Goal: Task Accomplishment & Management: Use online tool/utility

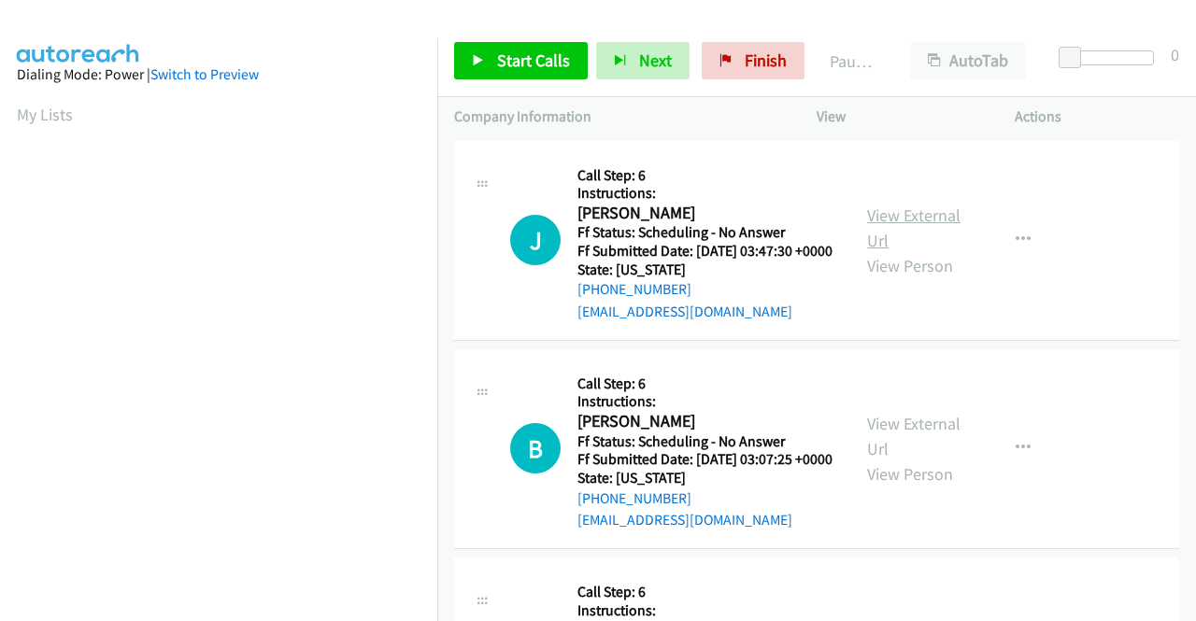
click at [895, 232] on link "View External Url" at bounding box center [913, 228] width 93 height 47
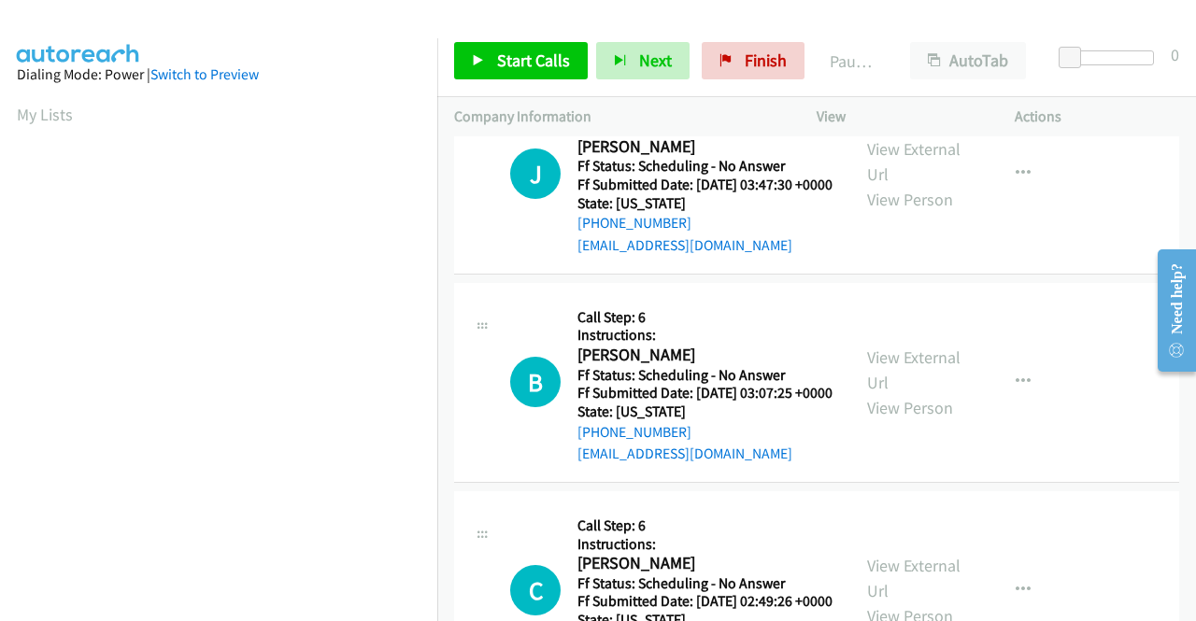
scroll to position [93, 0]
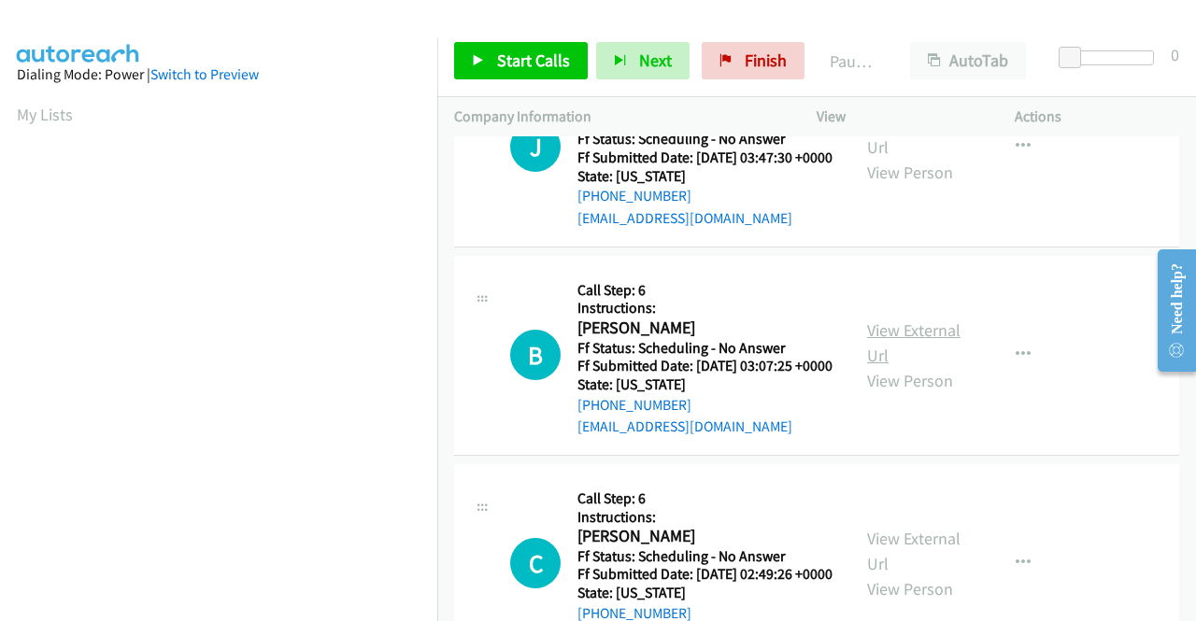
click at [925, 356] on link "View External Url" at bounding box center [913, 343] width 93 height 47
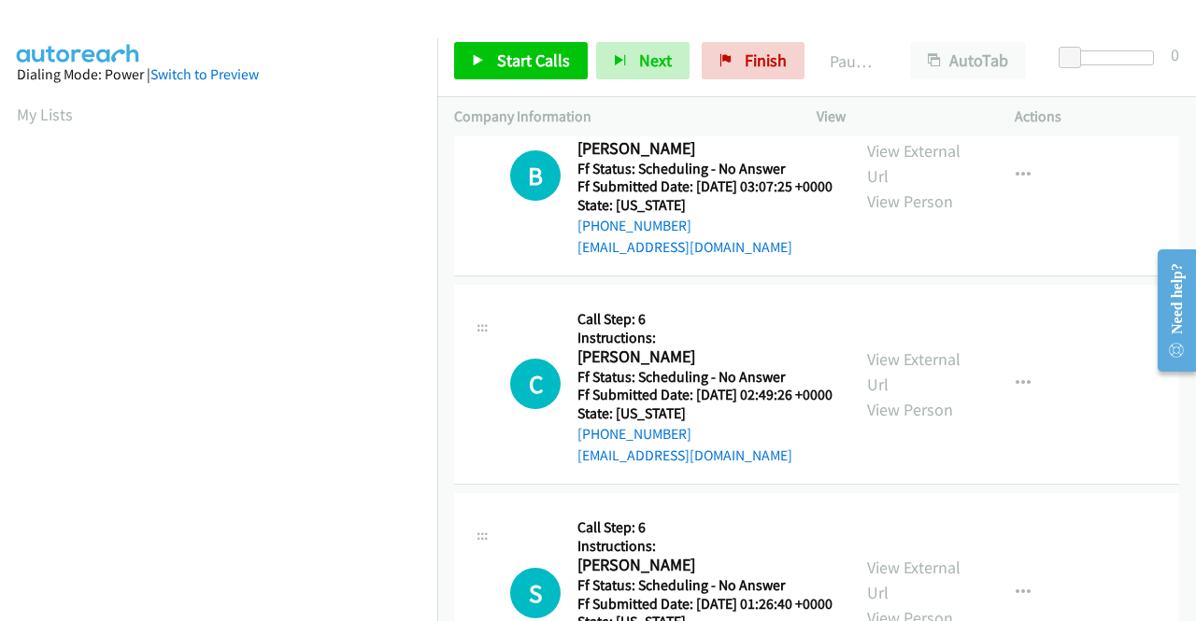
scroll to position [280, 0]
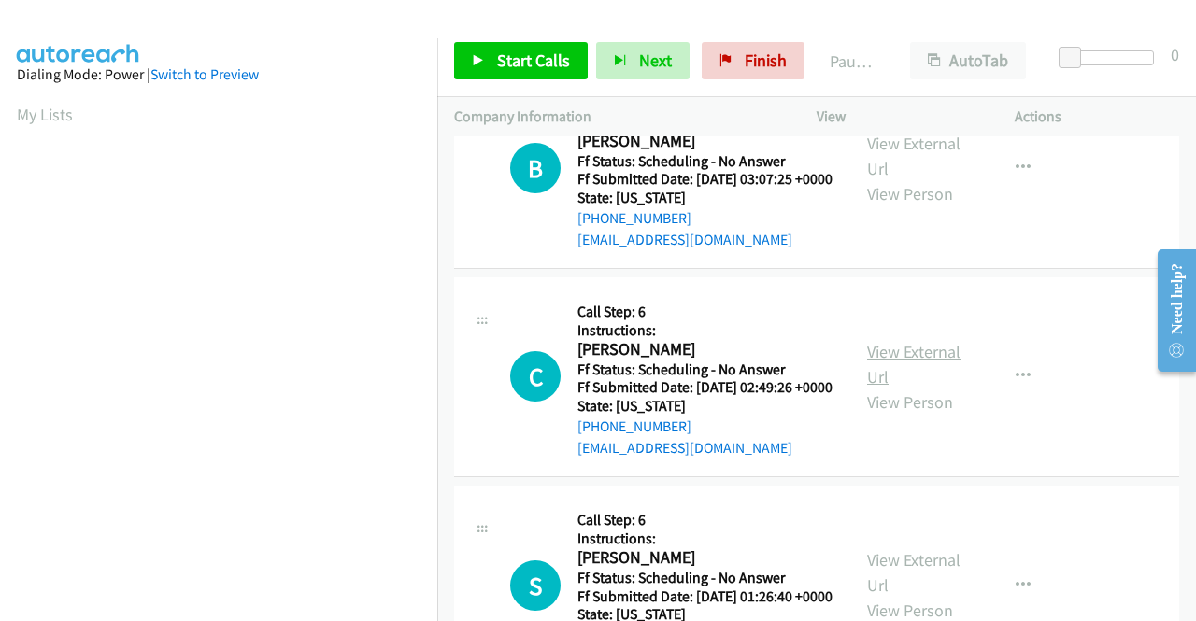
click at [925, 388] on link "View External Url" at bounding box center [913, 364] width 93 height 47
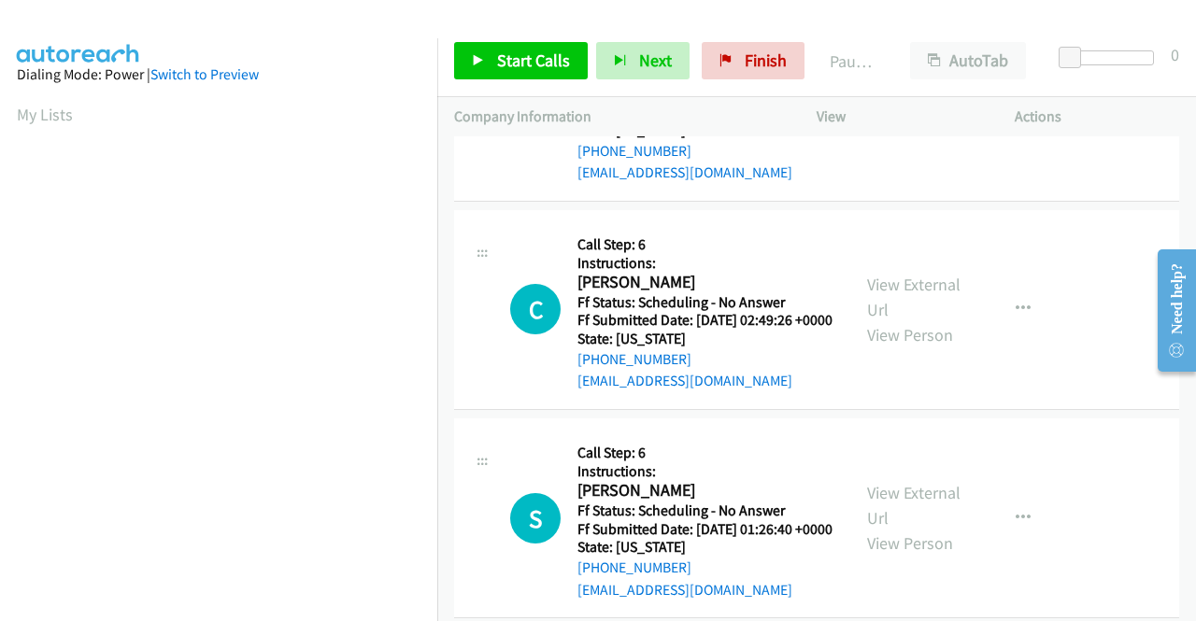
scroll to position [374, 0]
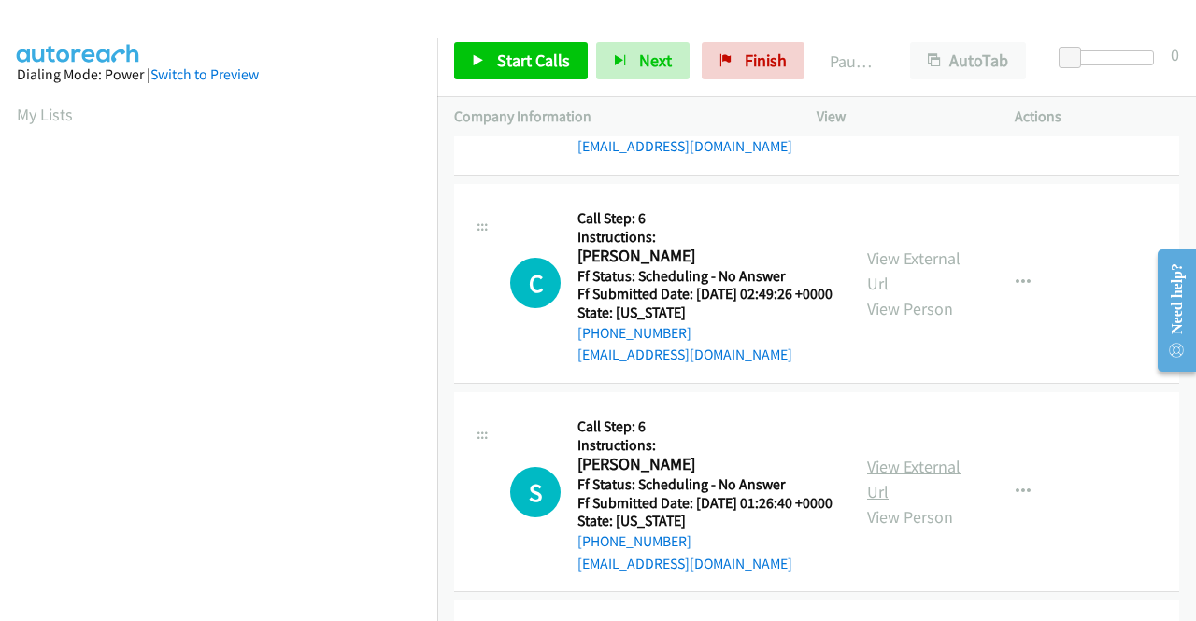
click at [895, 503] on link "View External Url" at bounding box center [913, 479] width 93 height 47
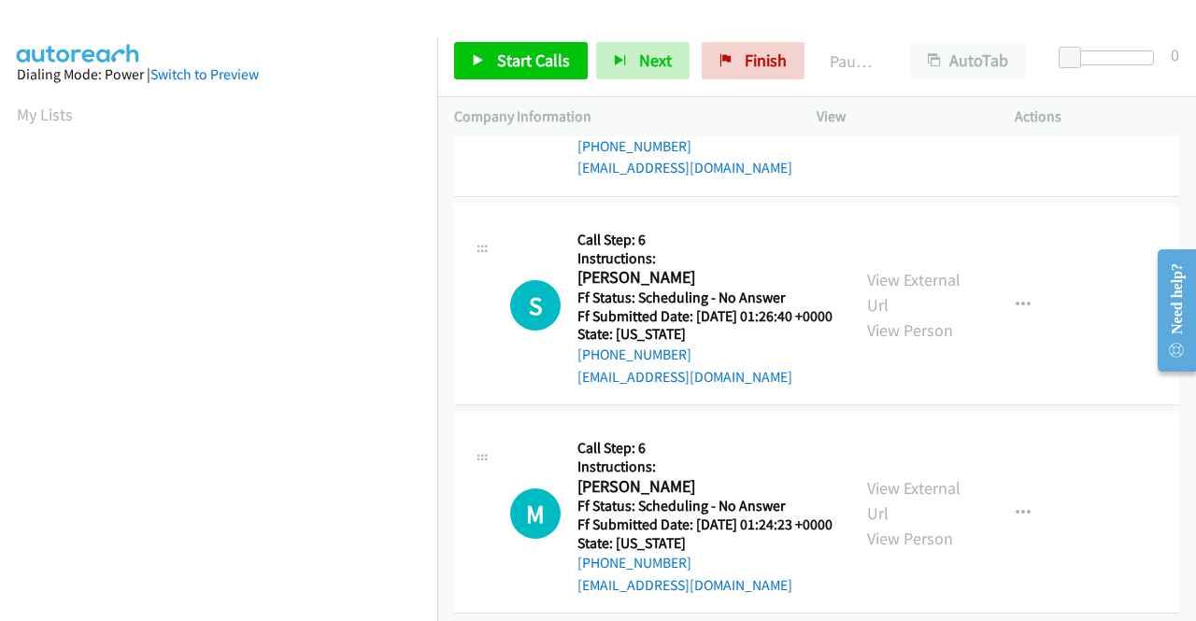
scroll to position [654, 0]
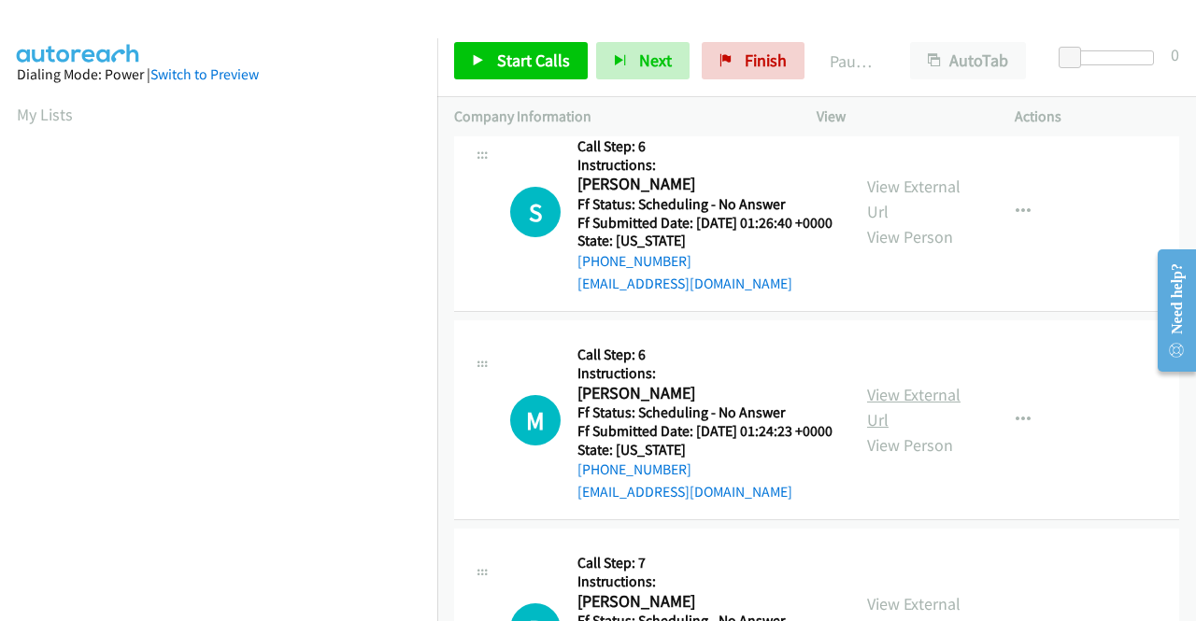
click at [916, 431] on link "View External Url" at bounding box center [913, 407] width 93 height 47
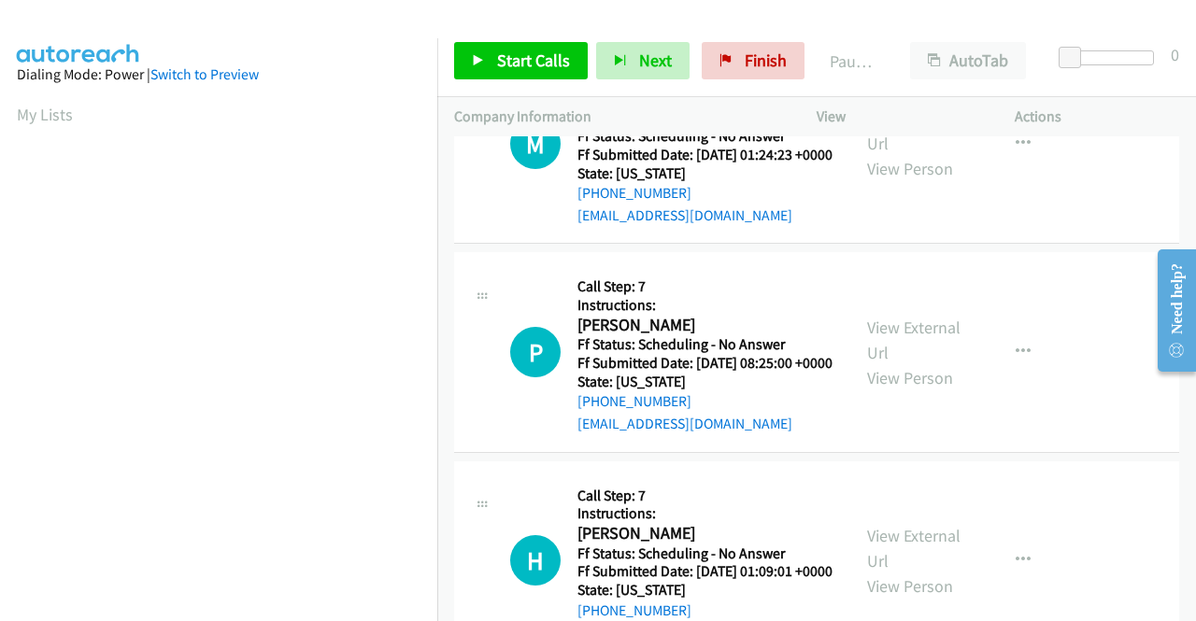
scroll to position [935, 0]
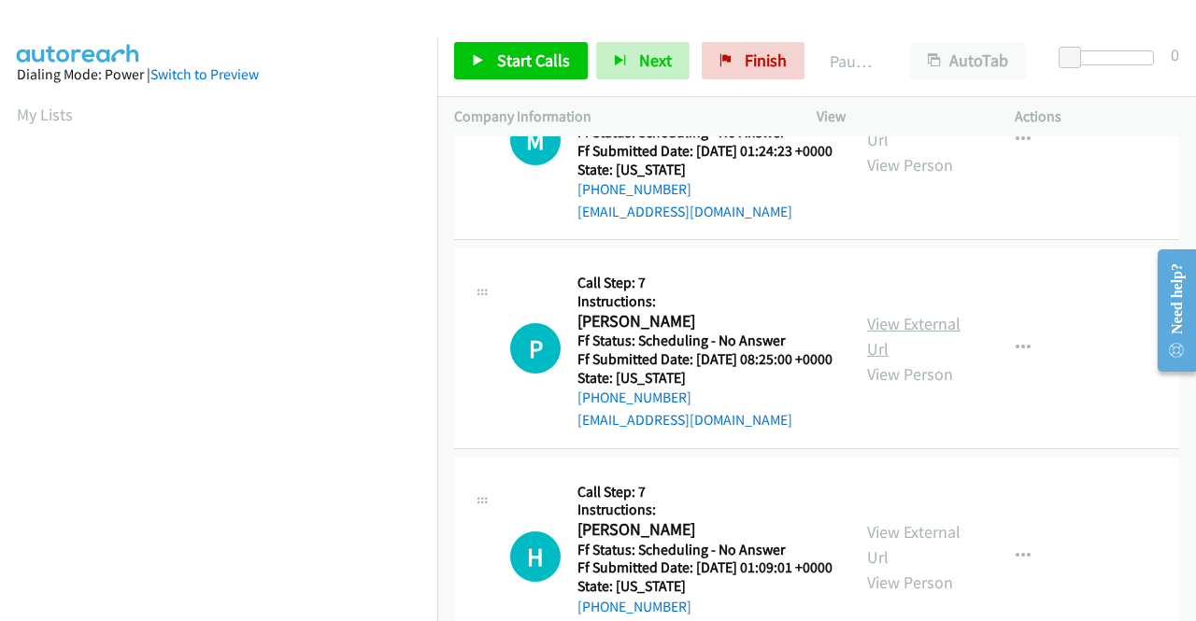
click at [886, 360] on link "View External Url" at bounding box center [913, 336] width 93 height 47
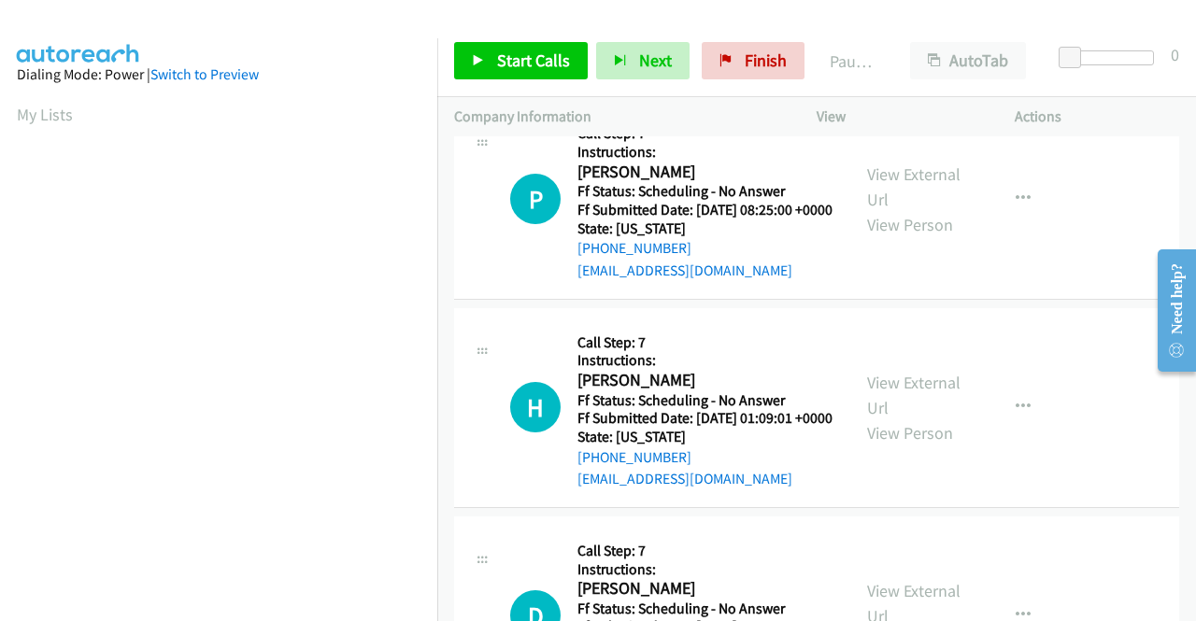
scroll to position [1121, 0]
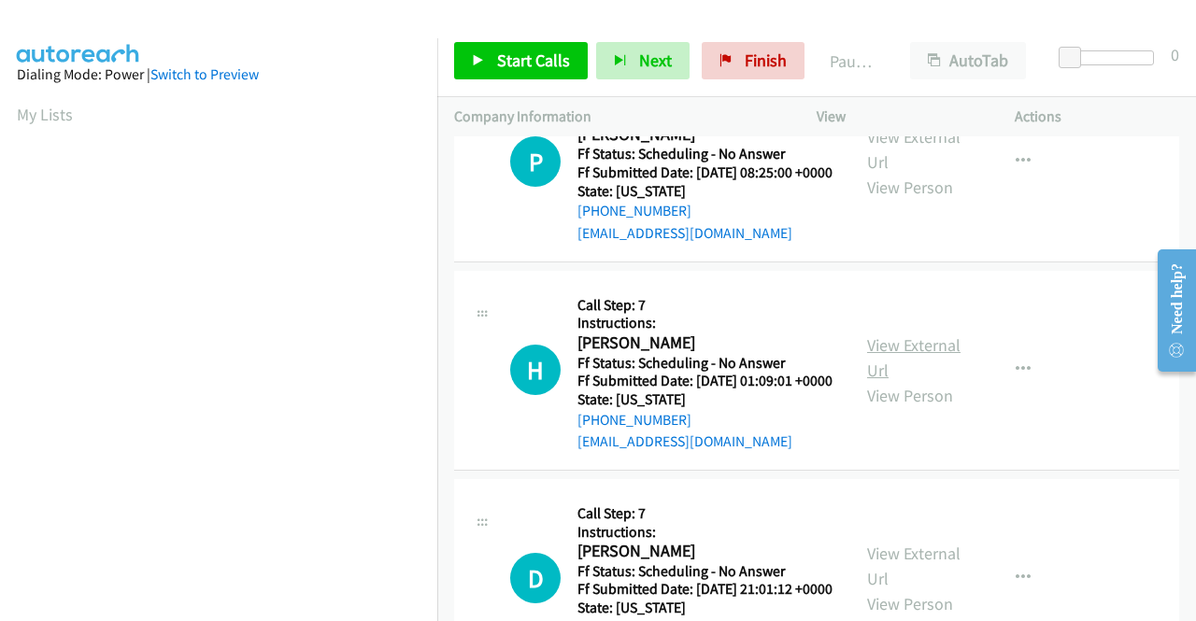
click at [900, 381] on link "View External Url" at bounding box center [913, 358] width 93 height 47
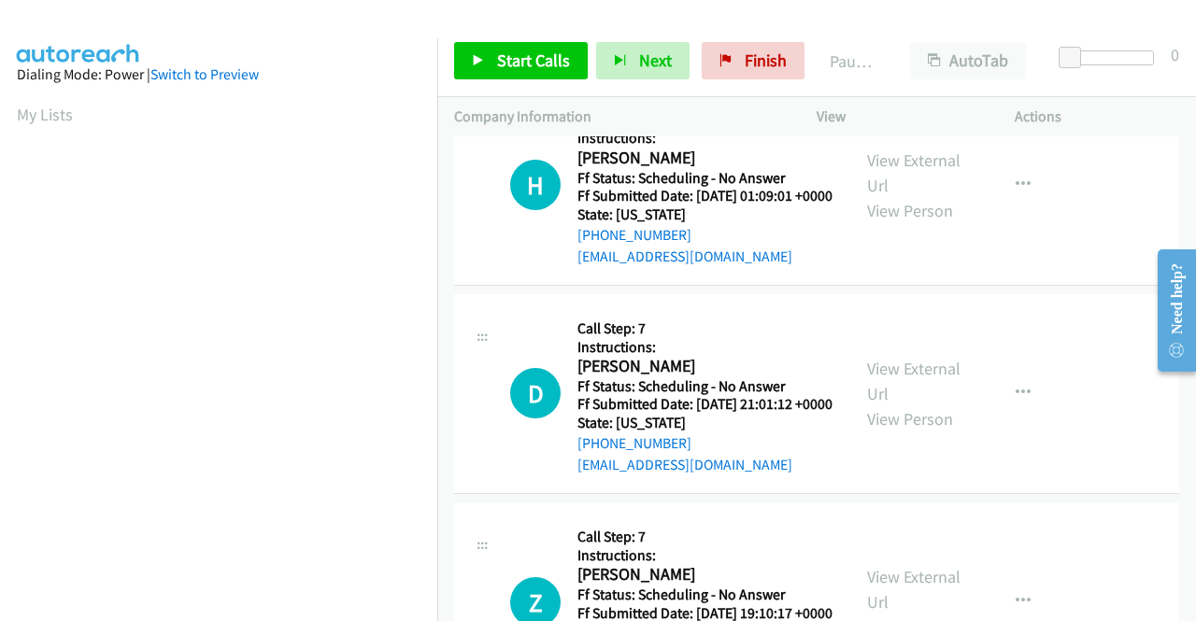
scroll to position [1308, 0]
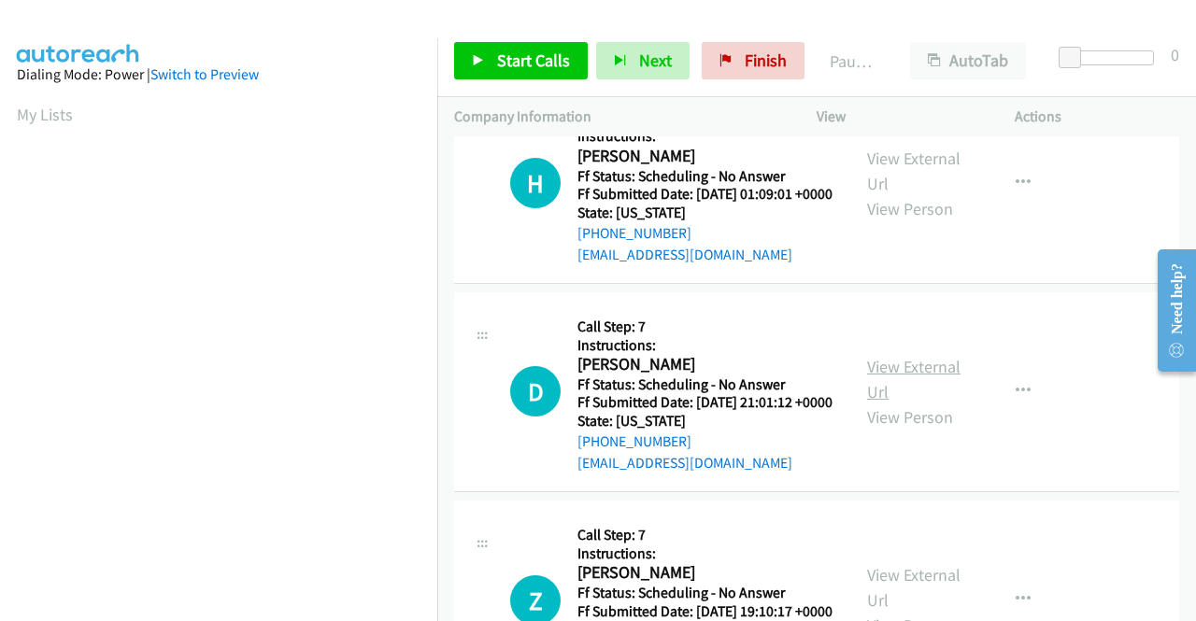
click at [901, 403] on link "View External Url" at bounding box center [913, 379] width 93 height 47
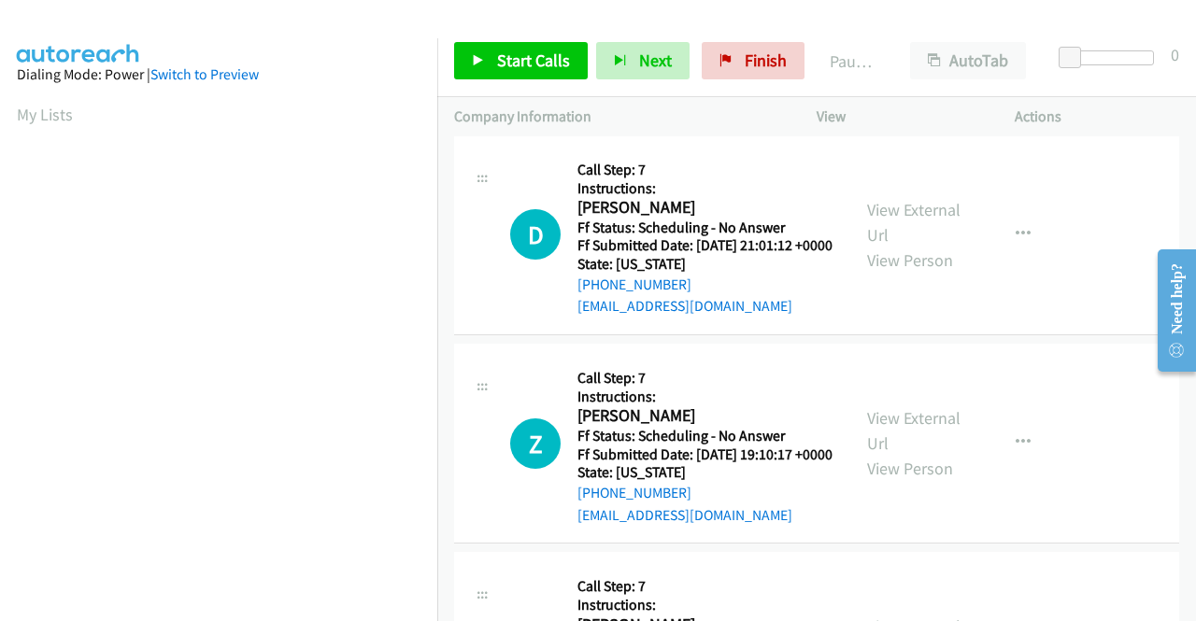
scroll to position [1589, 0]
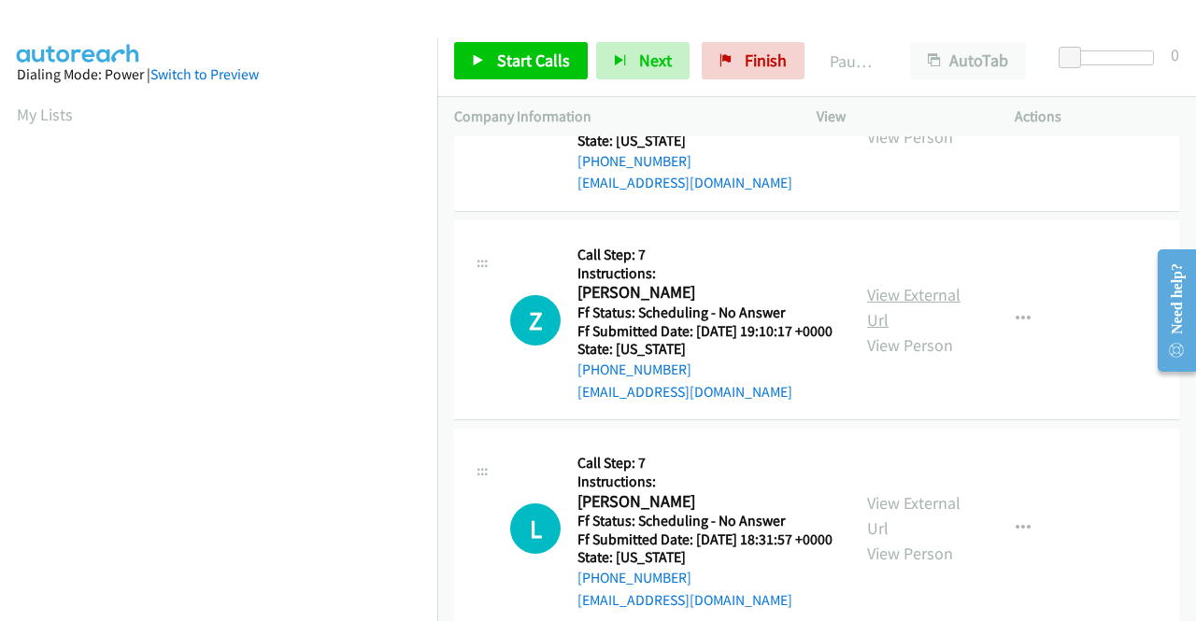
click at [881, 331] on link "View External Url" at bounding box center [913, 307] width 93 height 47
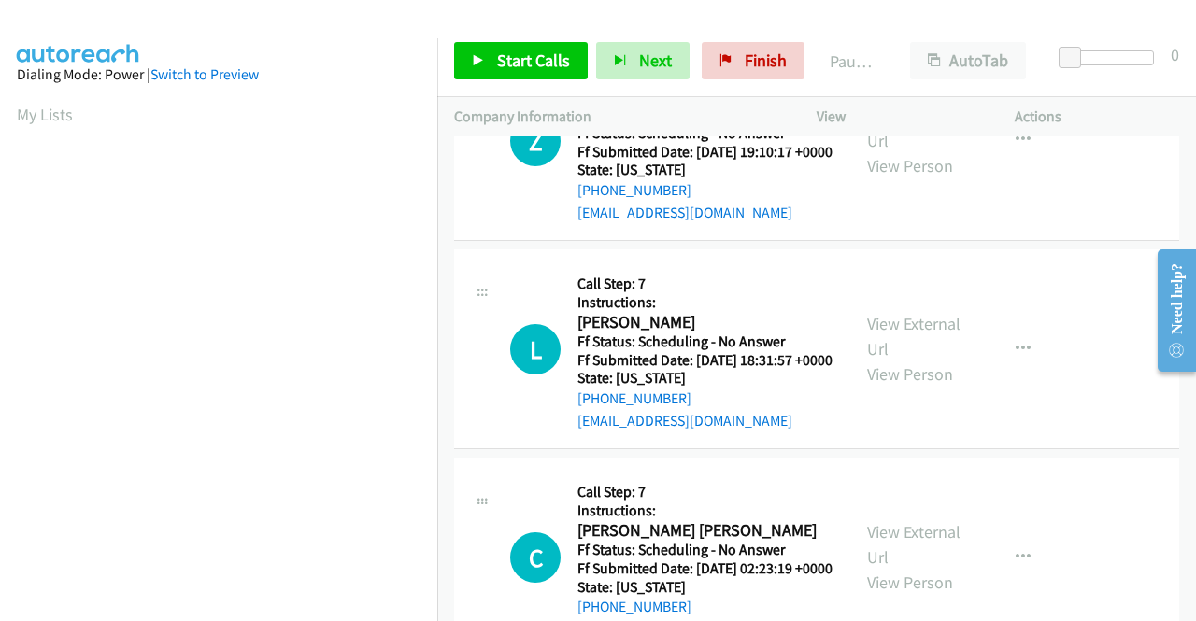
scroll to position [1776, 0]
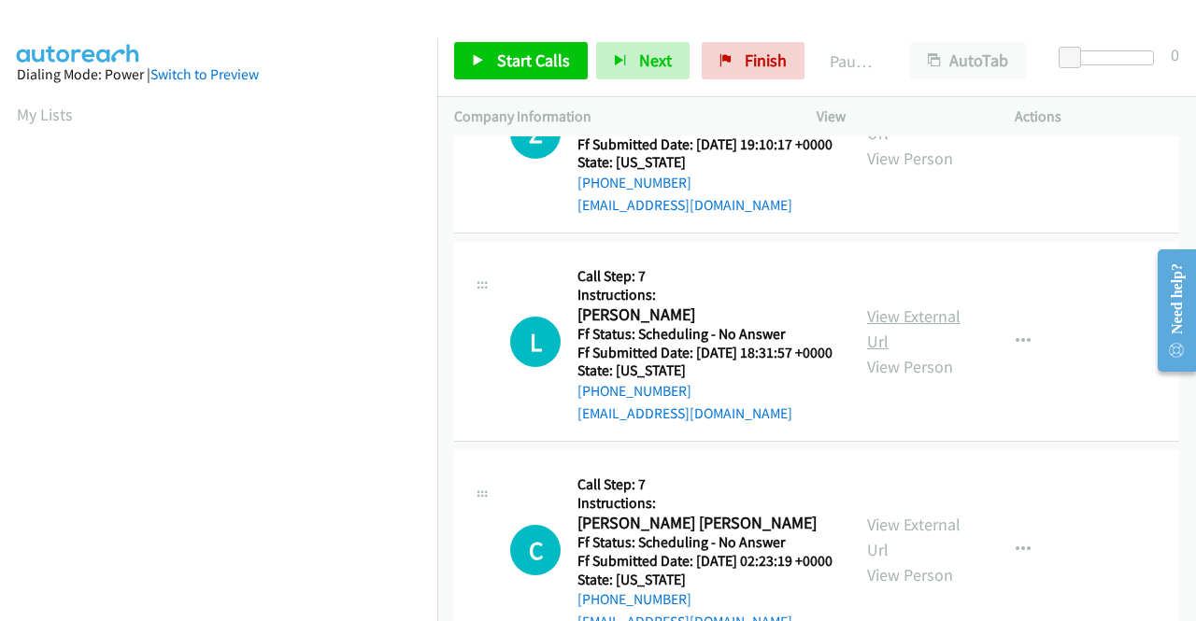
click at [870, 352] on link "View External Url" at bounding box center [913, 329] width 93 height 47
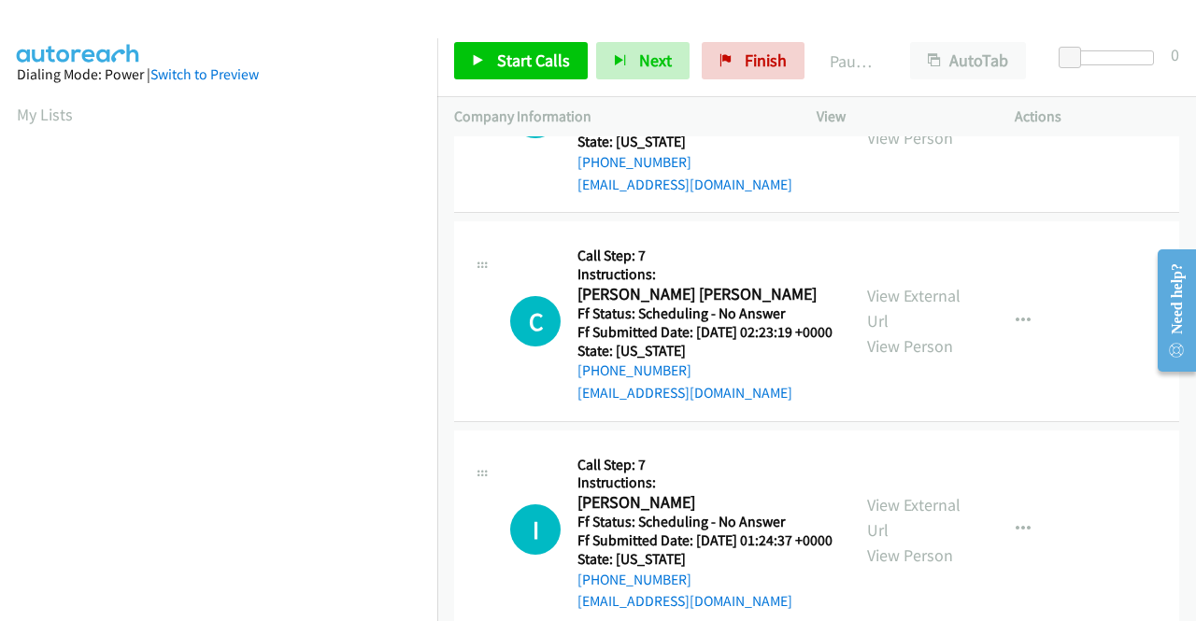
scroll to position [2056, 0]
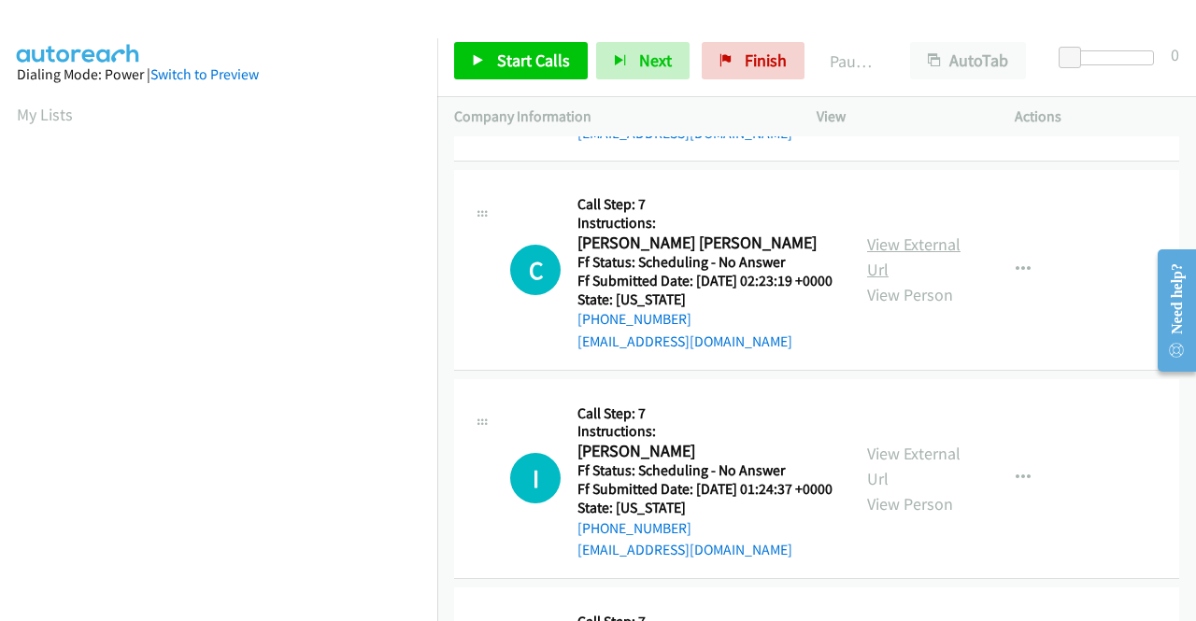
click at [891, 280] on link "View External Url" at bounding box center [913, 257] width 93 height 47
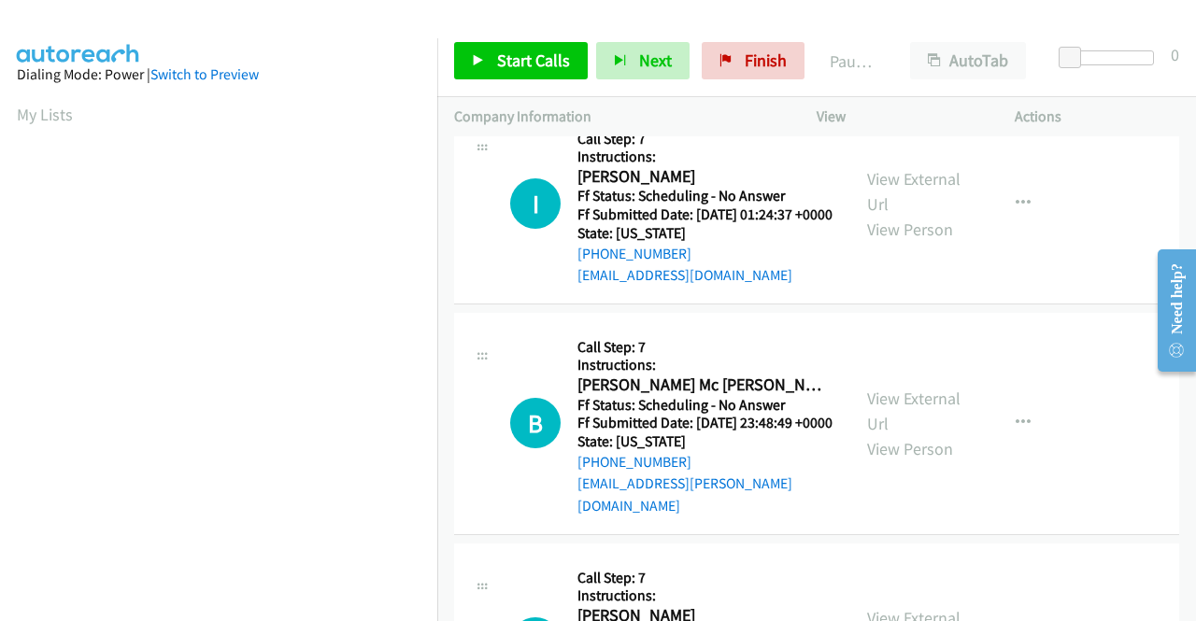
scroll to position [2336, 0]
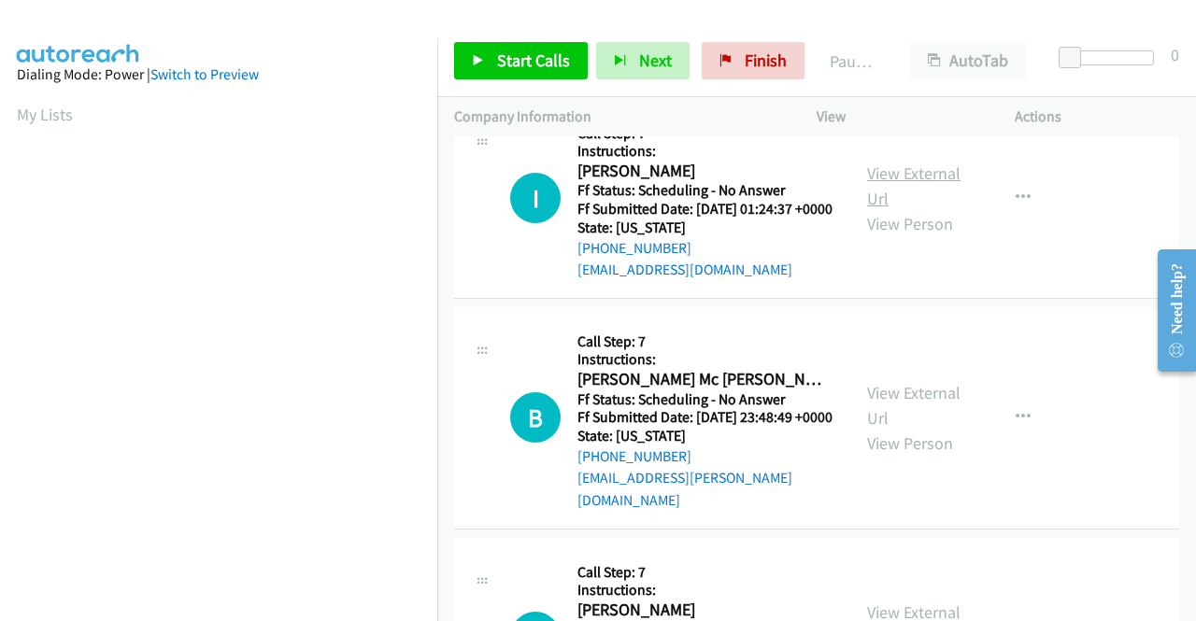
click at [877, 209] on link "View External Url" at bounding box center [913, 186] width 93 height 47
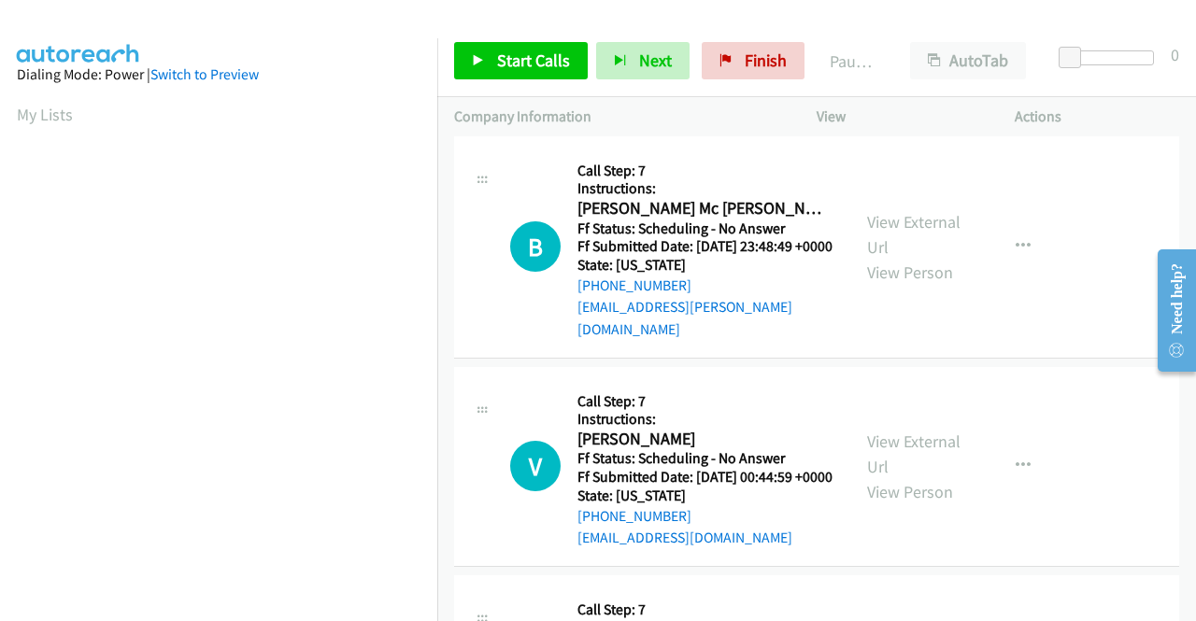
scroll to position [2523, 0]
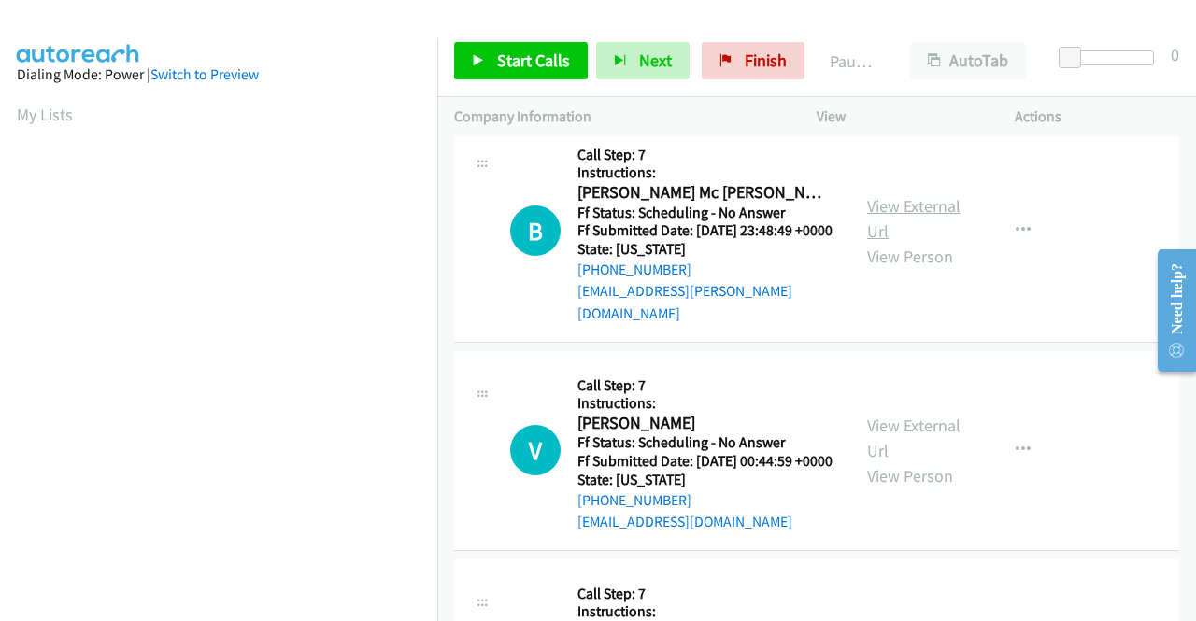
click at [895, 242] on link "View External Url" at bounding box center [913, 218] width 93 height 47
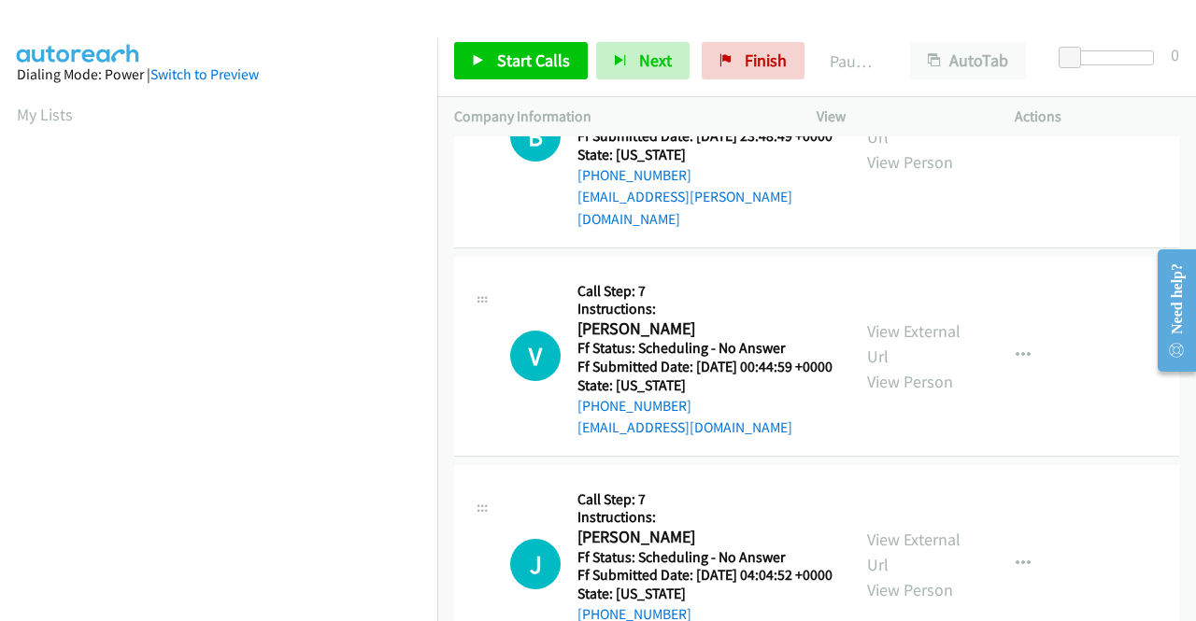
scroll to position [2710, 0]
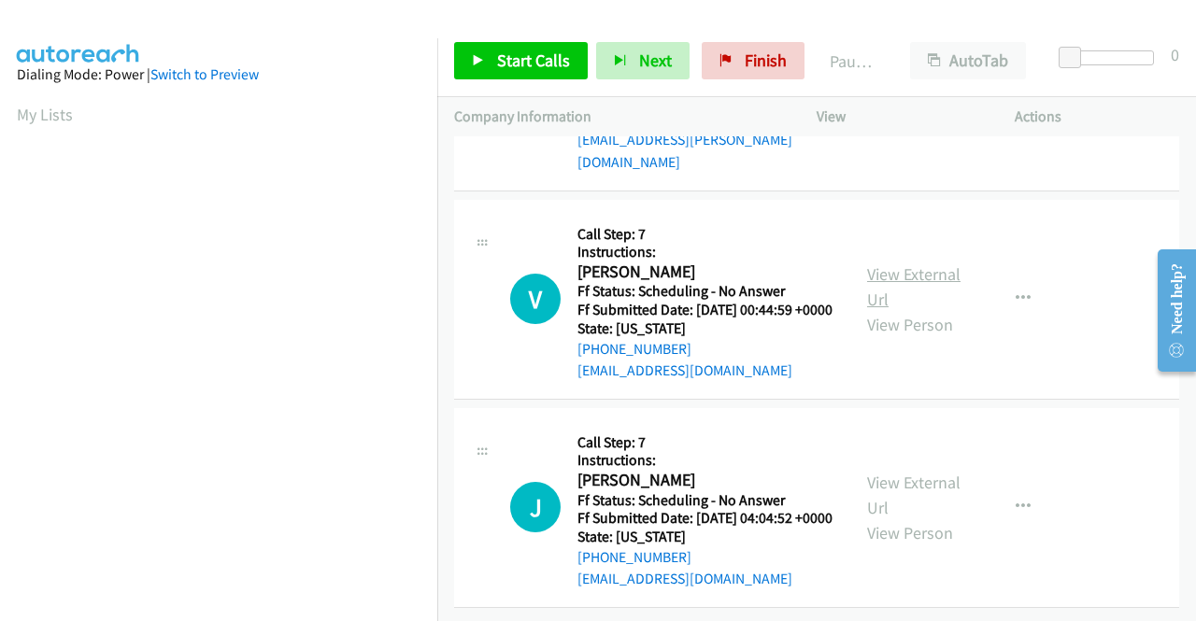
click at [892, 310] on link "View External Url" at bounding box center [913, 287] width 93 height 47
click at [871, 472] on link "View External Url" at bounding box center [913, 495] width 93 height 47
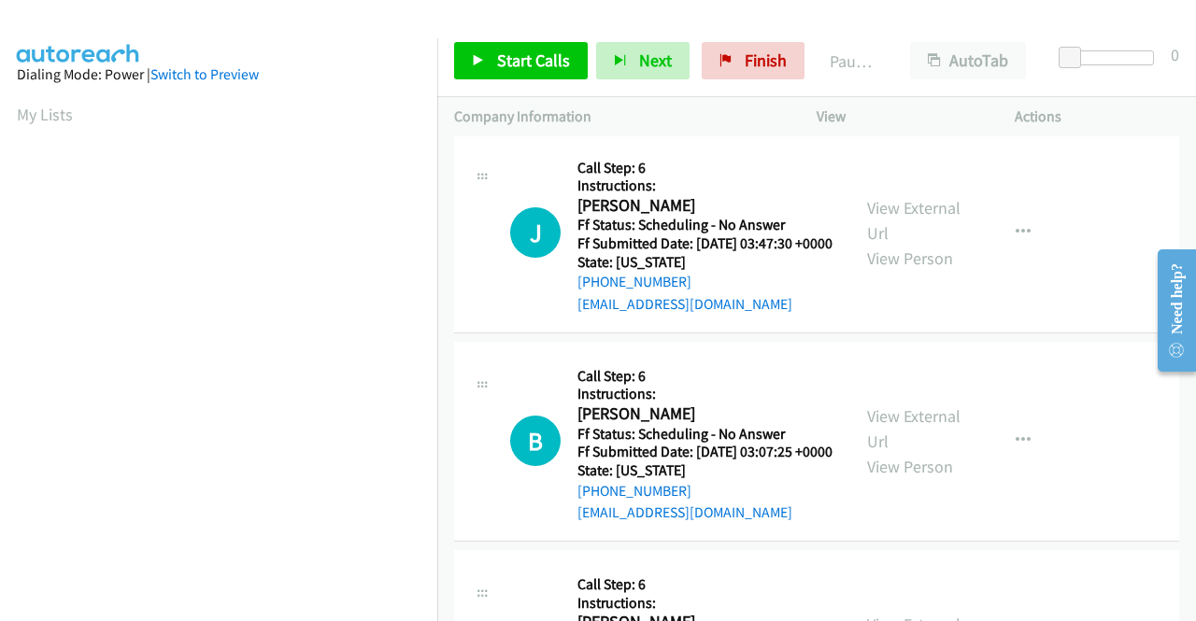
scroll to position [0, 0]
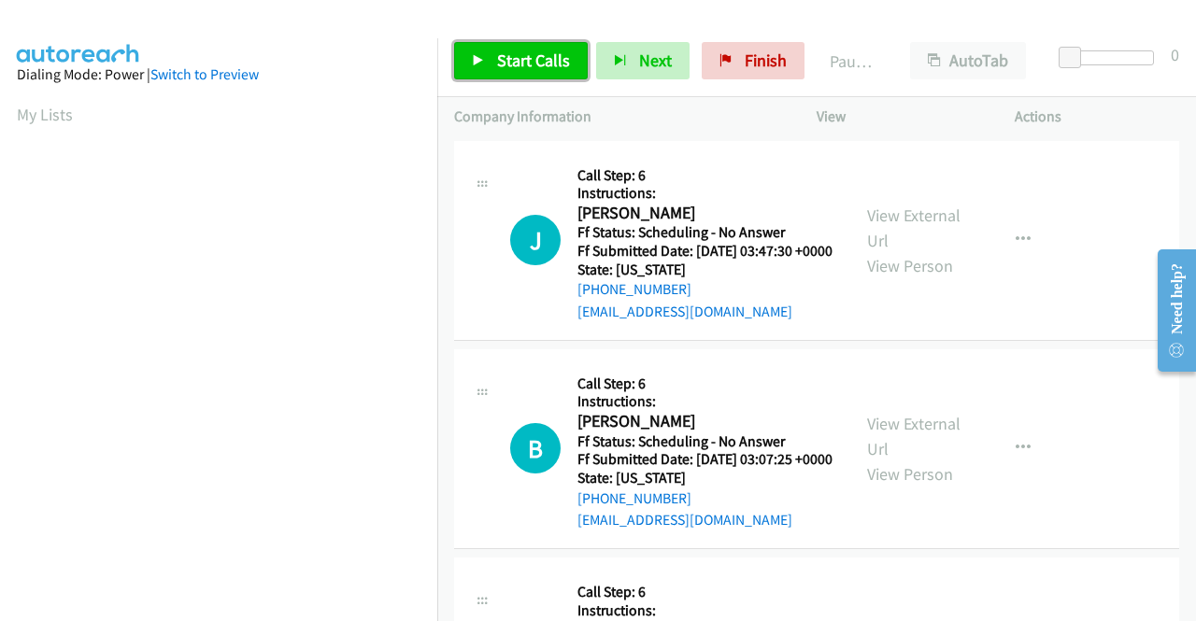
click at [513, 65] on span "Start Calls" at bounding box center [533, 60] width 73 height 21
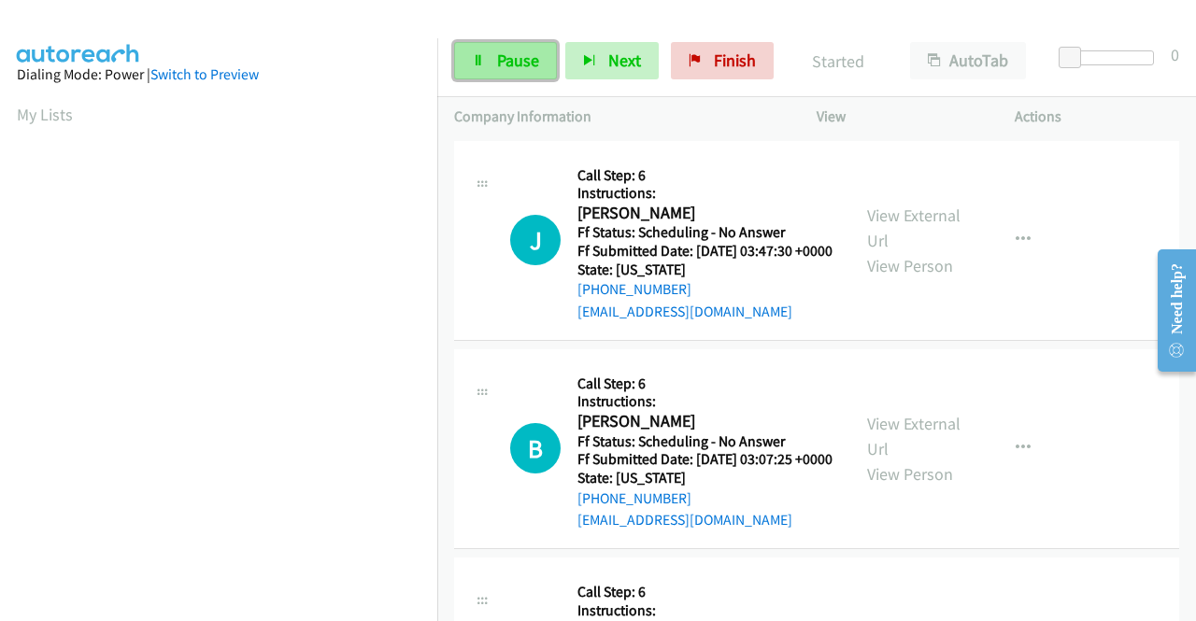
click at [521, 68] on span "Pause" at bounding box center [518, 60] width 42 height 21
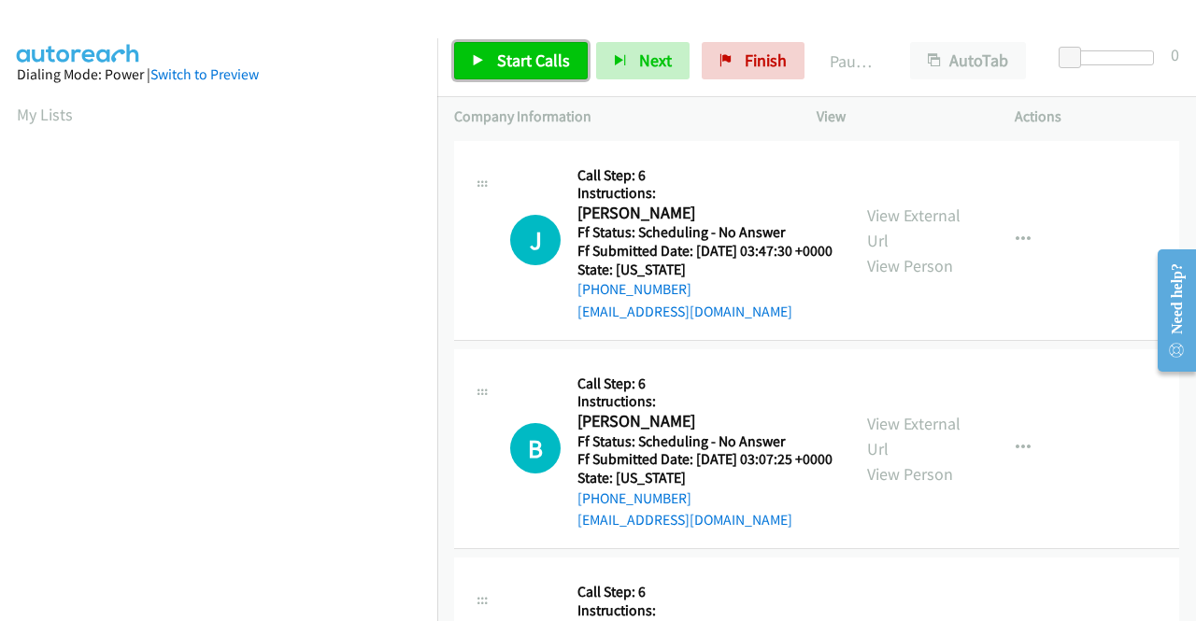
click at [521, 68] on span "Start Calls" at bounding box center [533, 60] width 73 height 21
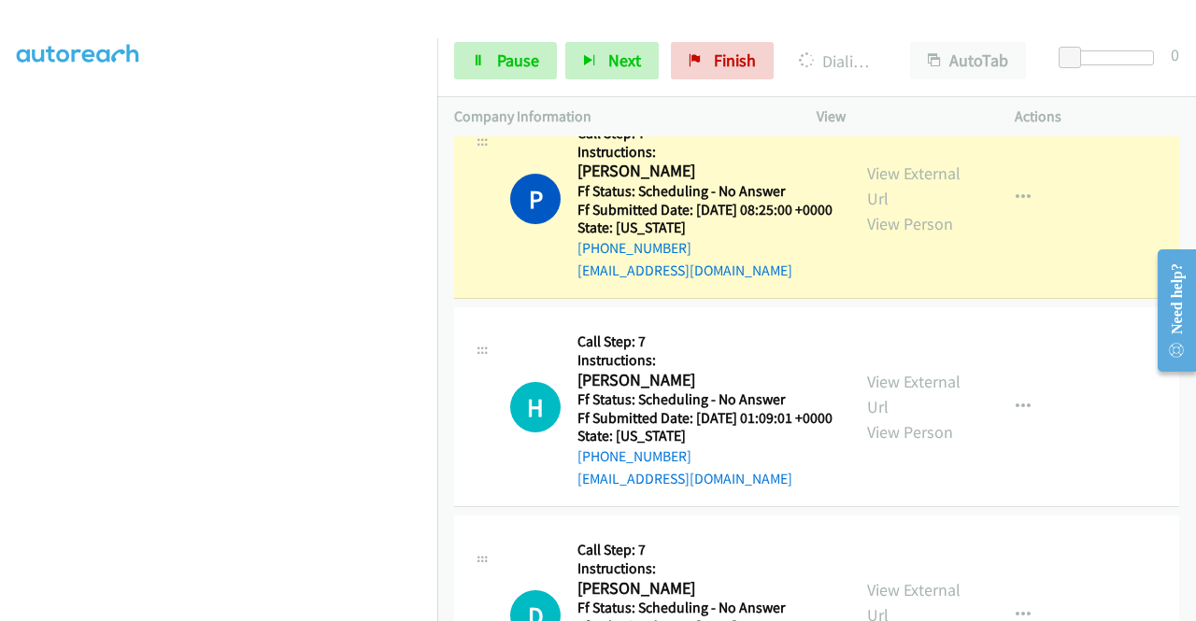
scroll to position [1308, 0]
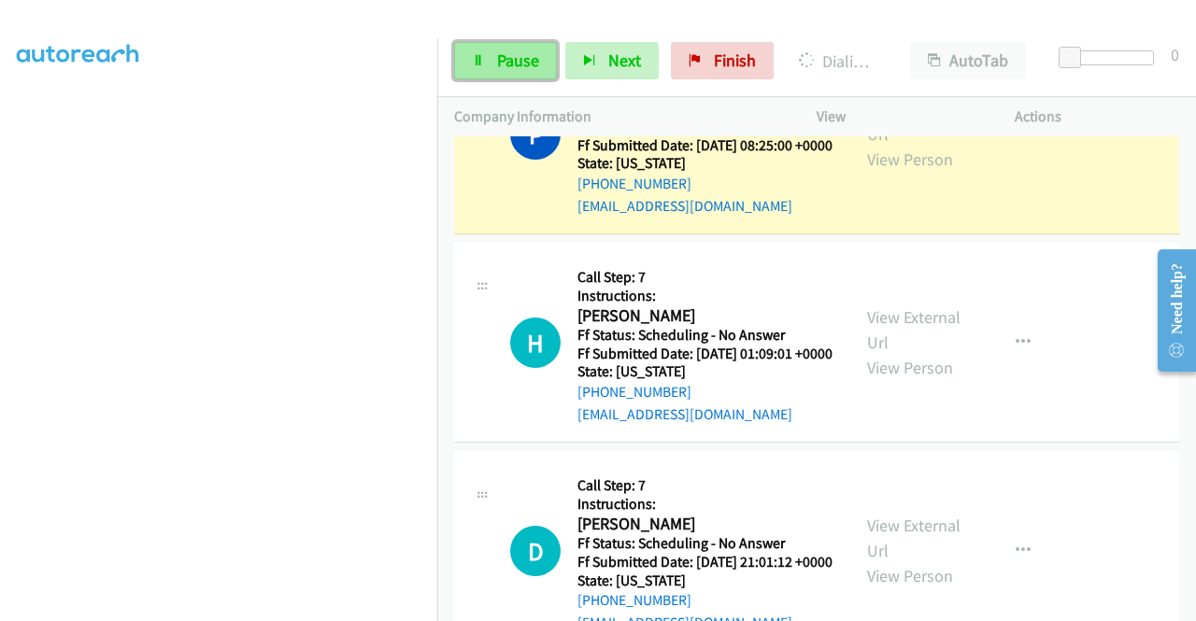
click at [522, 65] on span "Pause" at bounding box center [518, 60] width 42 height 21
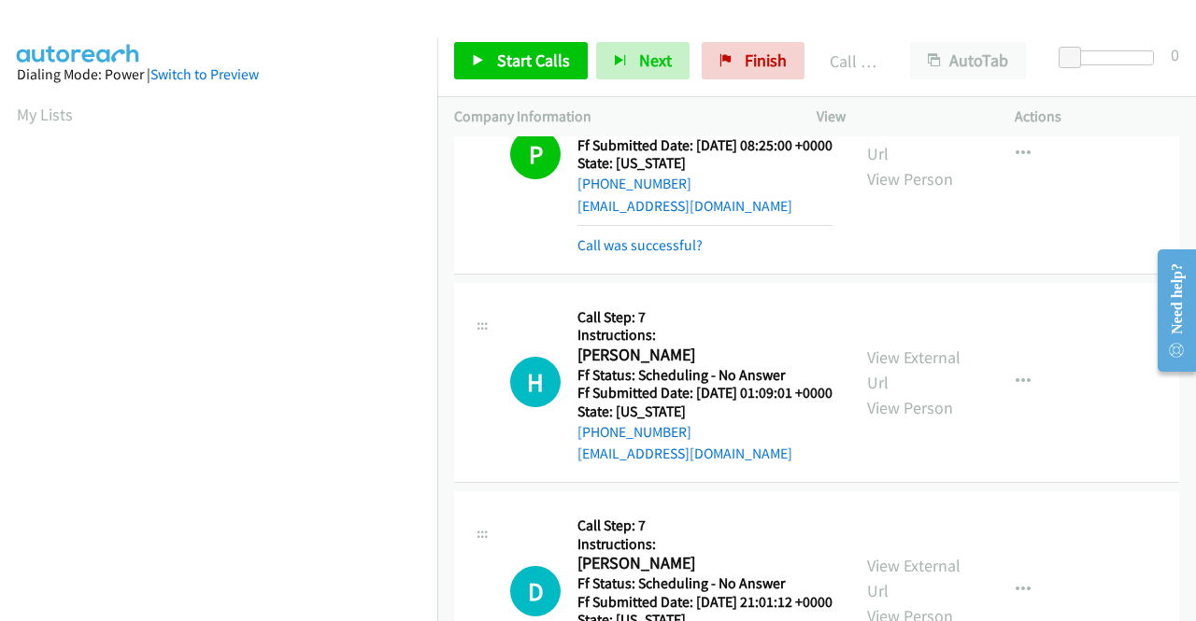
scroll to position [426, 0]
click at [886, 164] on link "View External Url" at bounding box center [913, 141] width 93 height 47
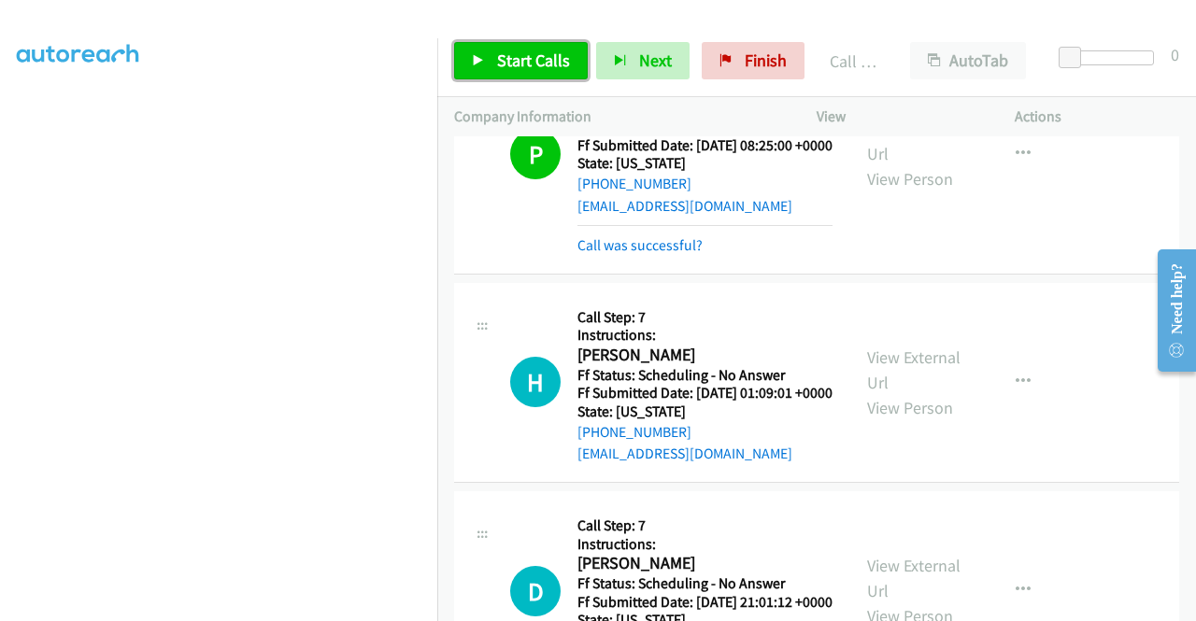
click at [533, 61] on span "Start Calls" at bounding box center [533, 60] width 73 height 21
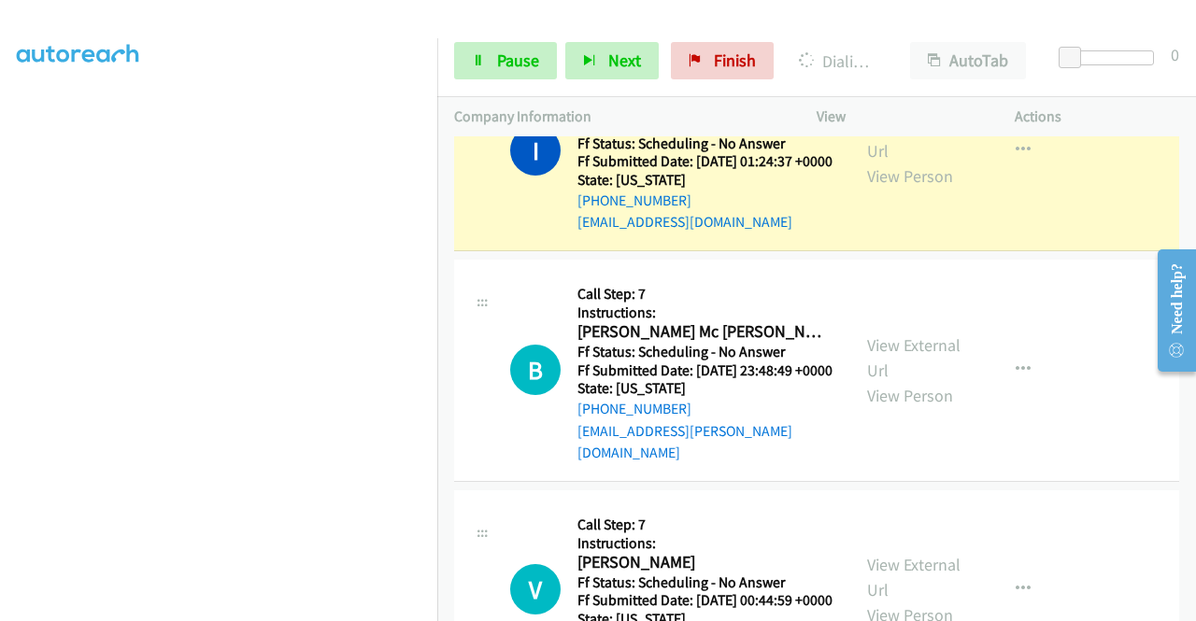
scroll to position [2822, 0]
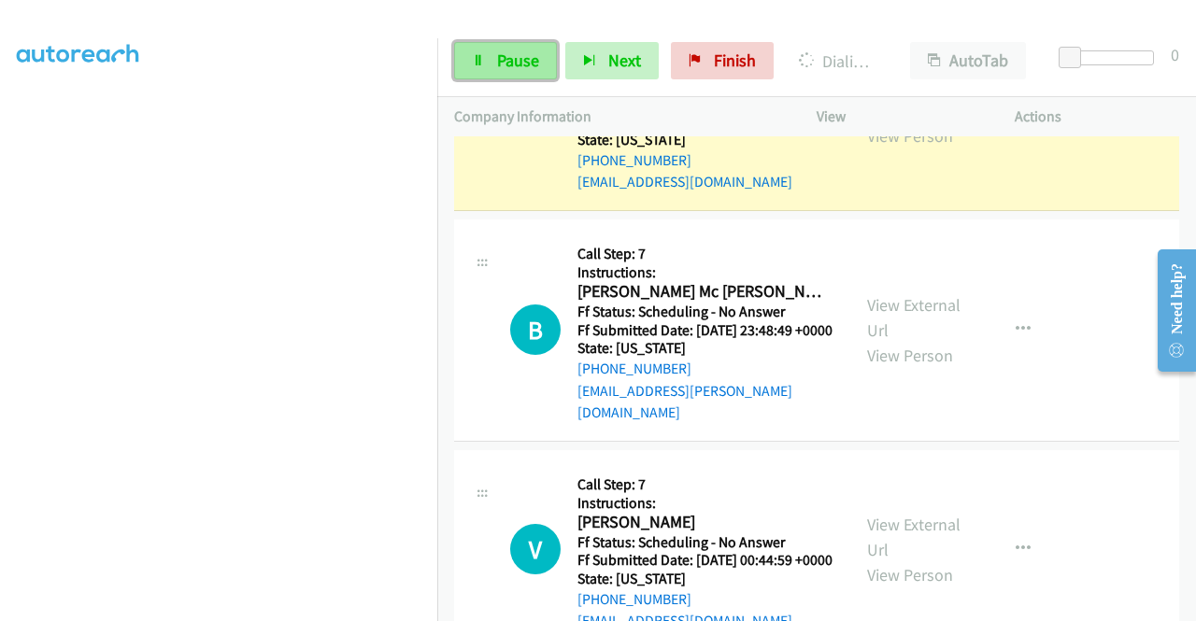
click at [503, 72] on link "Pause" at bounding box center [505, 60] width 103 height 37
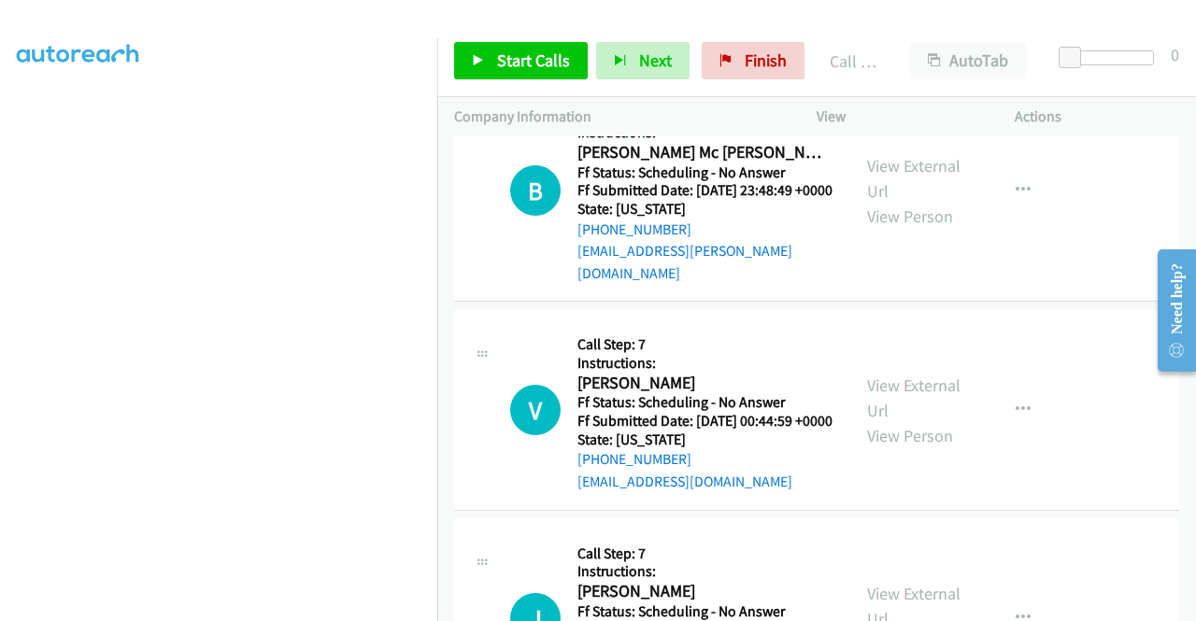
scroll to position [3103, 0]
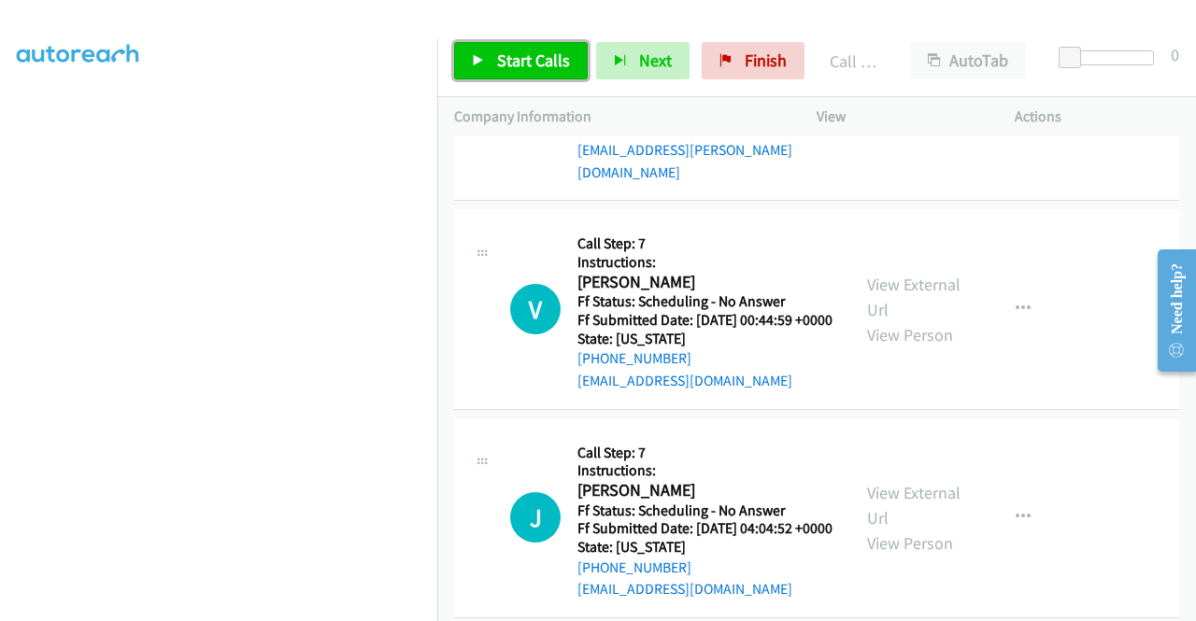
click at [541, 67] on span "Start Calls" at bounding box center [533, 60] width 73 height 21
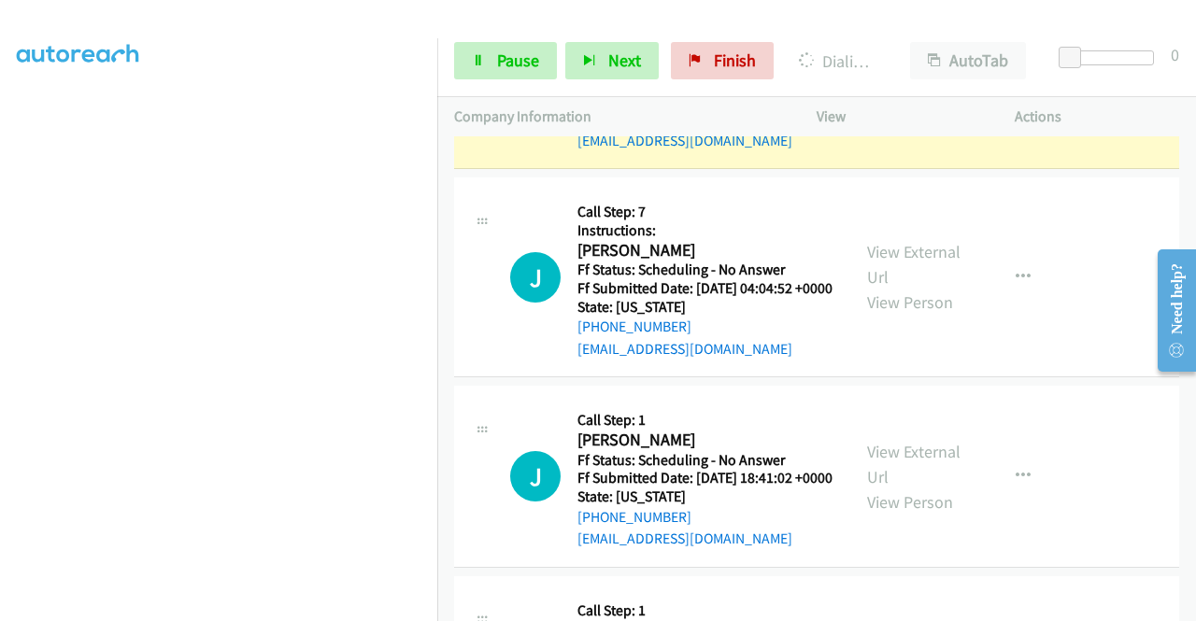
scroll to position [3477, 0]
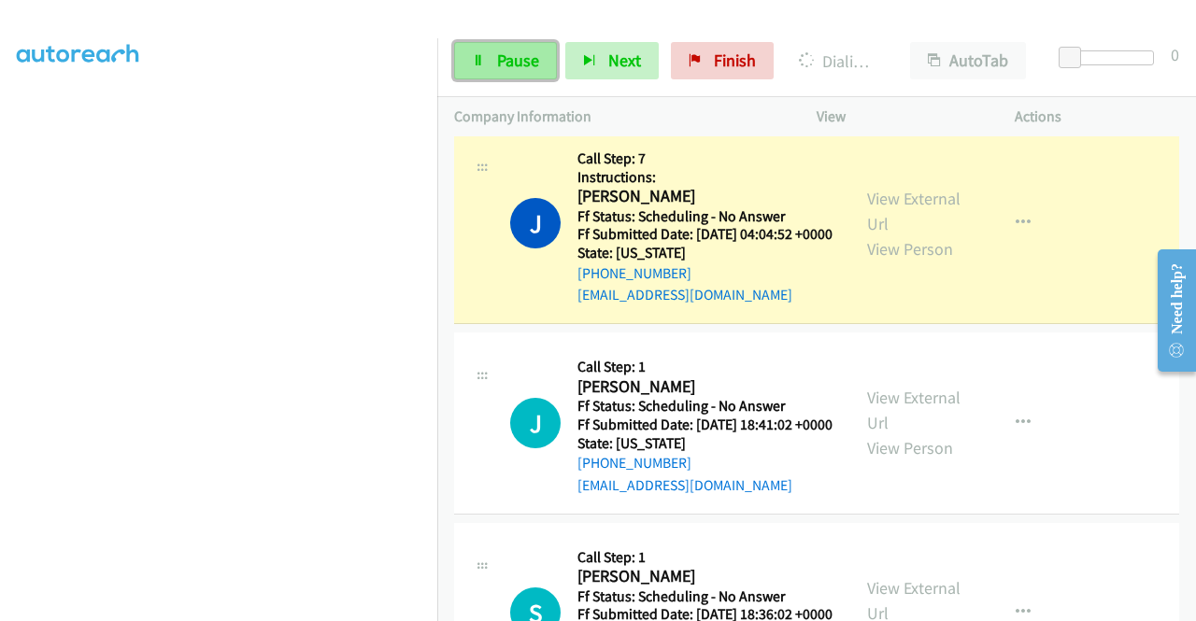
click at [503, 50] on span "Pause" at bounding box center [518, 60] width 42 height 21
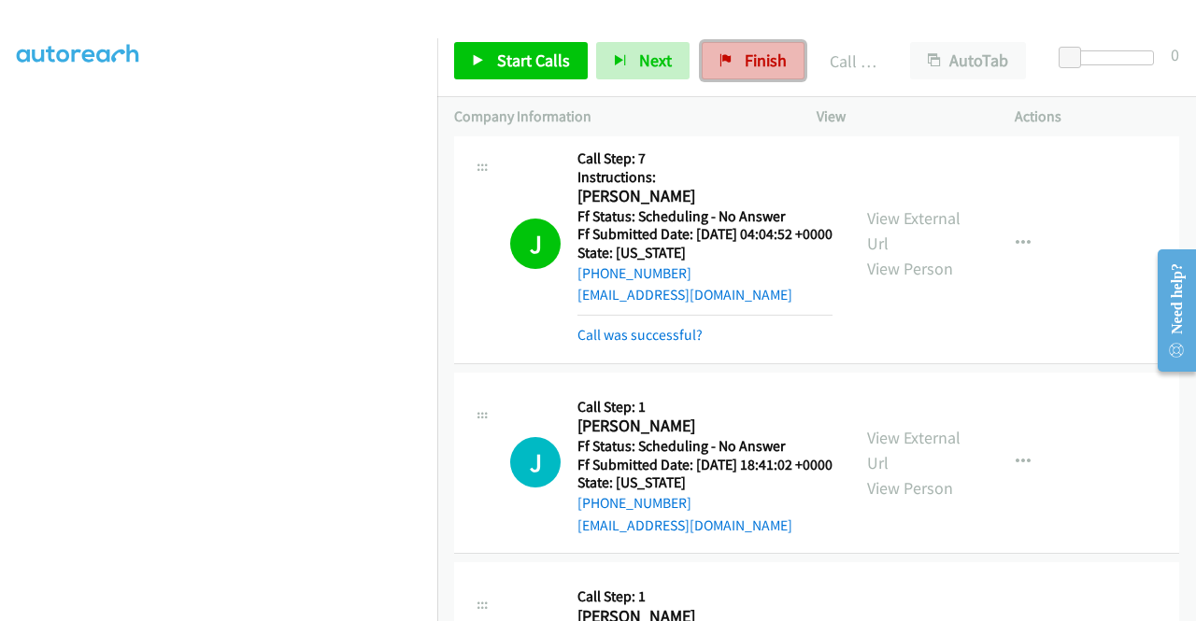
click at [757, 62] on span "Finish" at bounding box center [766, 60] width 42 height 21
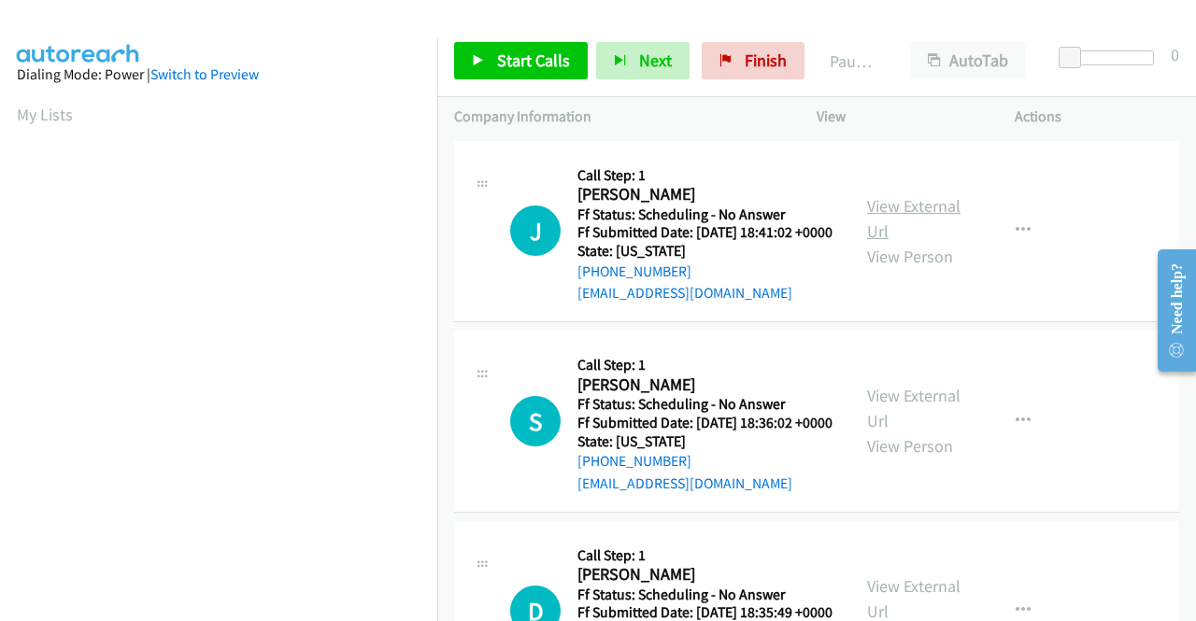
click at [910, 216] on link "View External Url" at bounding box center [913, 218] width 93 height 47
click at [894, 421] on link "View External Url" at bounding box center [913, 408] width 93 height 47
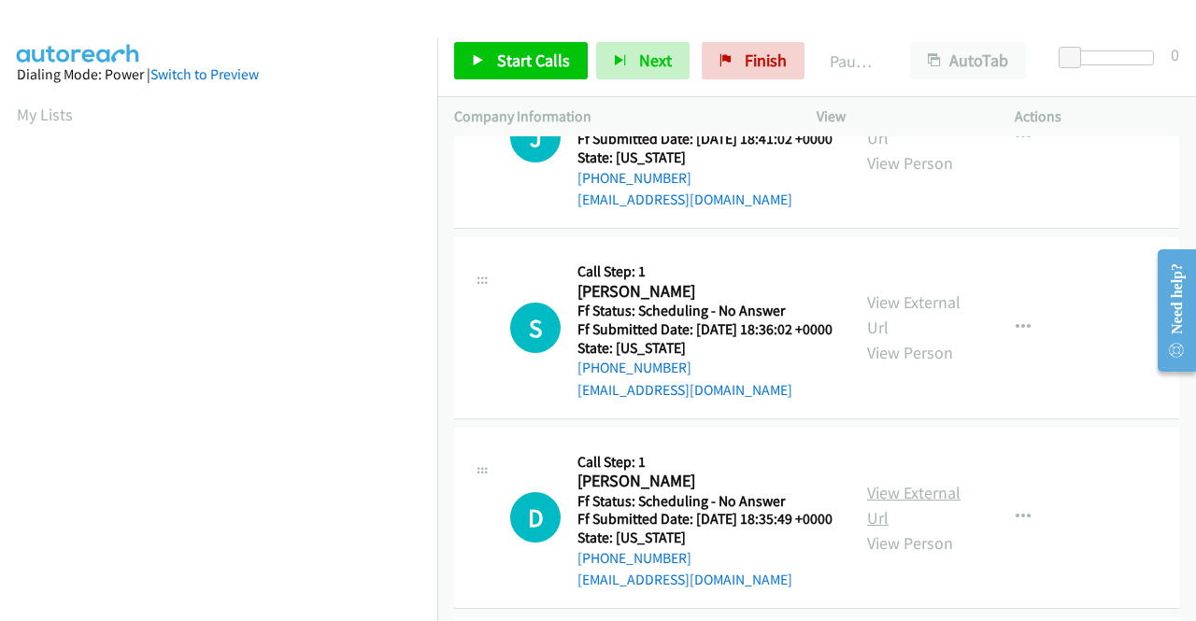
scroll to position [187, 0]
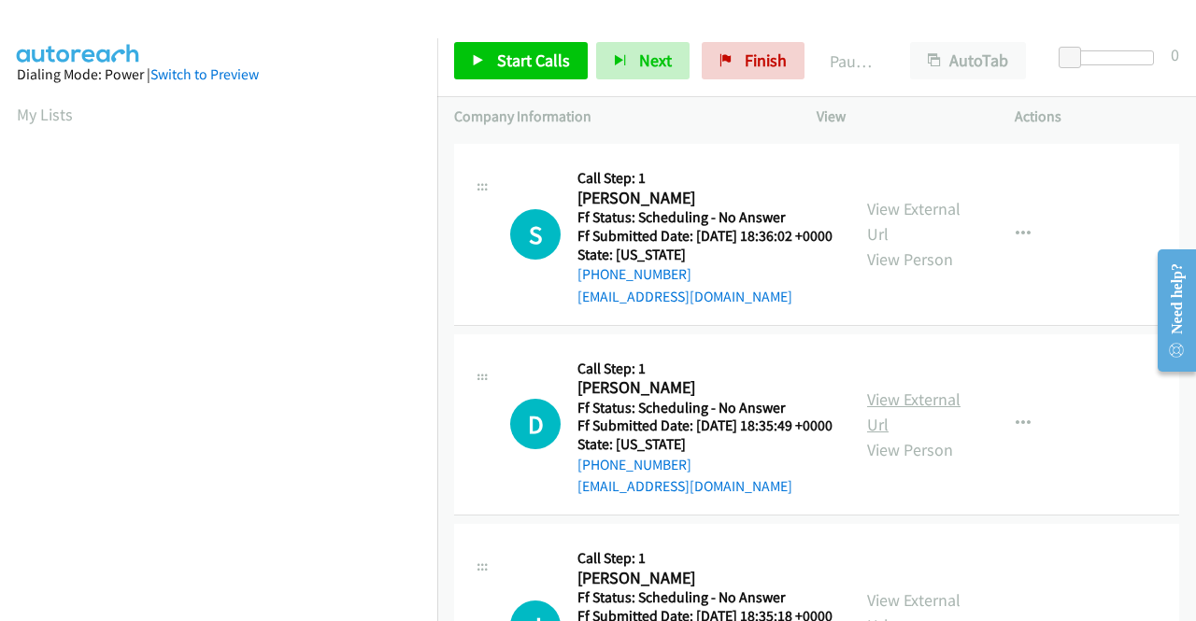
click at [939, 436] on link "View External Url" at bounding box center [913, 412] width 93 height 47
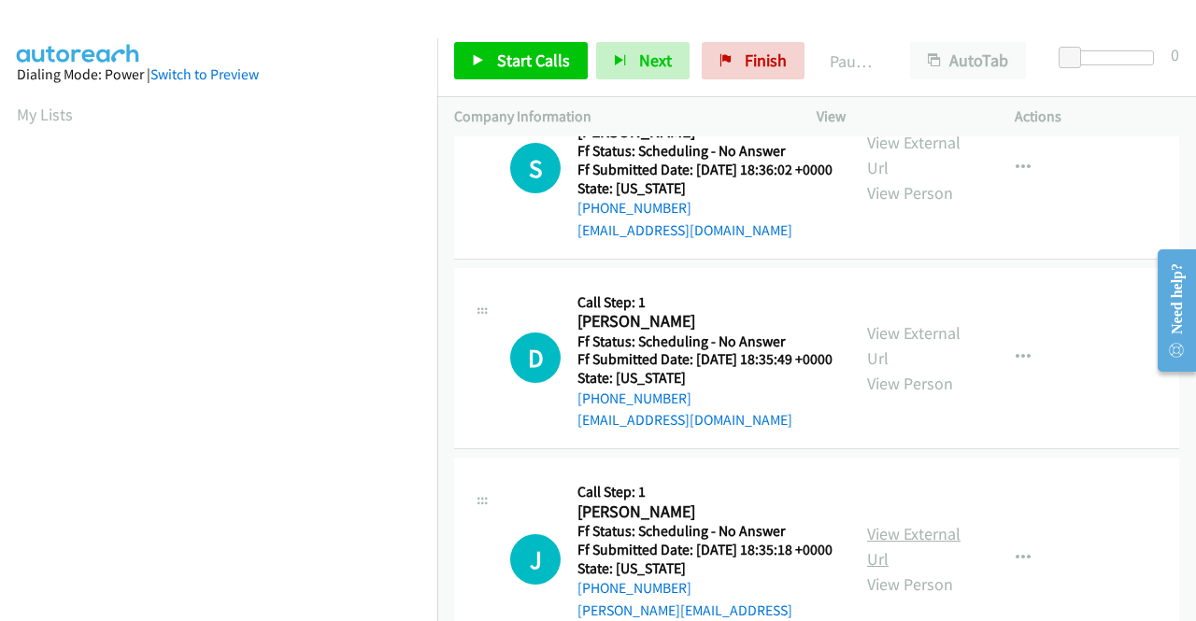
scroll to position [374, 0]
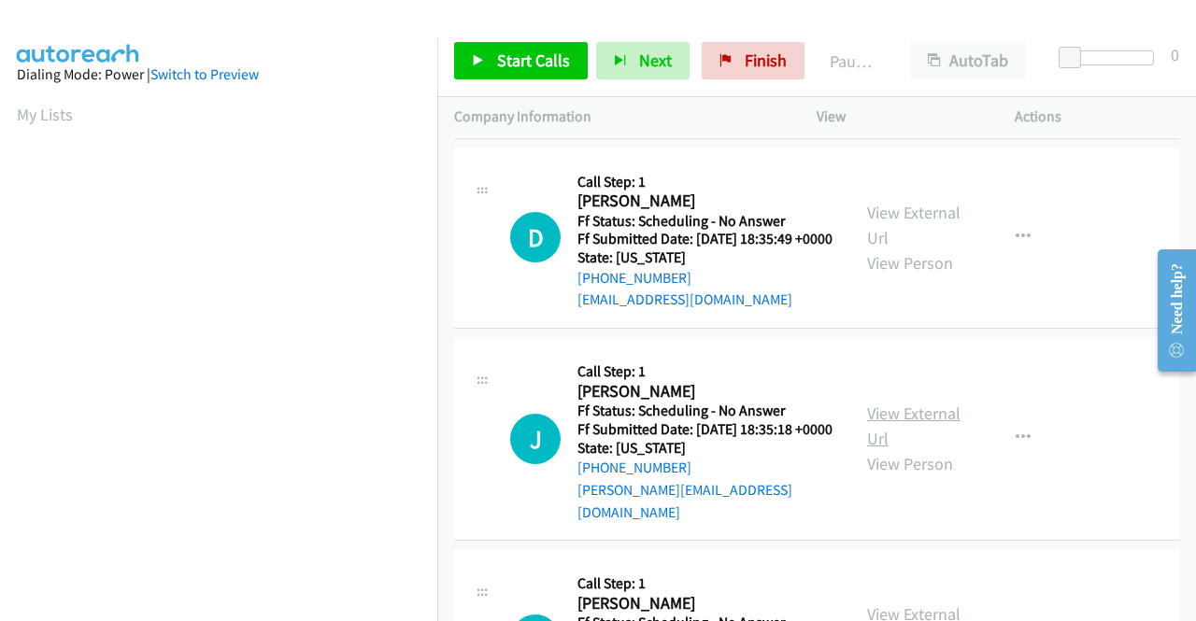
click at [927, 450] on link "View External Url" at bounding box center [913, 426] width 93 height 47
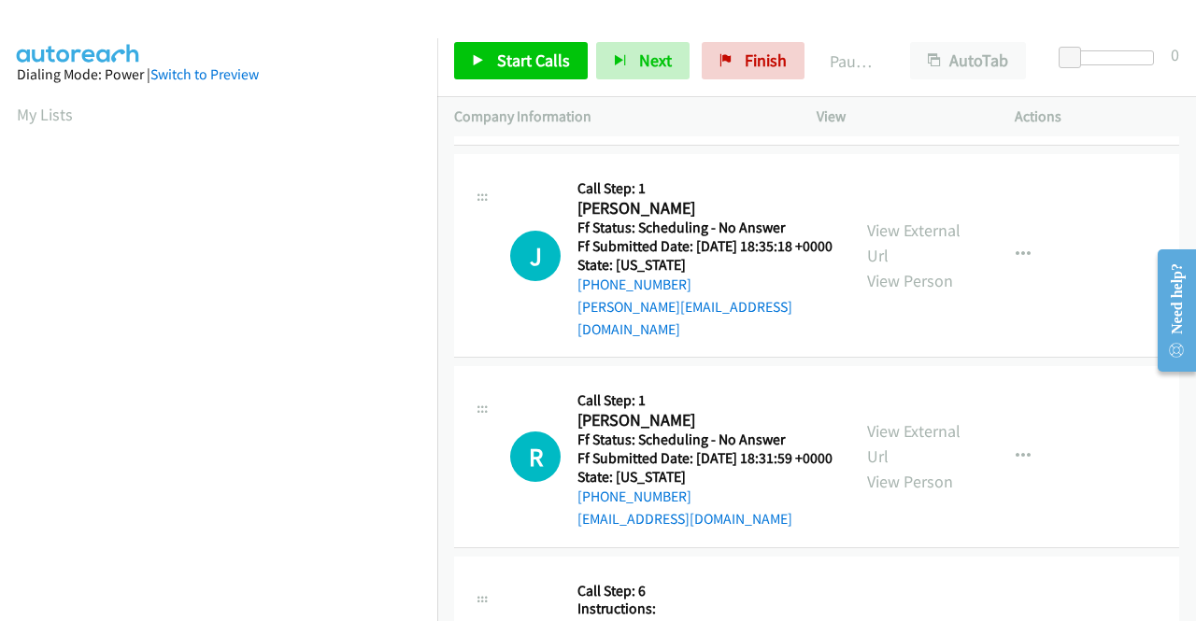
scroll to position [561, 0]
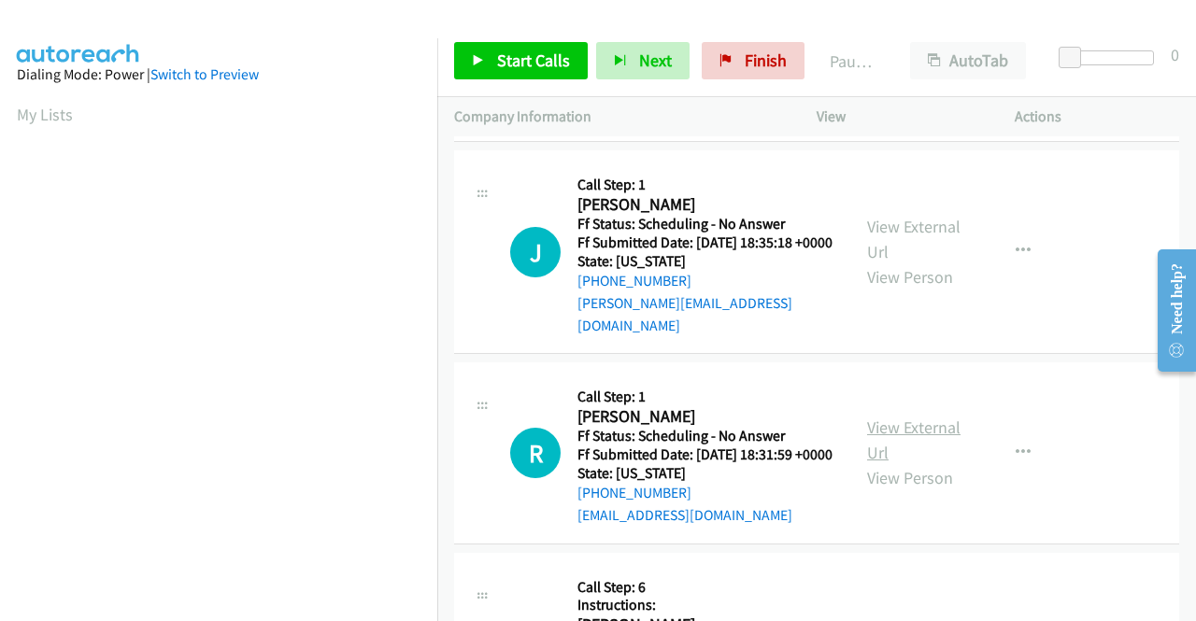
click at [927, 464] on link "View External Url" at bounding box center [913, 440] width 93 height 47
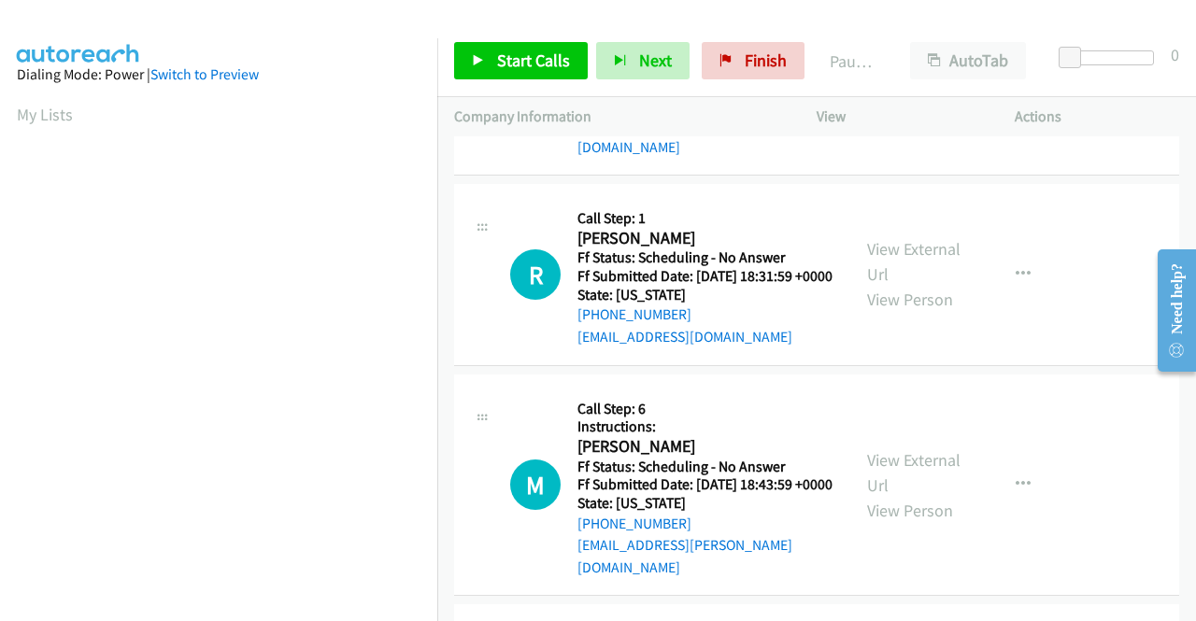
scroll to position [748, 0]
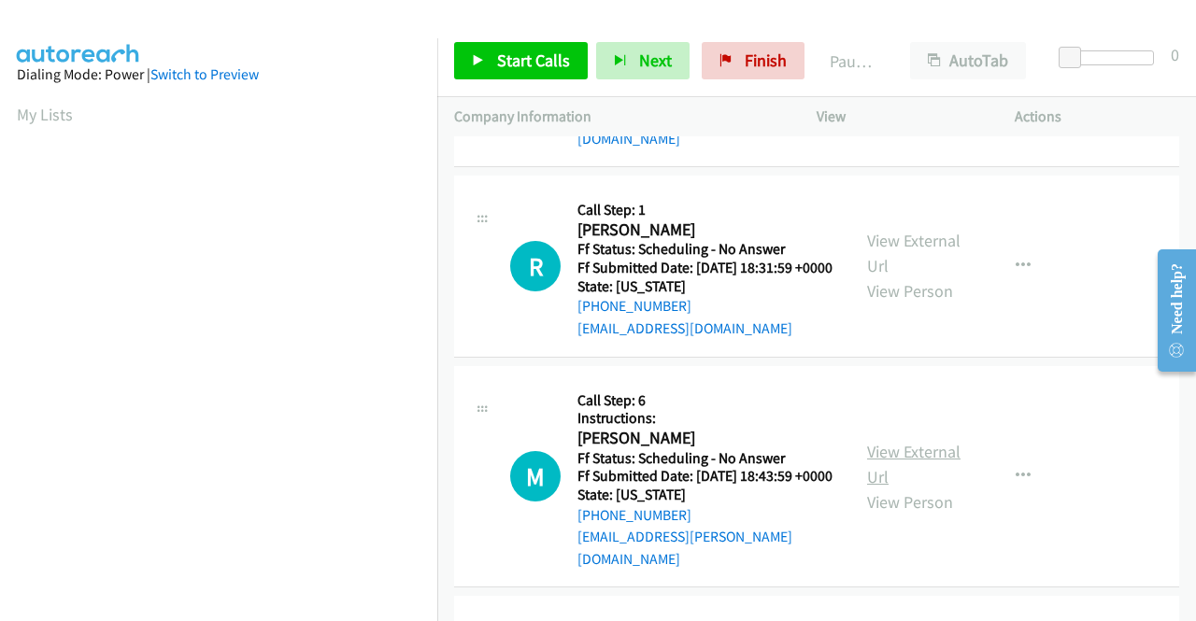
click at [890, 488] on link "View External Url" at bounding box center [913, 464] width 93 height 47
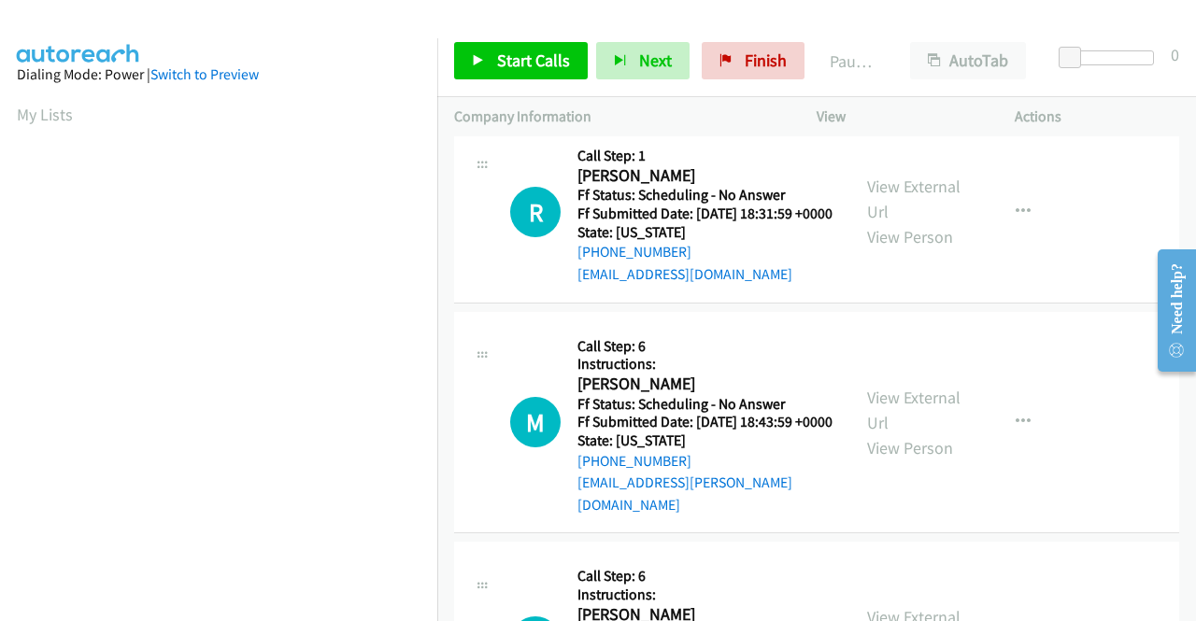
scroll to position [1028, 0]
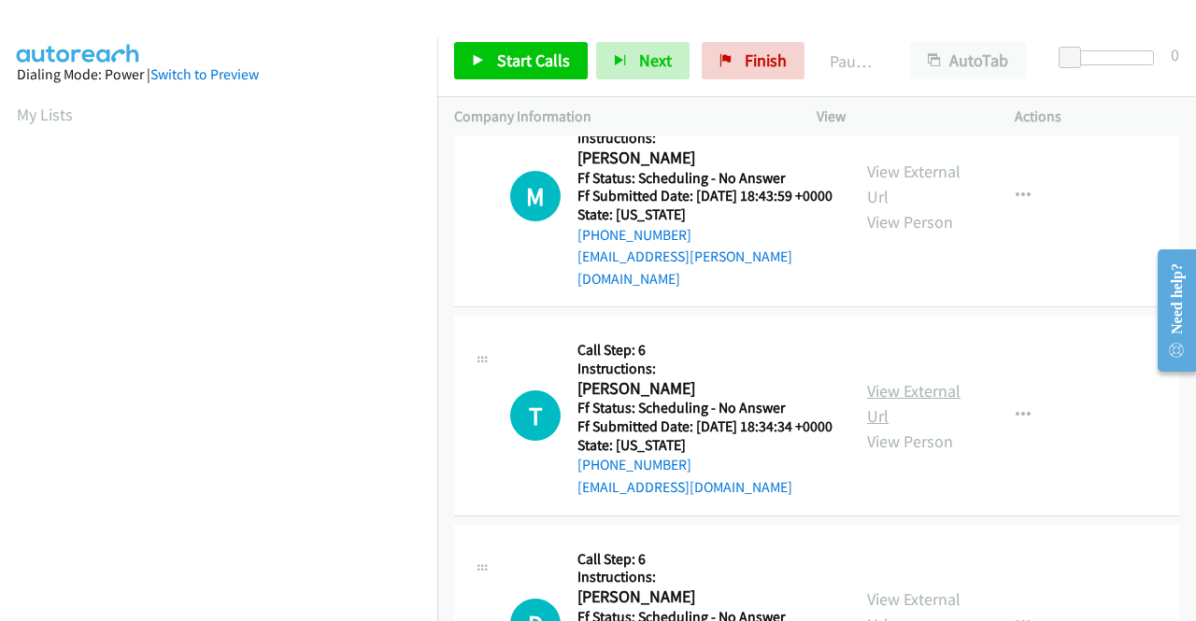
click at [920, 427] on link "View External Url" at bounding box center [913, 403] width 93 height 47
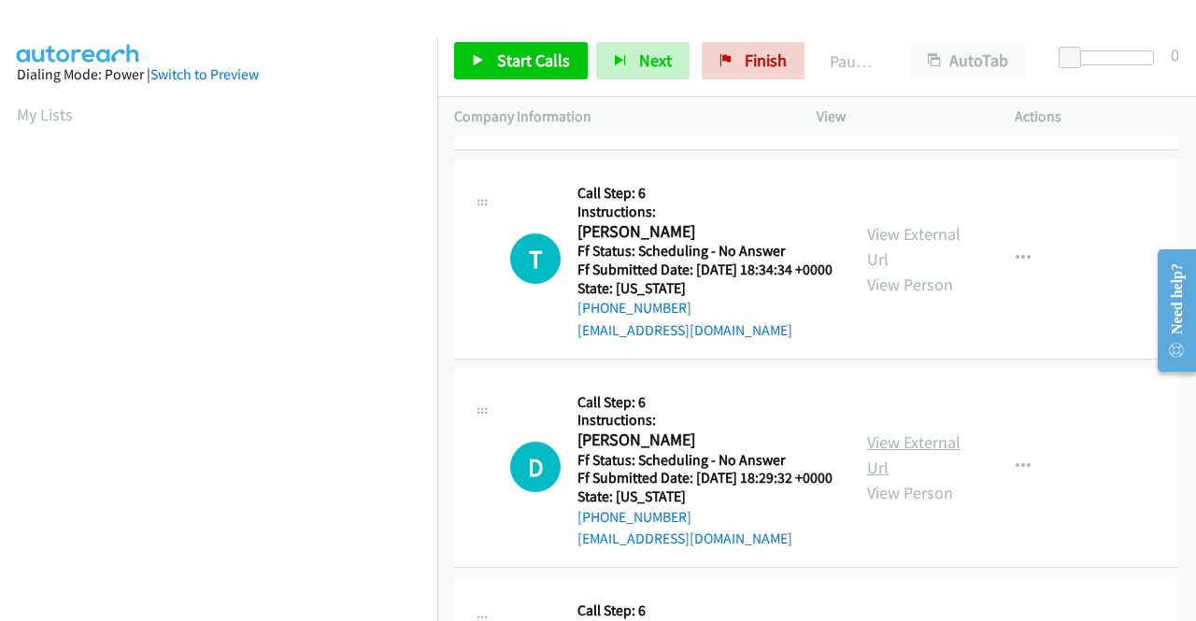
scroll to position [1215, 0]
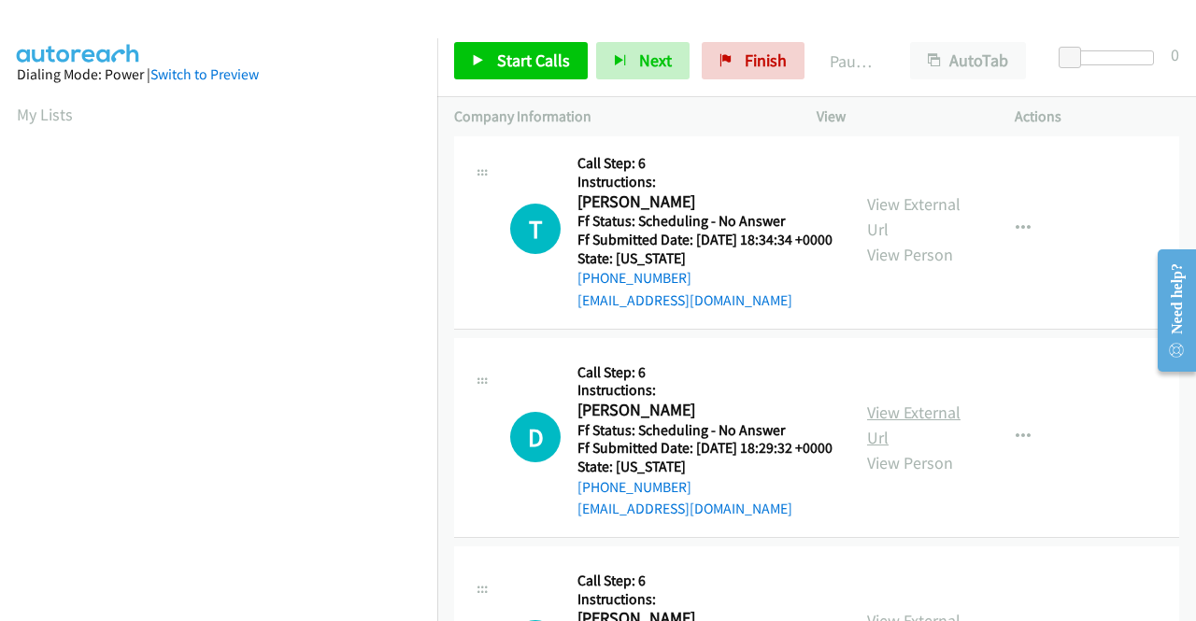
click at [877, 449] on link "View External Url" at bounding box center [913, 425] width 93 height 47
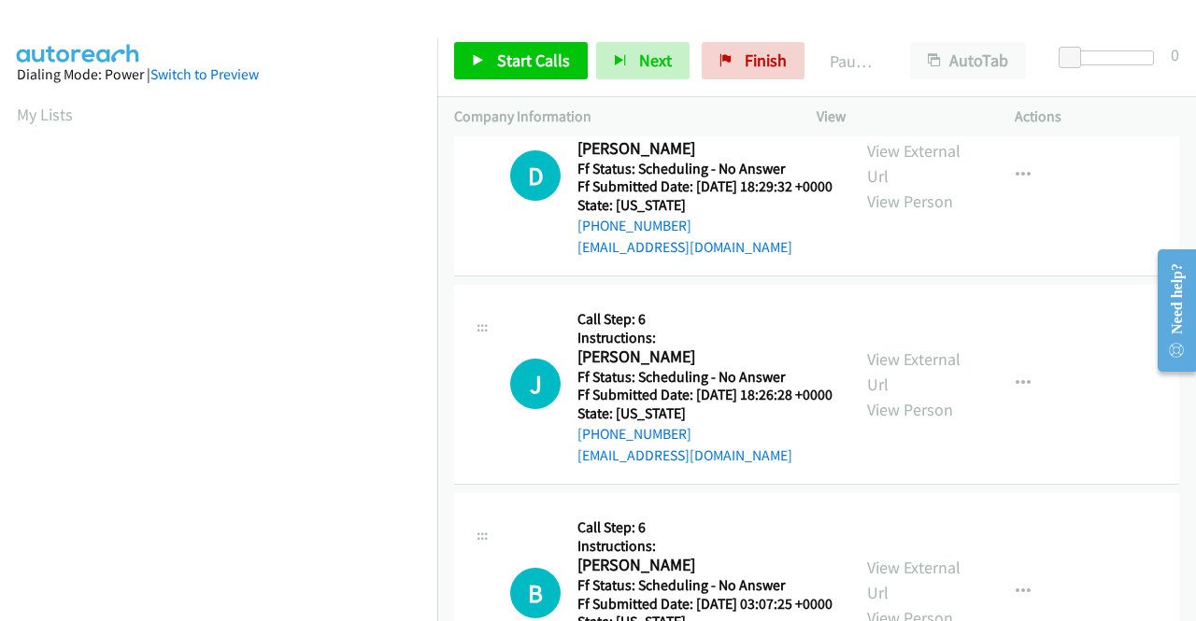
scroll to position [1495, 0]
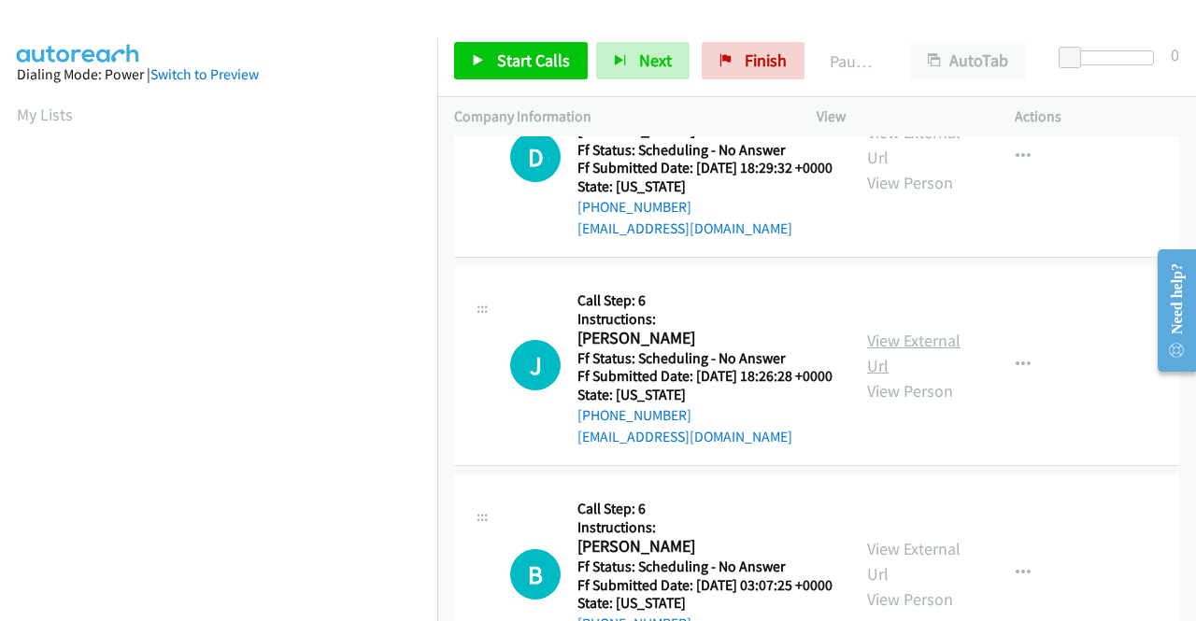
click at [912, 377] on link "View External Url" at bounding box center [913, 353] width 93 height 47
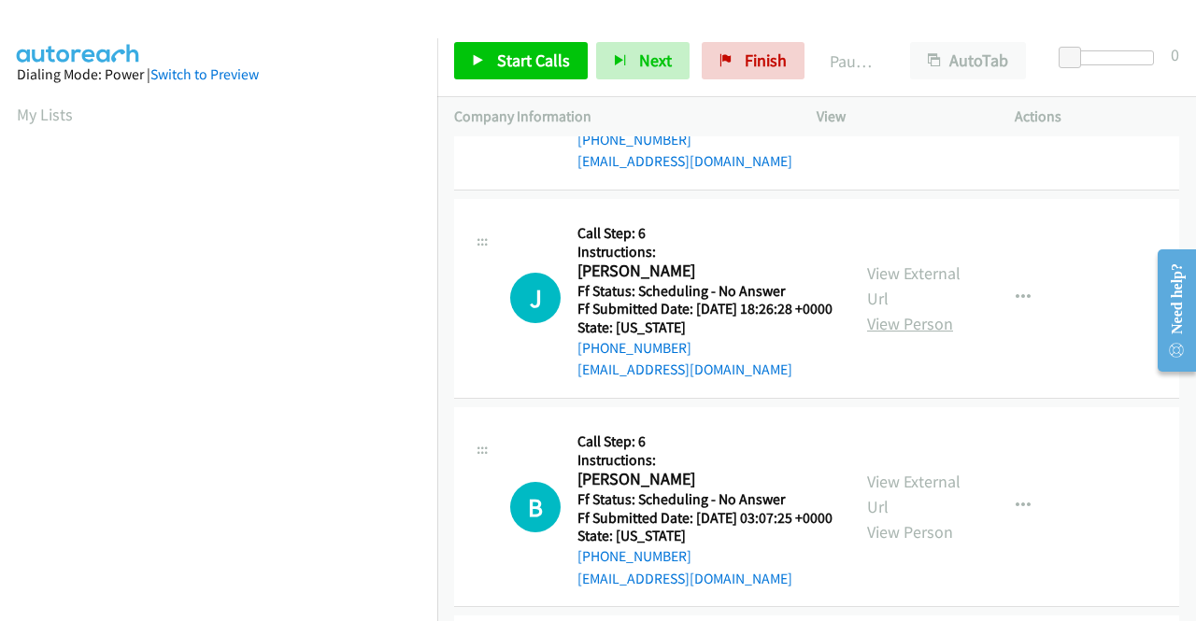
scroll to position [1682, 0]
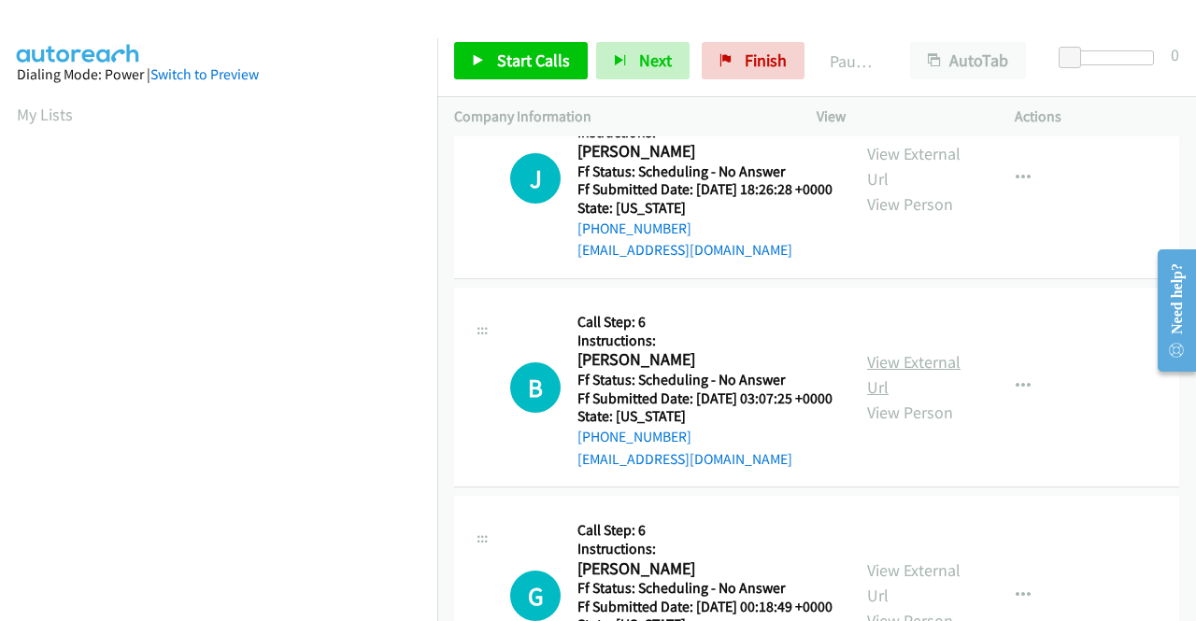
click at [897, 398] on link "View External Url" at bounding box center [913, 374] width 93 height 47
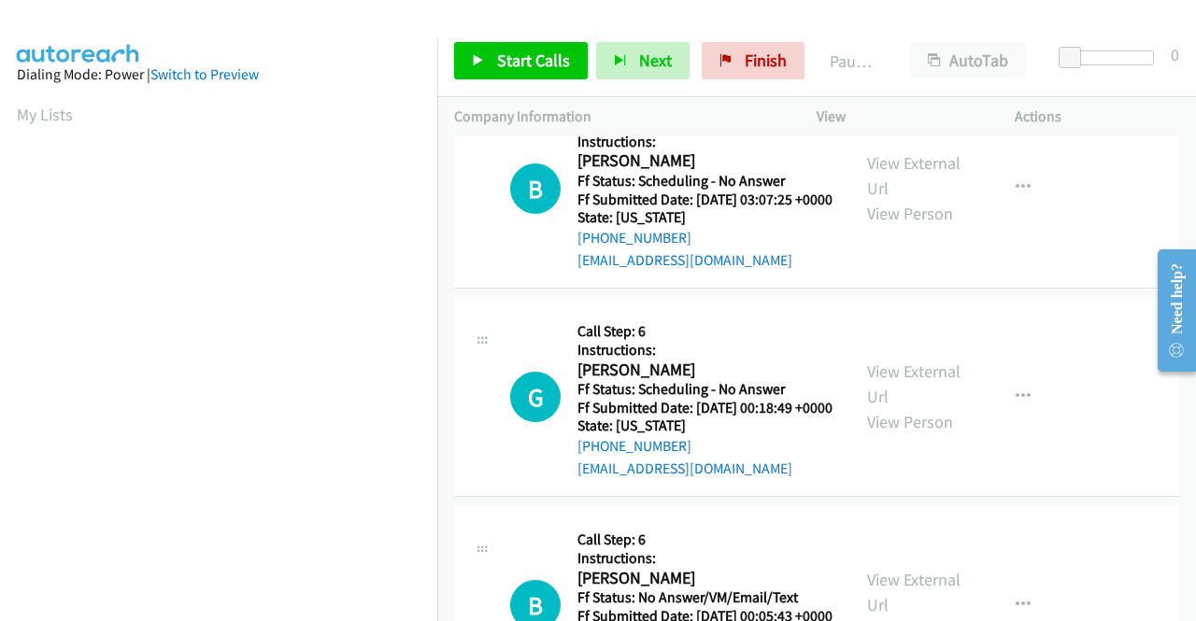
scroll to position [1963, 0]
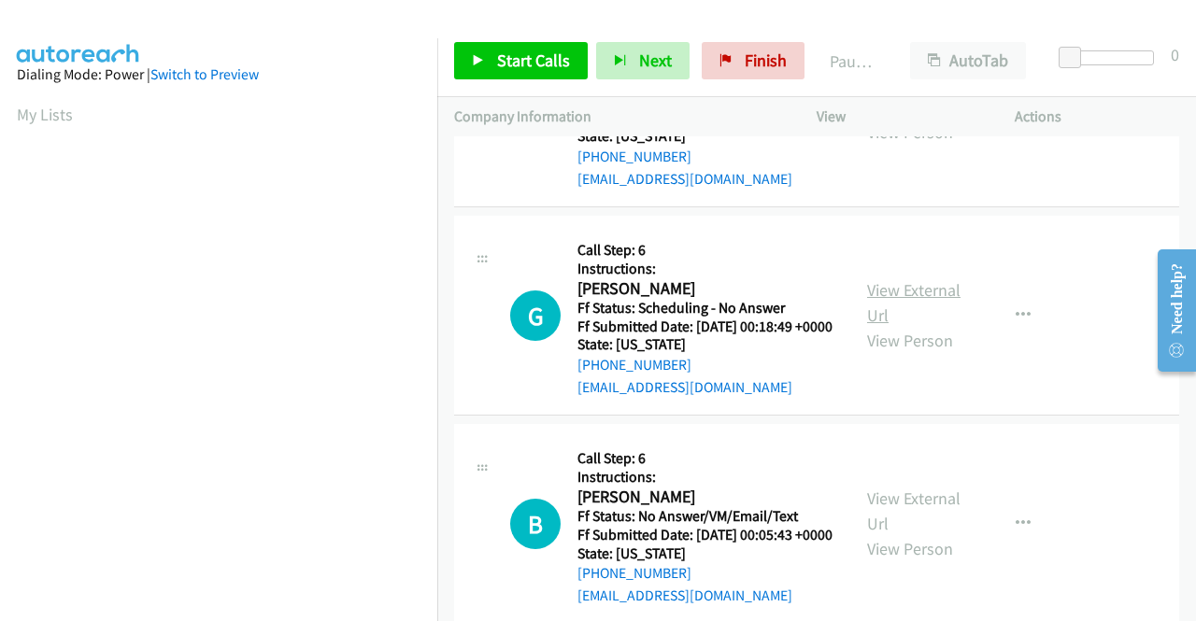
click at [901, 326] on link "View External Url" at bounding box center [913, 302] width 93 height 47
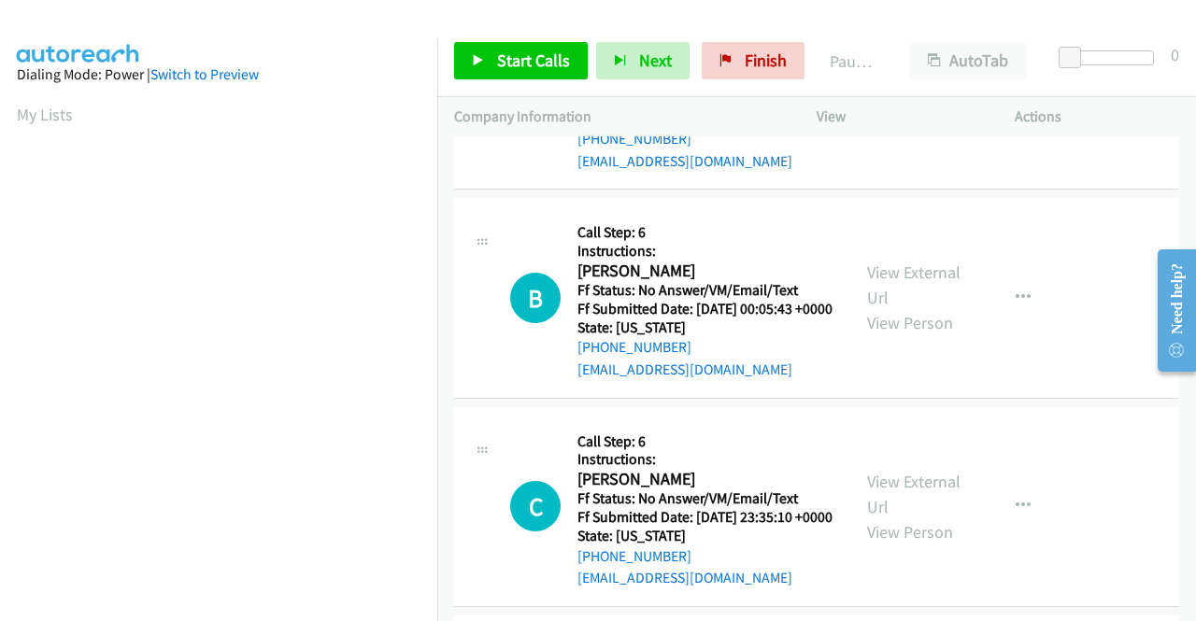
scroll to position [2243, 0]
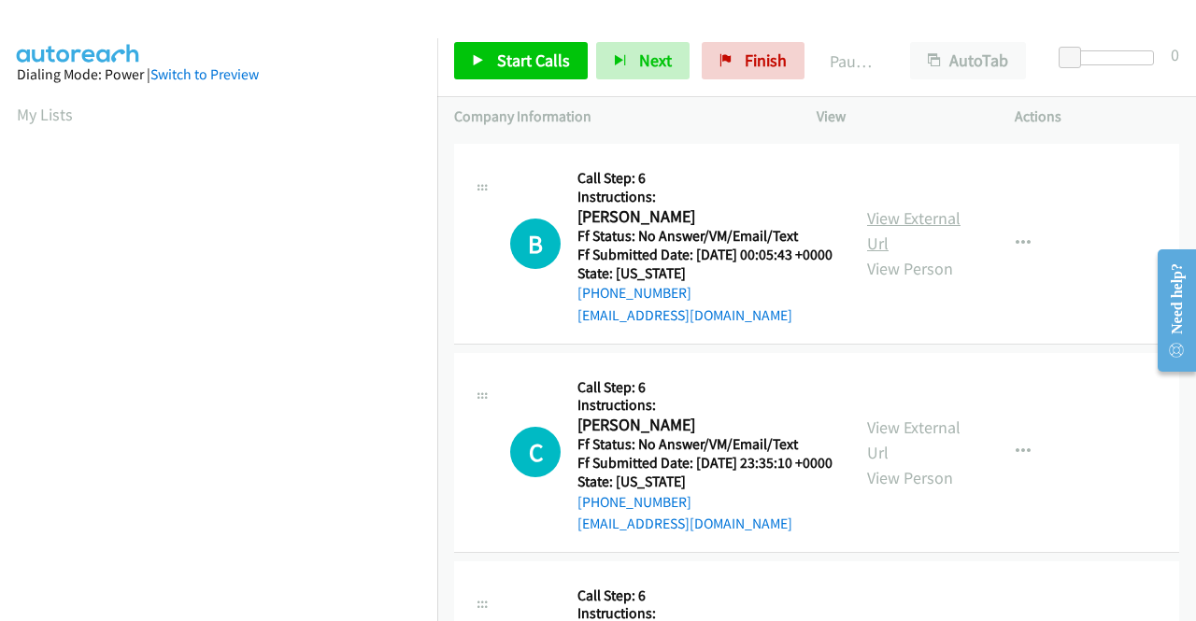
click at [923, 254] on link "View External Url" at bounding box center [913, 230] width 93 height 47
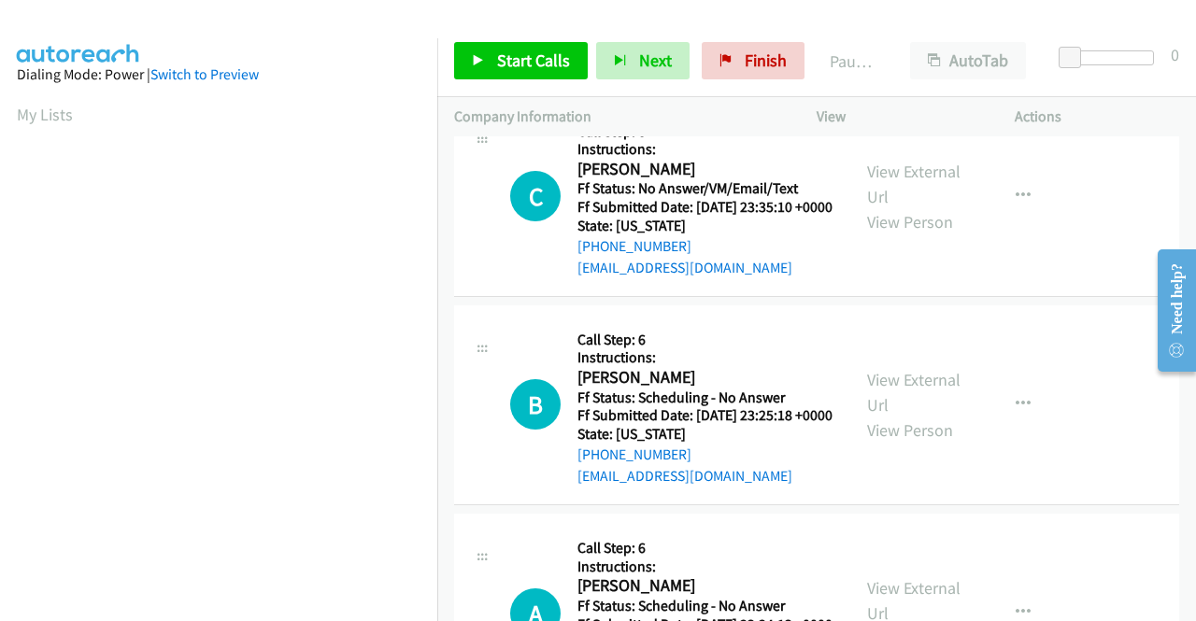
scroll to position [2523, 0]
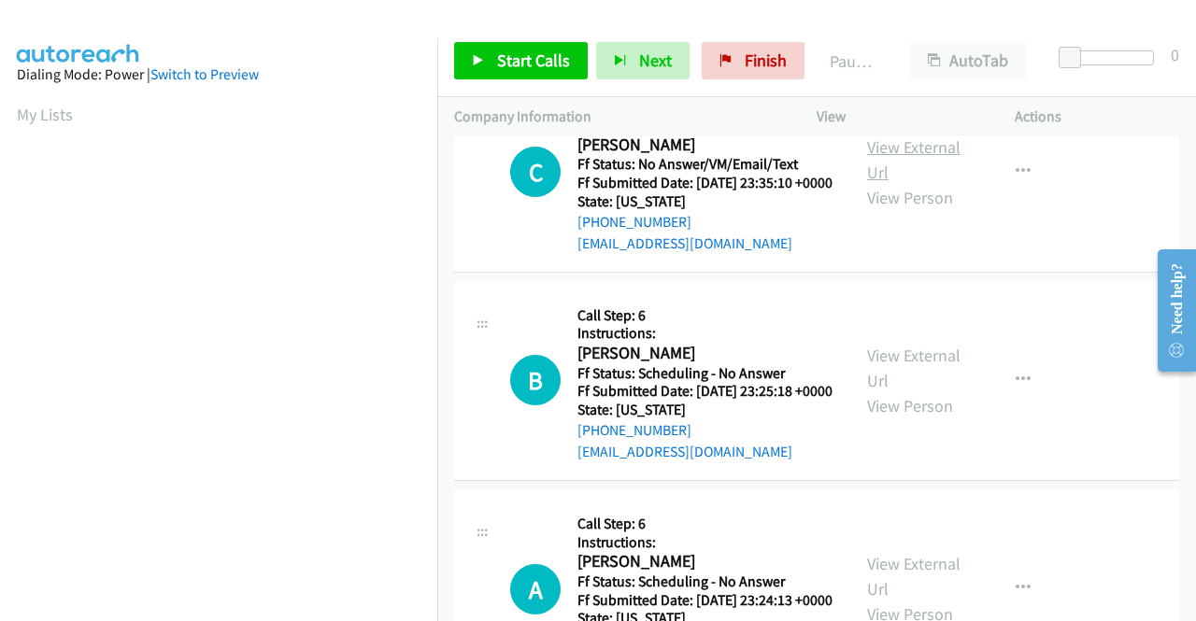
click at [877, 183] on link "View External Url" at bounding box center [913, 159] width 93 height 47
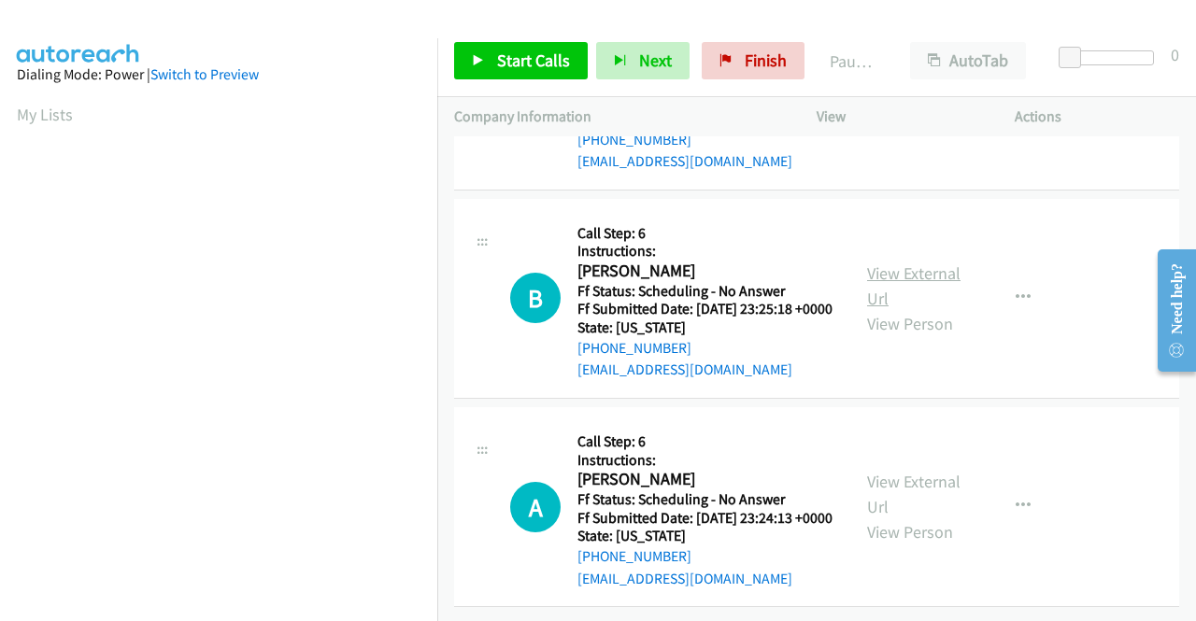
scroll to position [2710, 0]
click at [884, 309] on link "View External Url" at bounding box center [913, 286] width 93 height 47
click at [910, 471] on link "View External Url" at bounding box center [913, 494] width 93 height 47
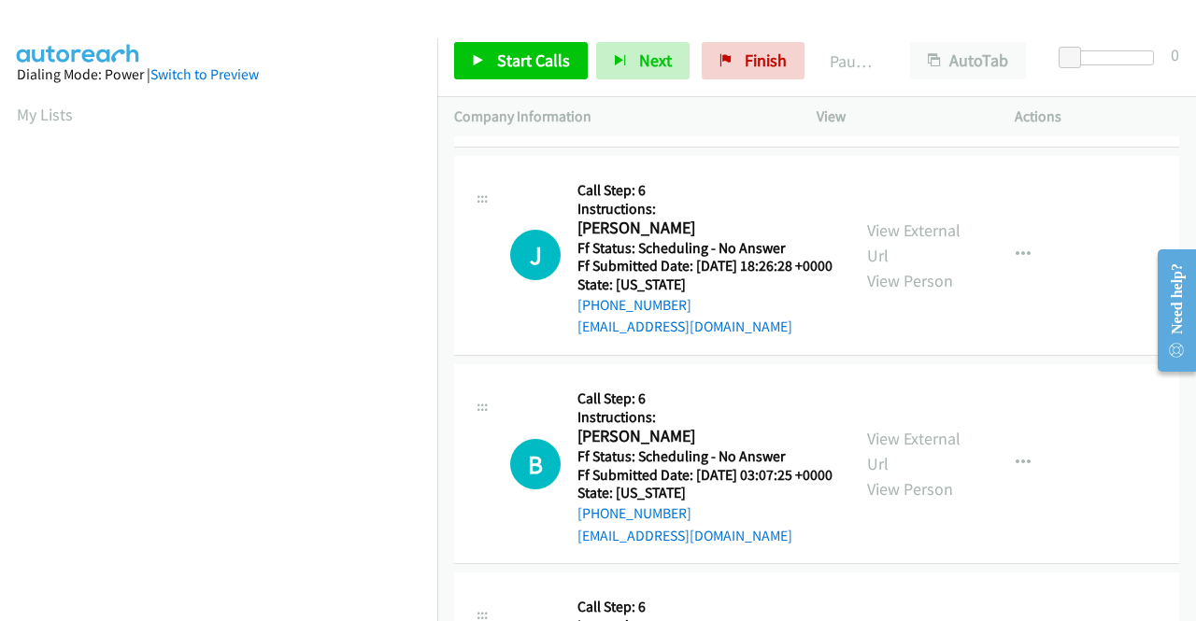
scroll to position [0, 0]
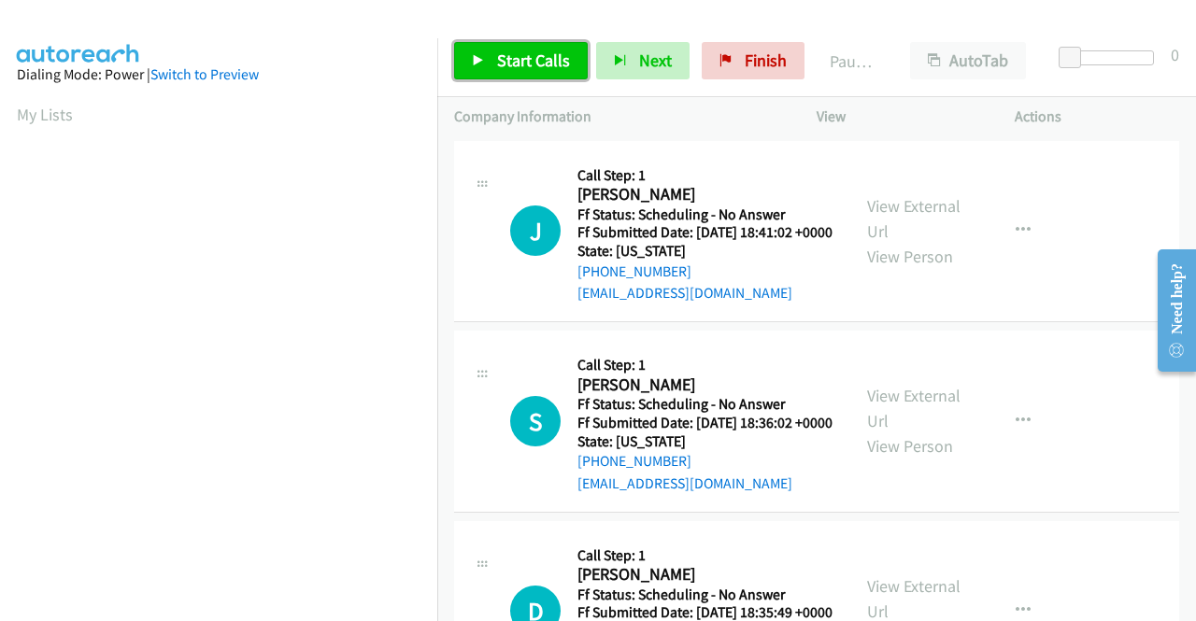
drag, startPoint x: 535, startPoint y: 52, endPoint x: 557, endPoint y: 129, distance: 79.8
click at [535, 53] on span "Start Calls" at bounding box center [533, 60] width 73 height 21
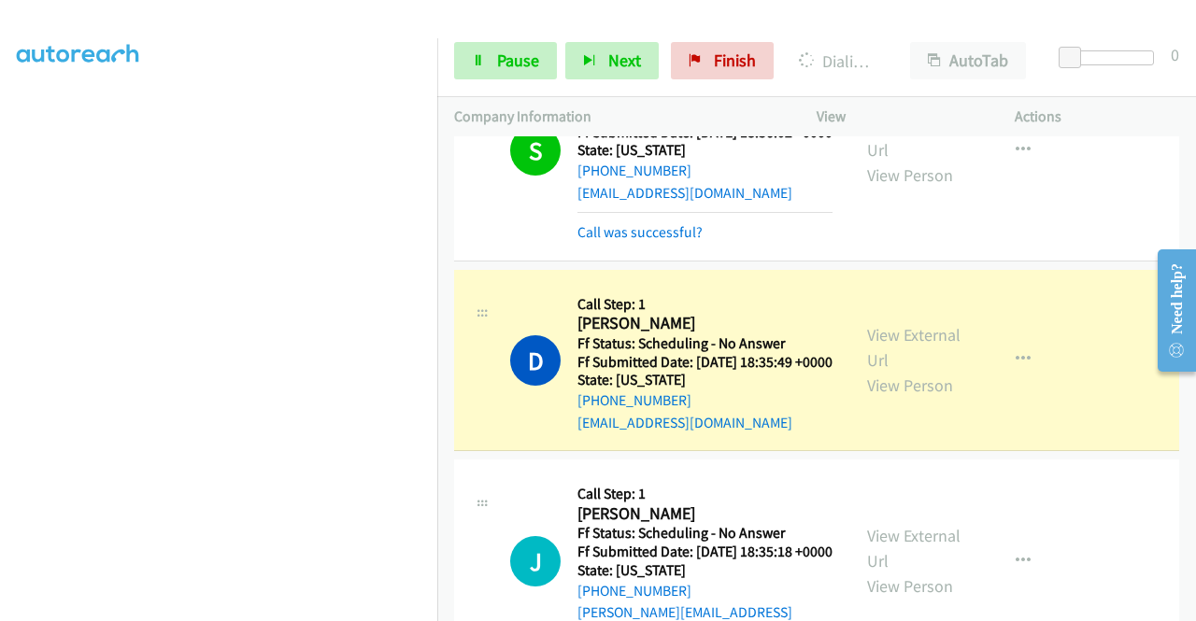
scroll to position [374, 0]
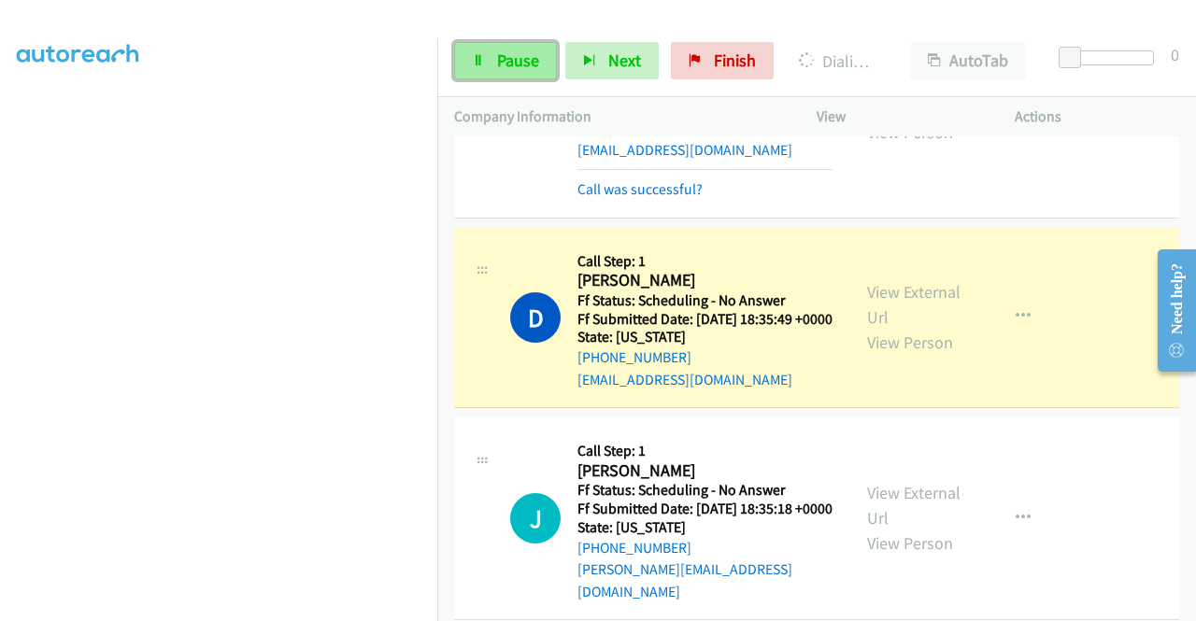
click at [523, 57] on span "Pause" at bounding box center [518, 60] width 42 height 21
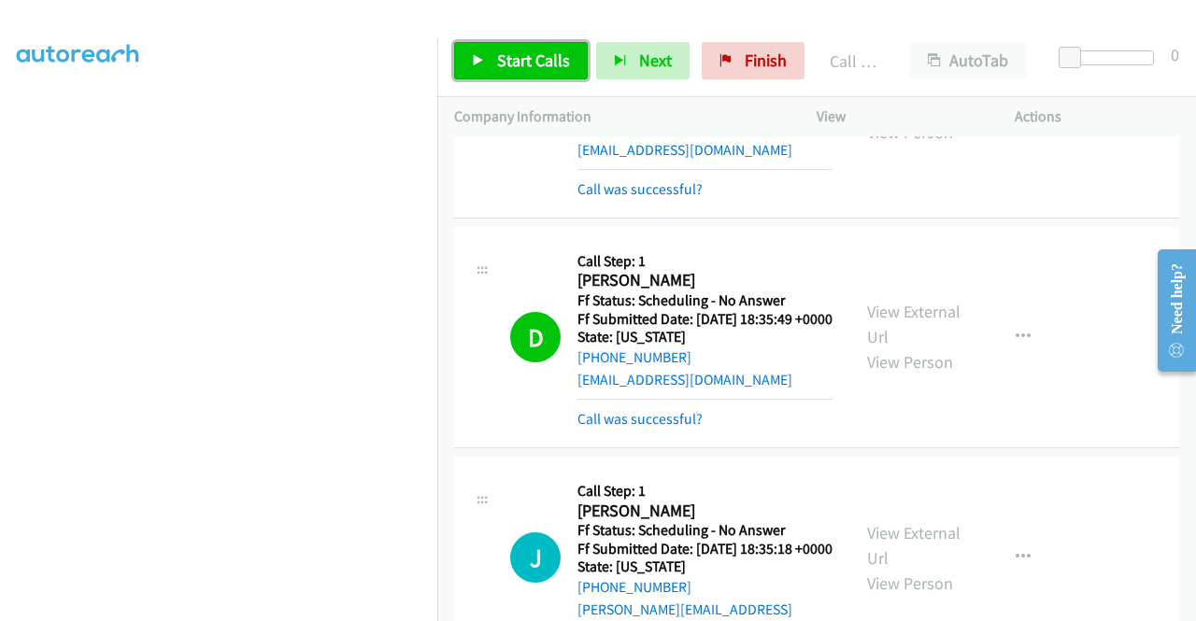
click at [508, 55] on span "Start Calls" at bounding box center [533, 60] width 73 height 21
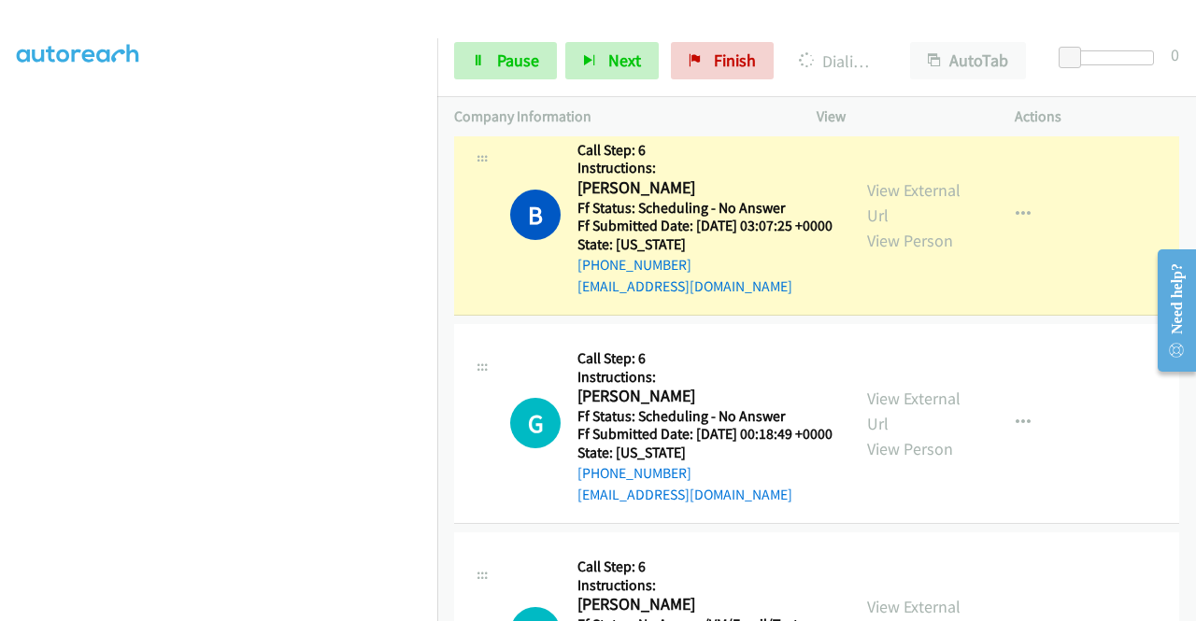
scroll to position [2243, 0]
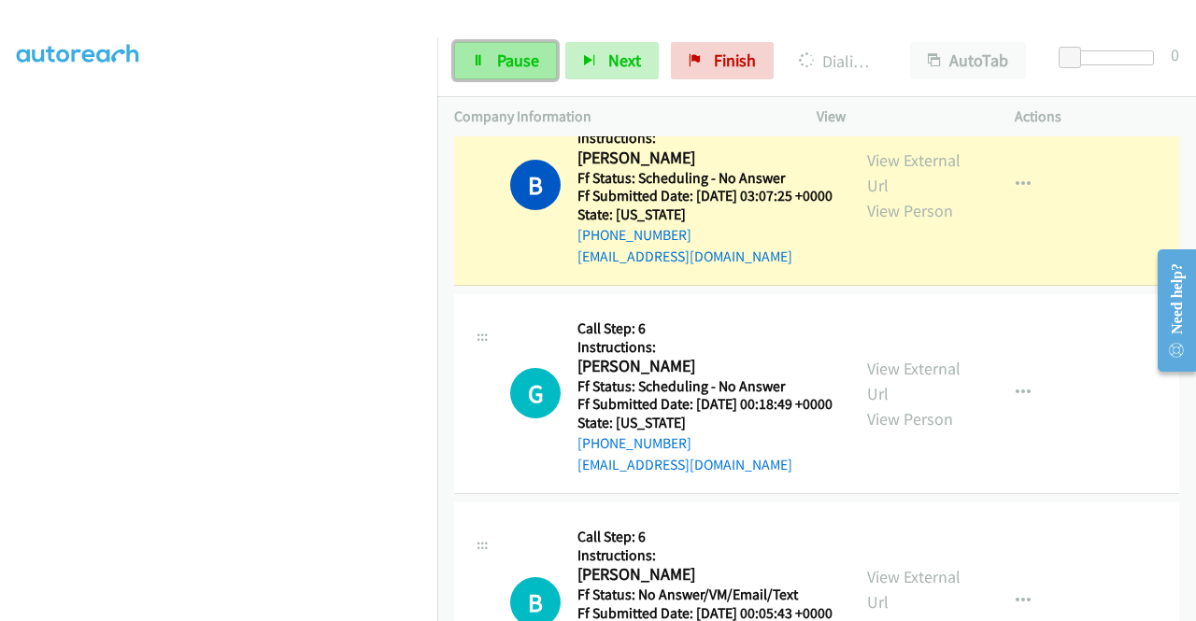
click at [501, 61] on span "Pause" at bounding box center [518, 60] width 42 height 21
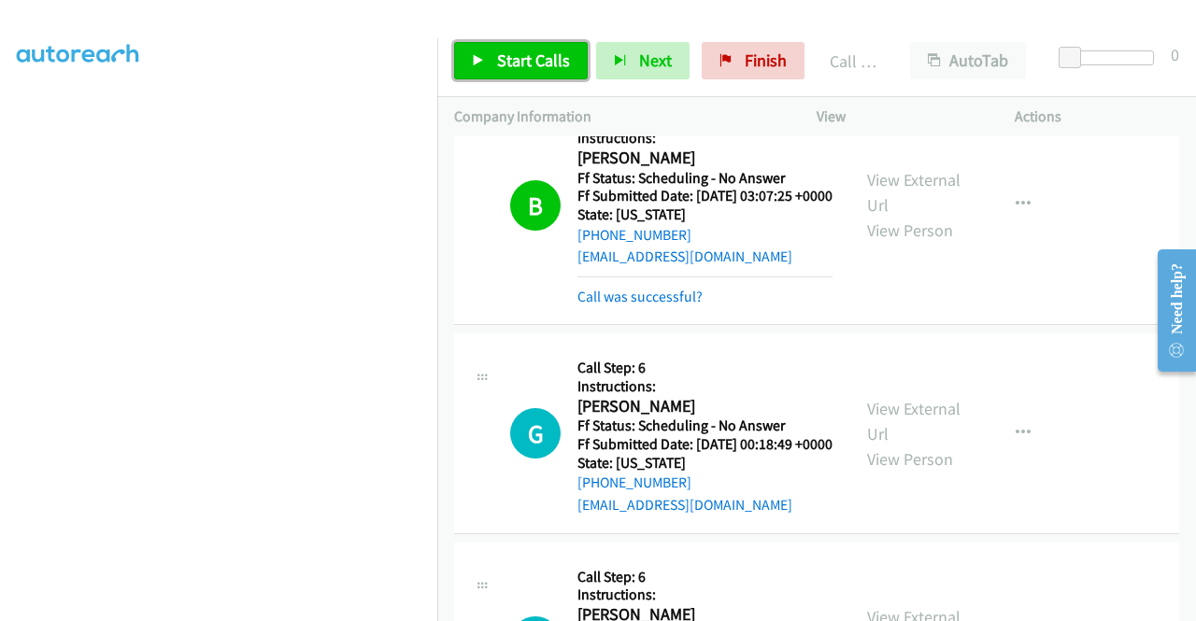
click at [536, 72] on link "Start Calls" at bounding box center [521, 60] width 134 height 37
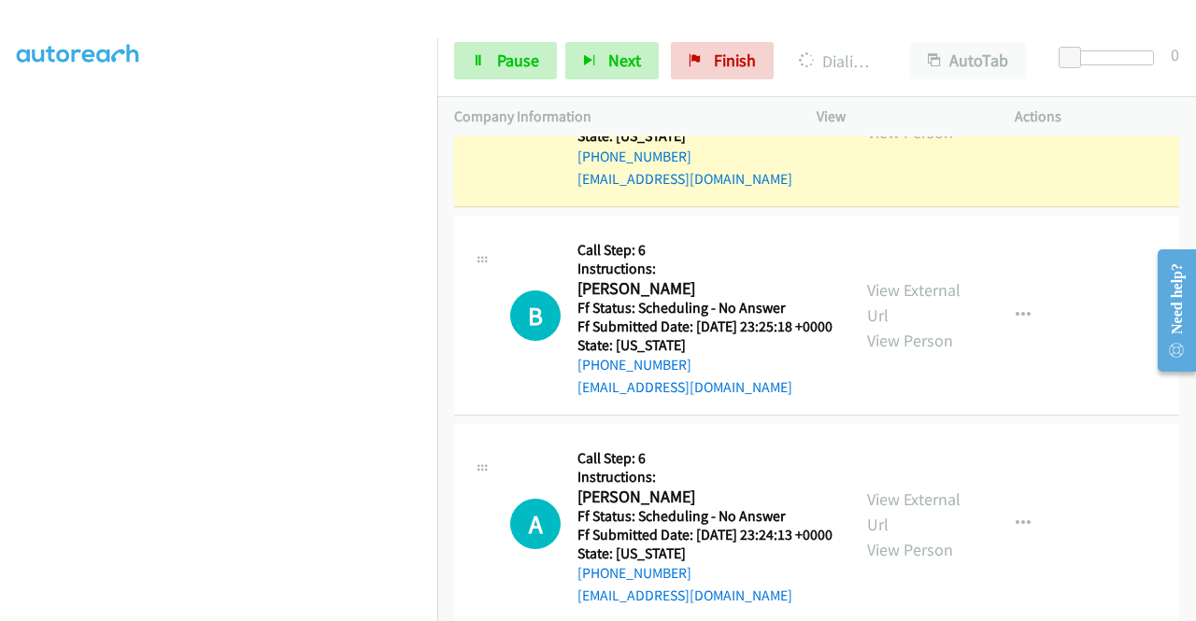
scroll to position [3084, 0]
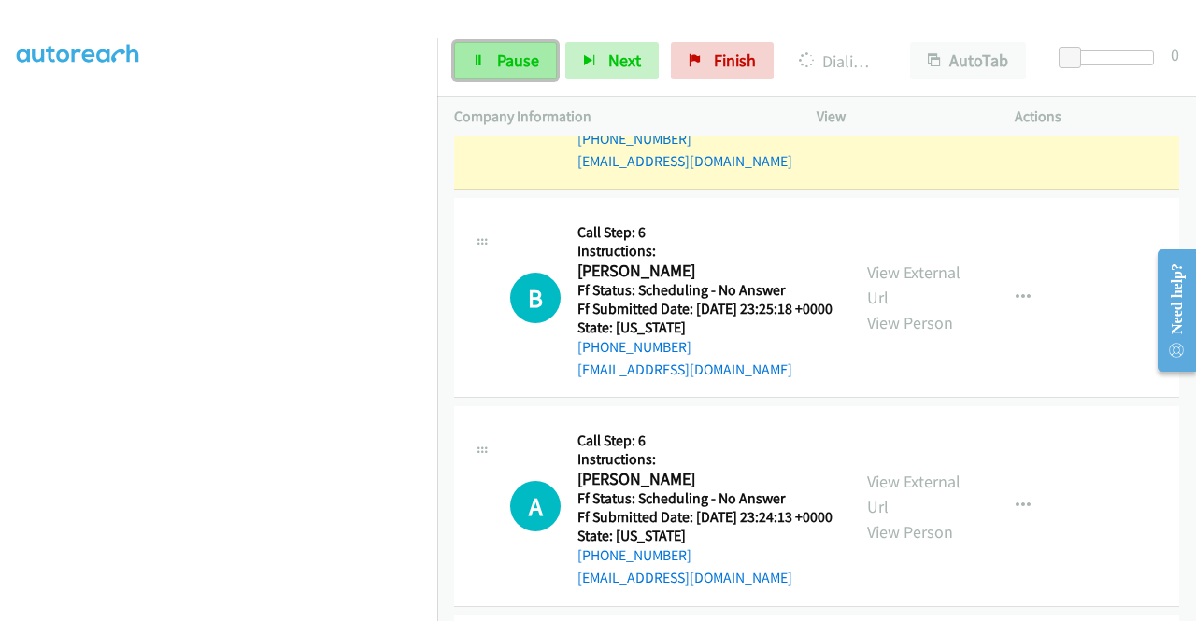
click at [513, 68] on span "Pause" at bounding box center [518, 60] width 42 height 21
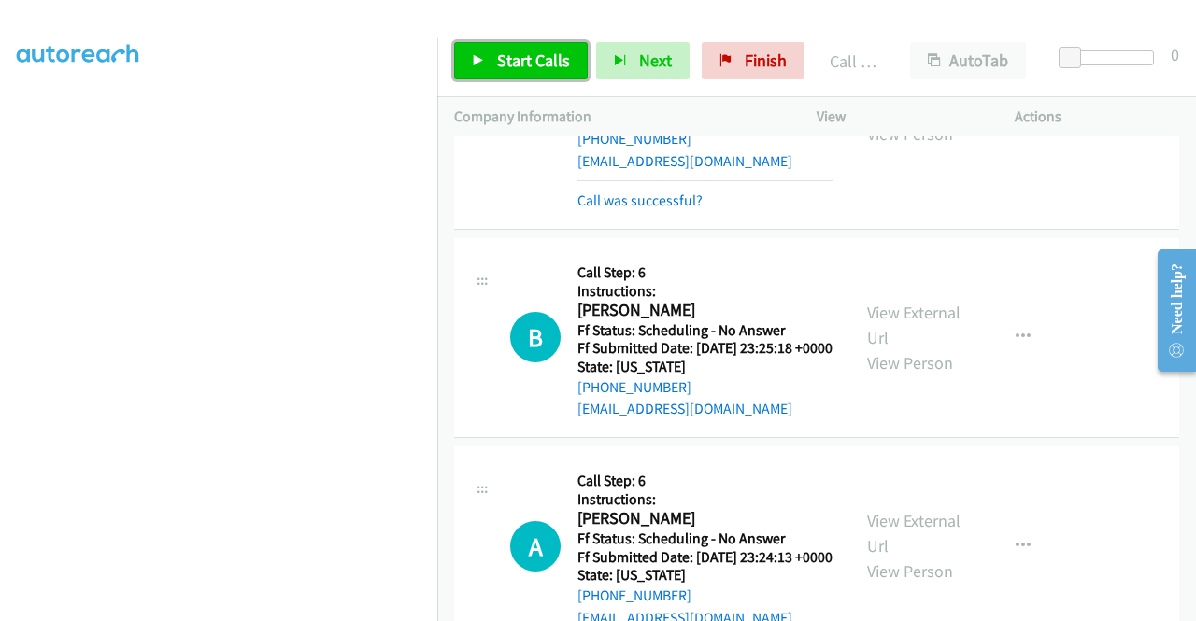
click at [558, 55] on span "Start Calls" at bounding box center [533, 60] width 73 height 21
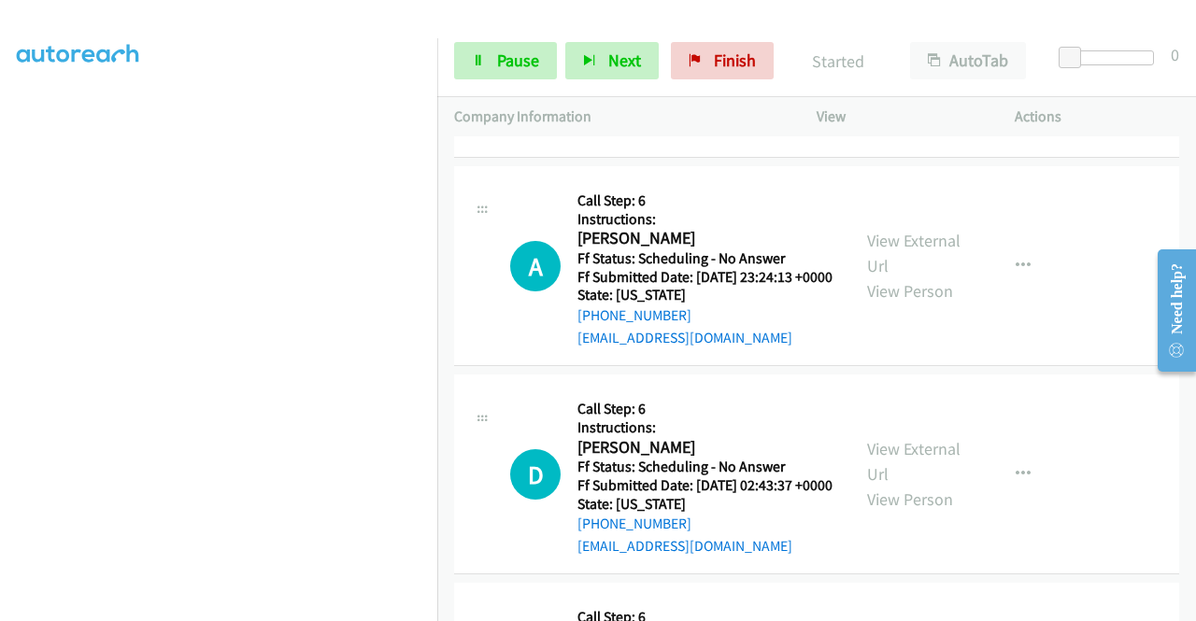
scroll to position [426, 0]
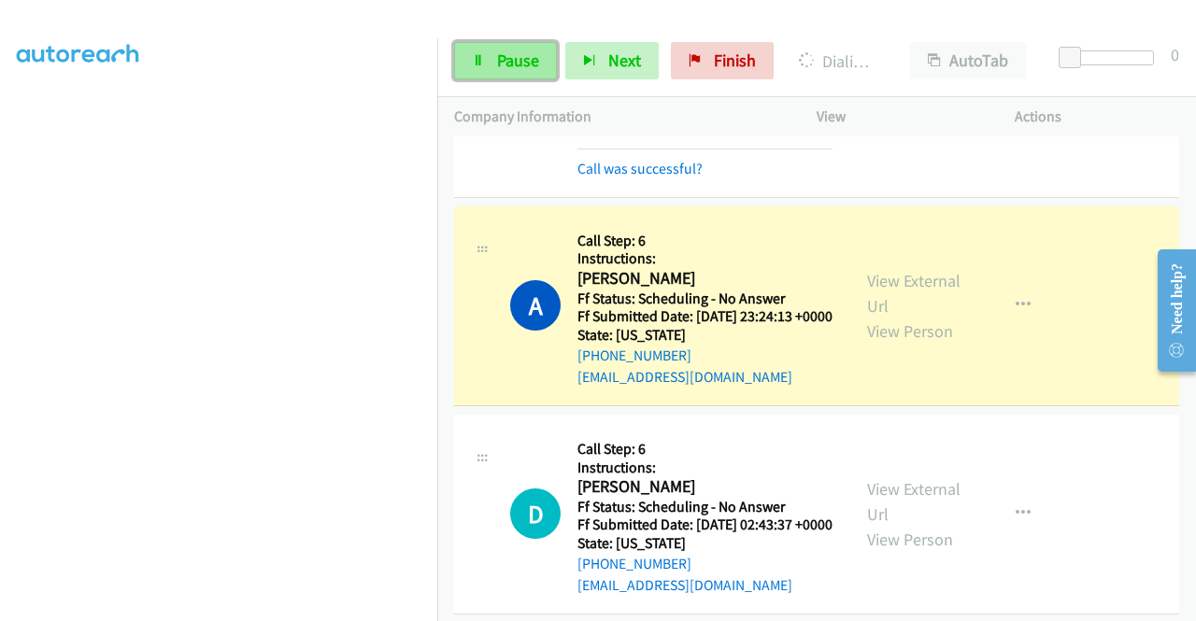
click at [533, 58] on span "Pause" at bounding box center [518, 60] width 42 height 21
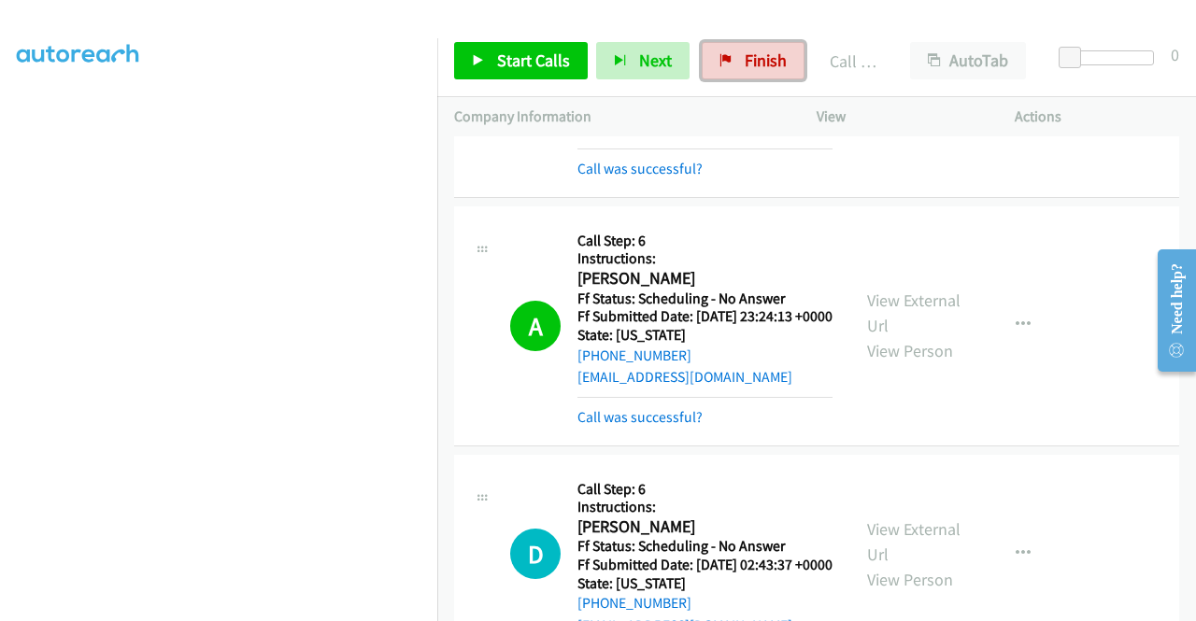
drag, startPoint x: 759, startPoint y: 71, endPoint x: 722, endPoint y: 5, distance: 75.7
click at [759, 71] on link "Finish" at bounding box center [753, 60] width 103 height 37
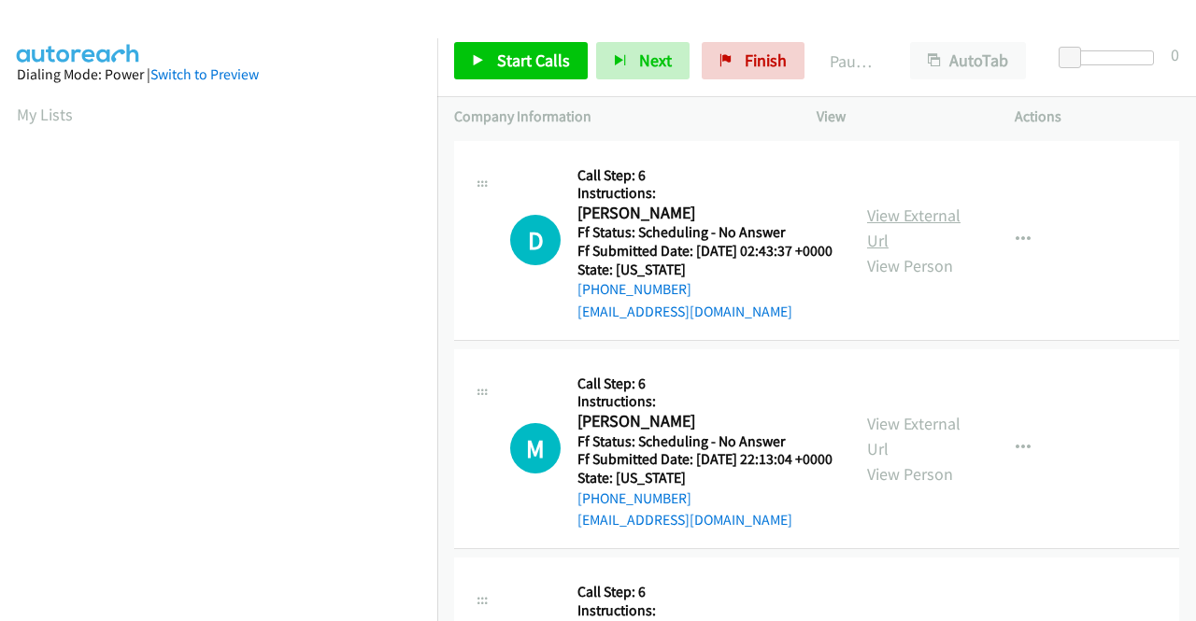
click at [933, 227] on link "View External Url" at bounding box center [913, 228] width 93 height 47
click at [912, 456] on link "View External Url" at bounding box center [913, 436] width 93 height 47
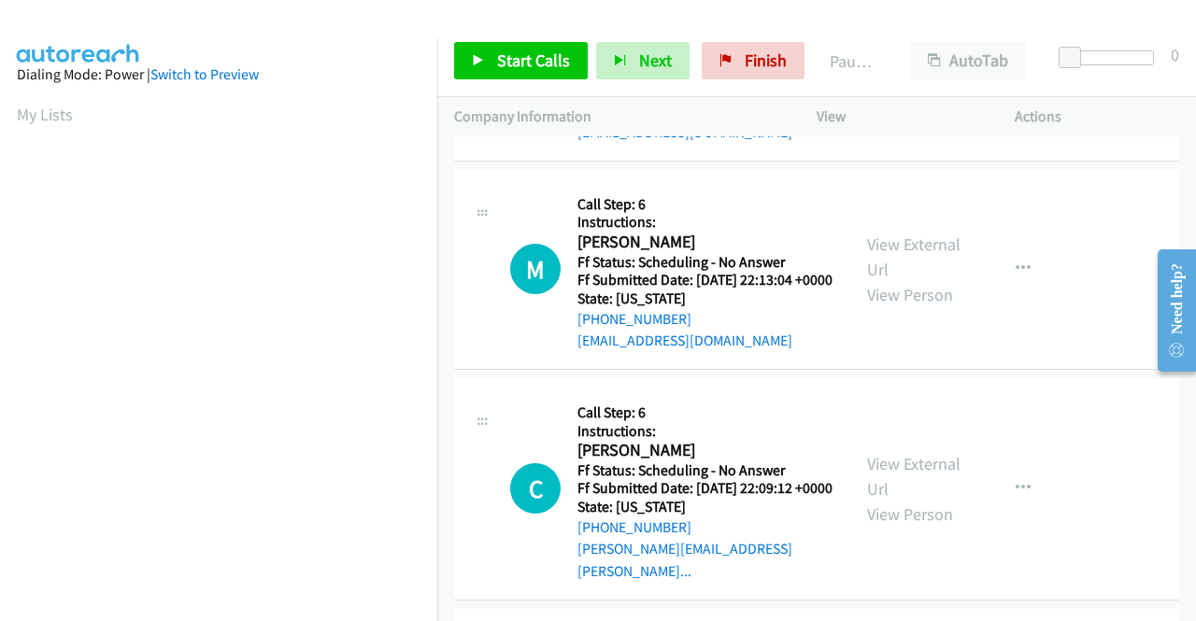
scroll to position [187, 0]
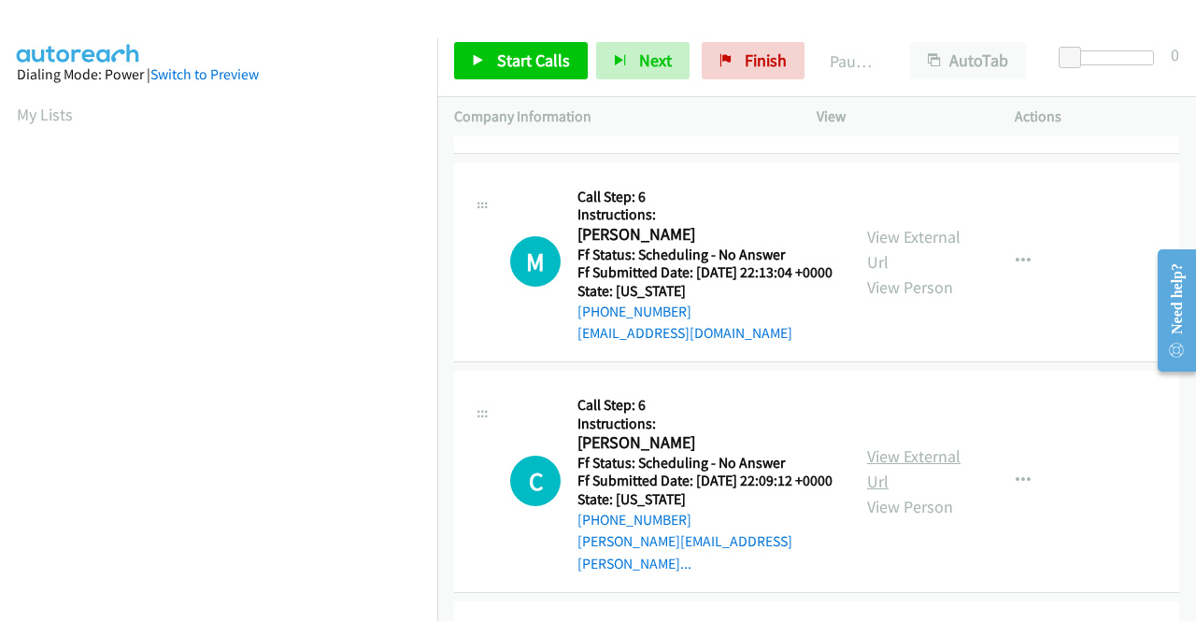
click at [945, 490] on link "View External Url" at bounding box center [913, 469] width 93 height 47
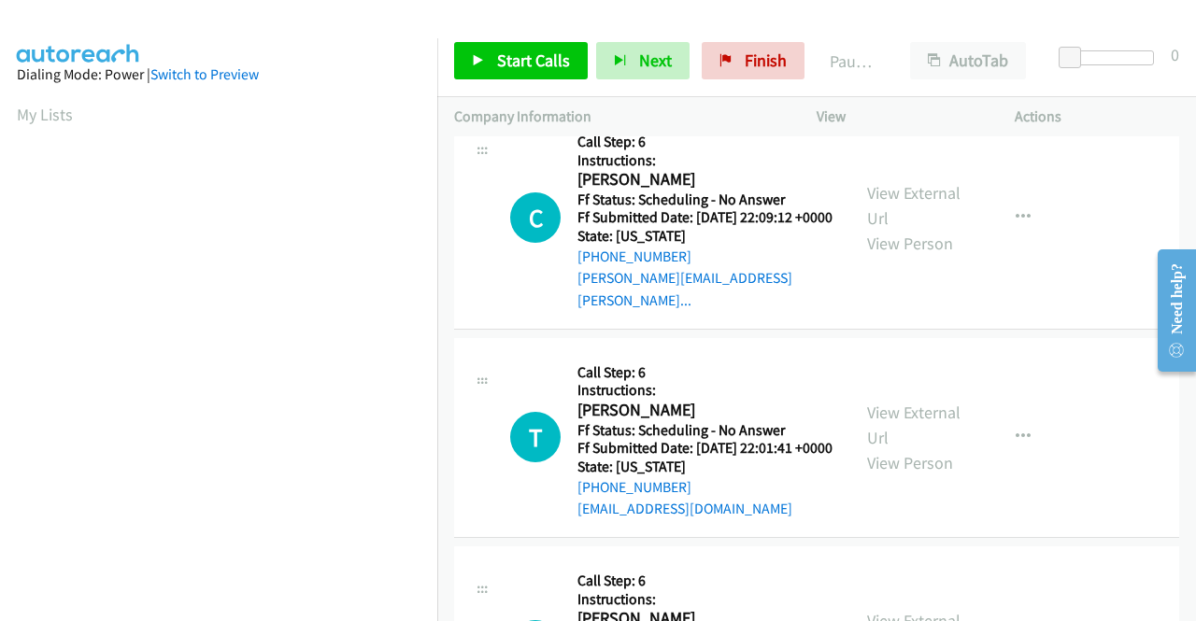
scroll to position [467, 0]
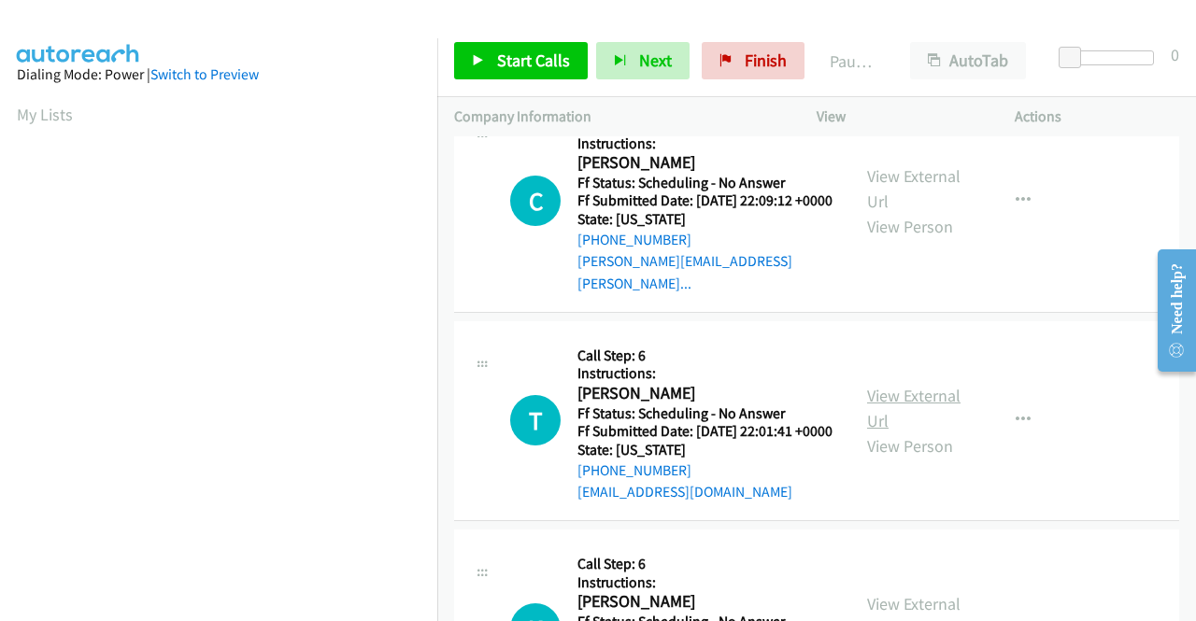
click at [914, 432] on link "View External Url" at bounding box center [913, 408] width 93 height 47
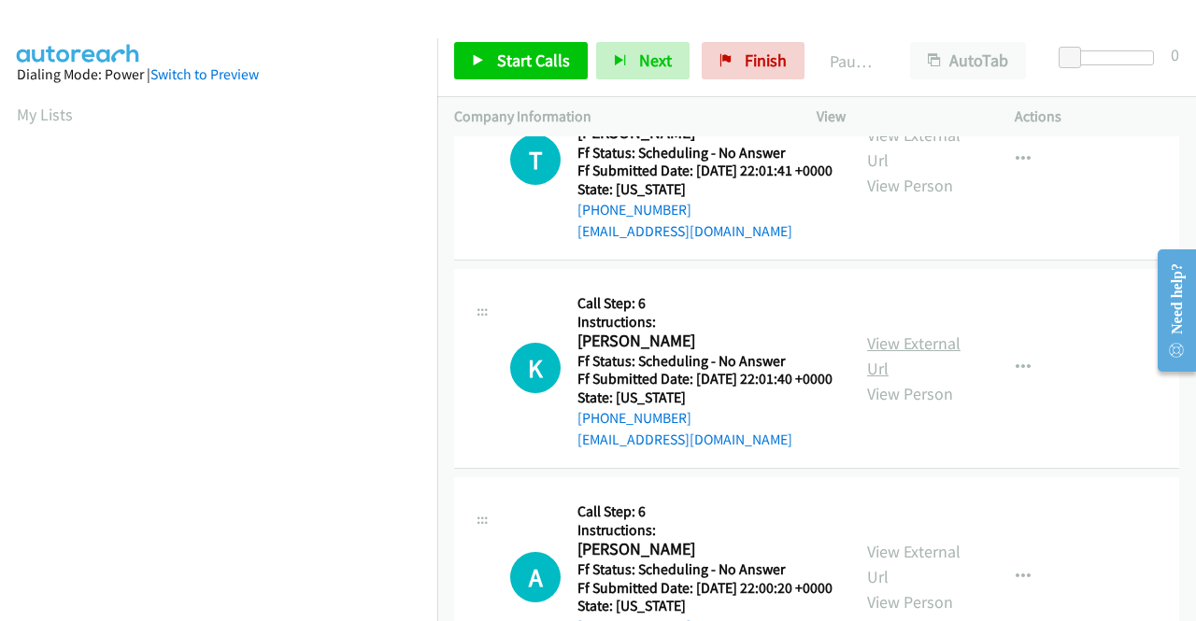
scroll to position [748, 0]
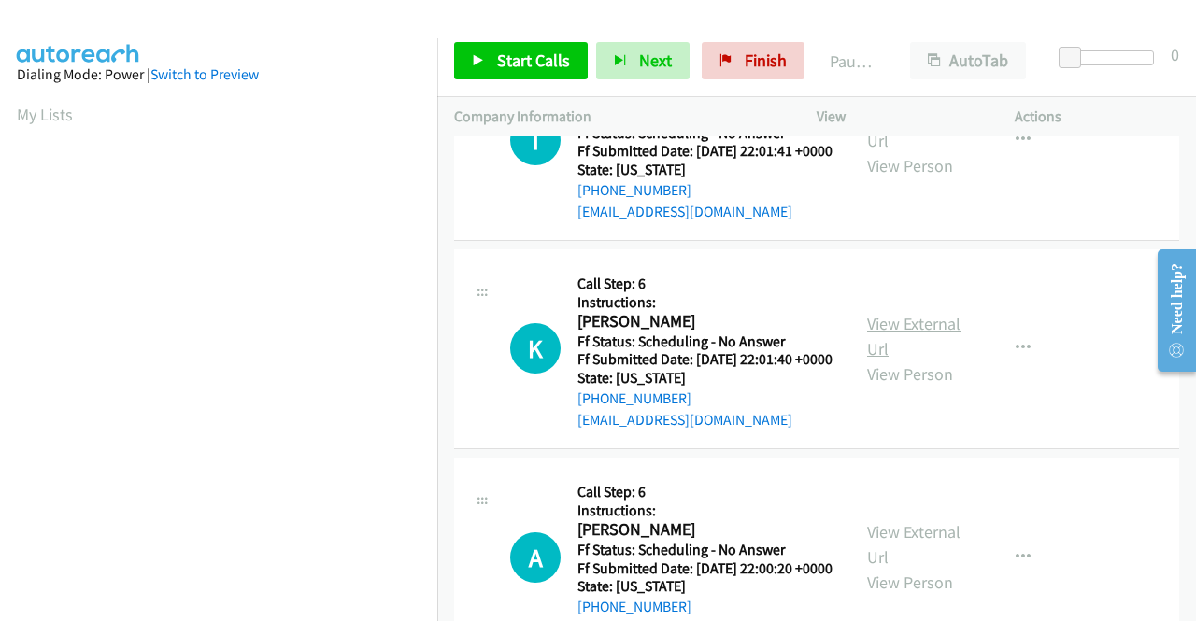
click at [878, 360] on link "View External Url" at bounding box center [913, 336] width 93 height 47
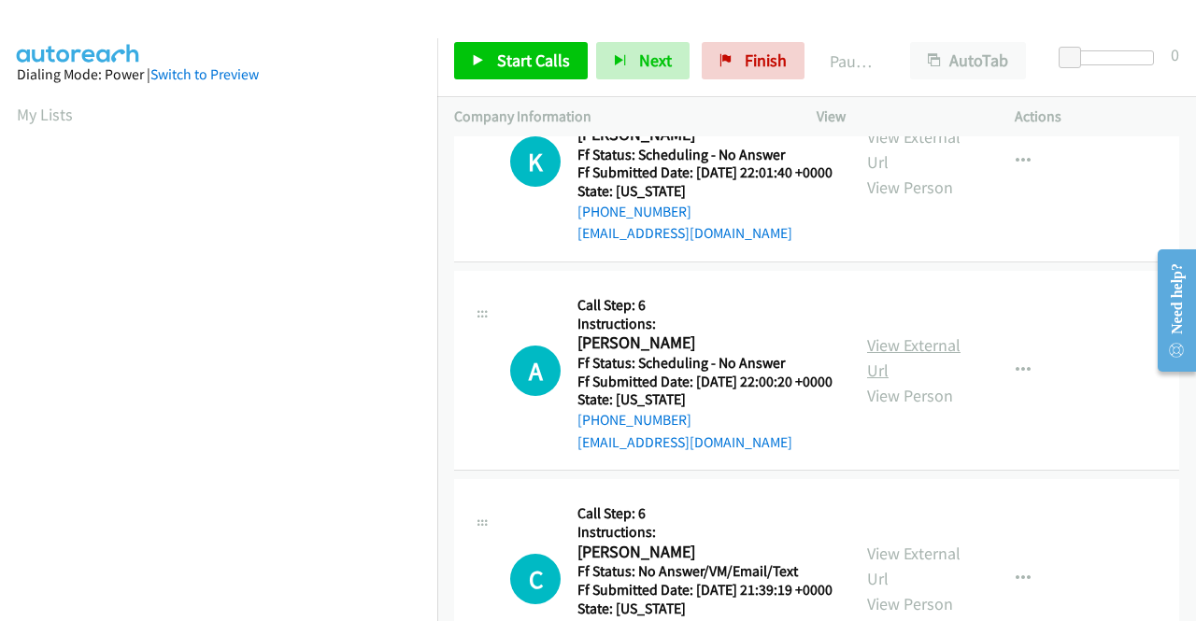
scroll to position [1028, 0]
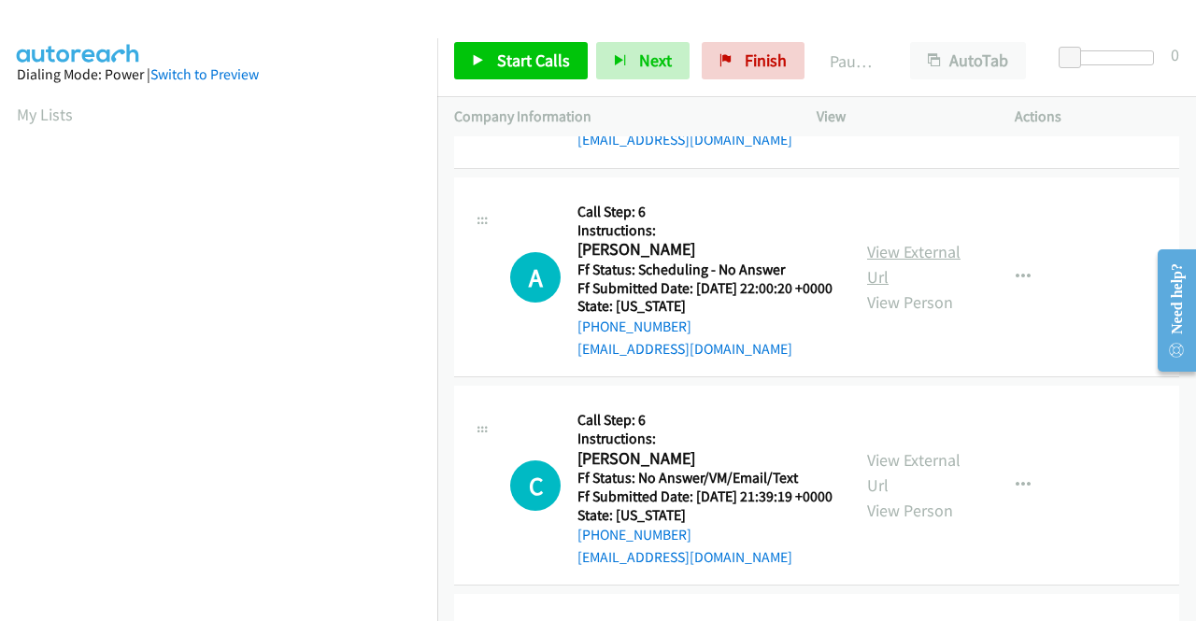
click at [884, 288] on link "View External Url" at bounding box center [913, 264] width 93 height 47
click at [899, 496] on link "View External Url" at bounding box center [913, 473] width 93 height 47
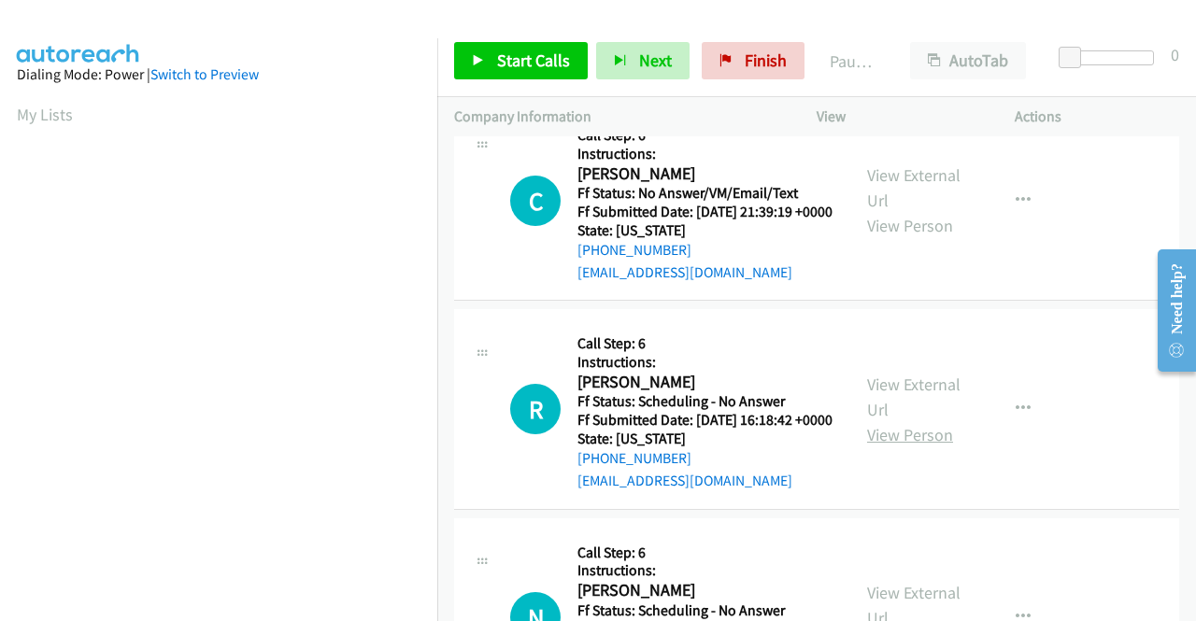
scroll to position [1402, 0]
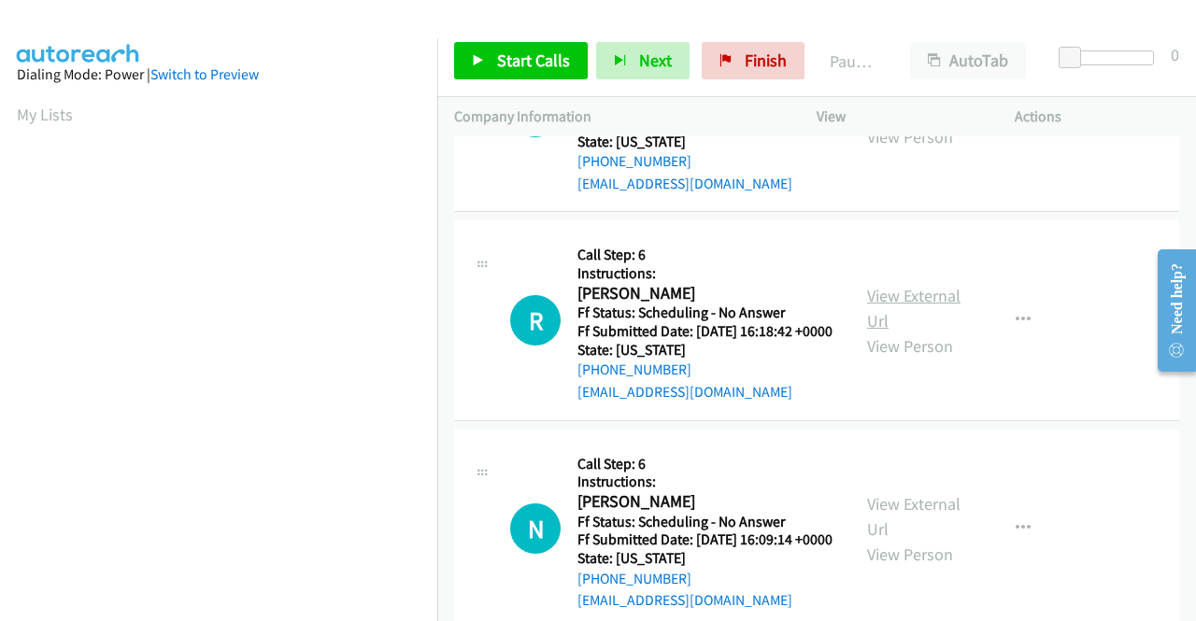
click at [924, 332] on link "View External Url" at bounding box center [913, 308] width 93 height 47
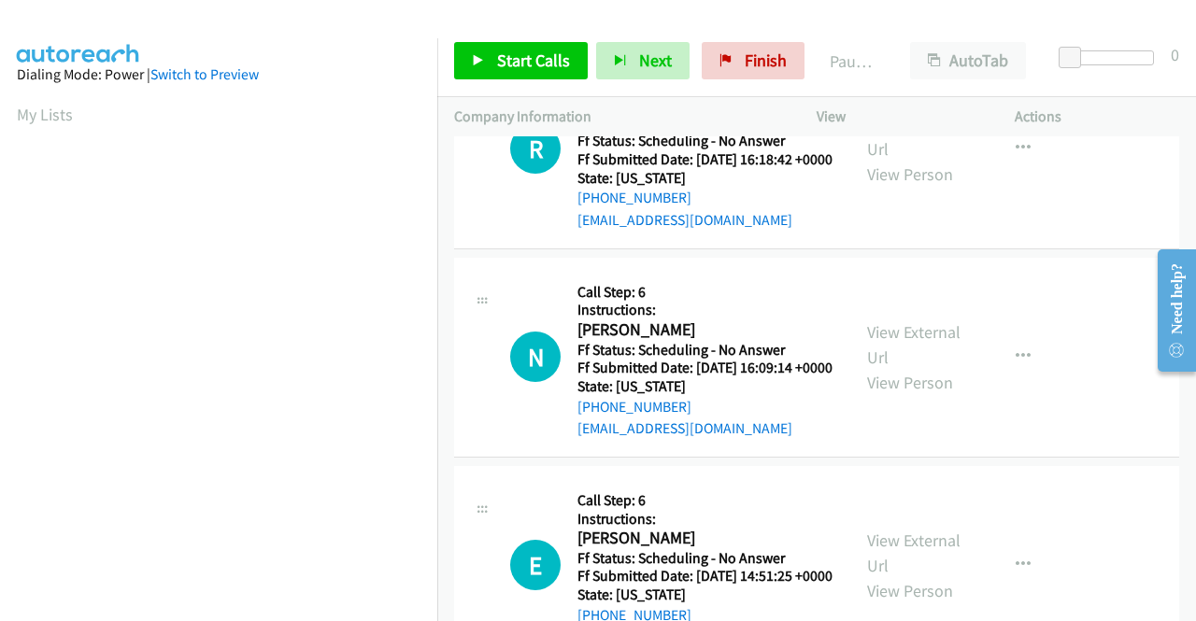
scroll to position [1682, 0]
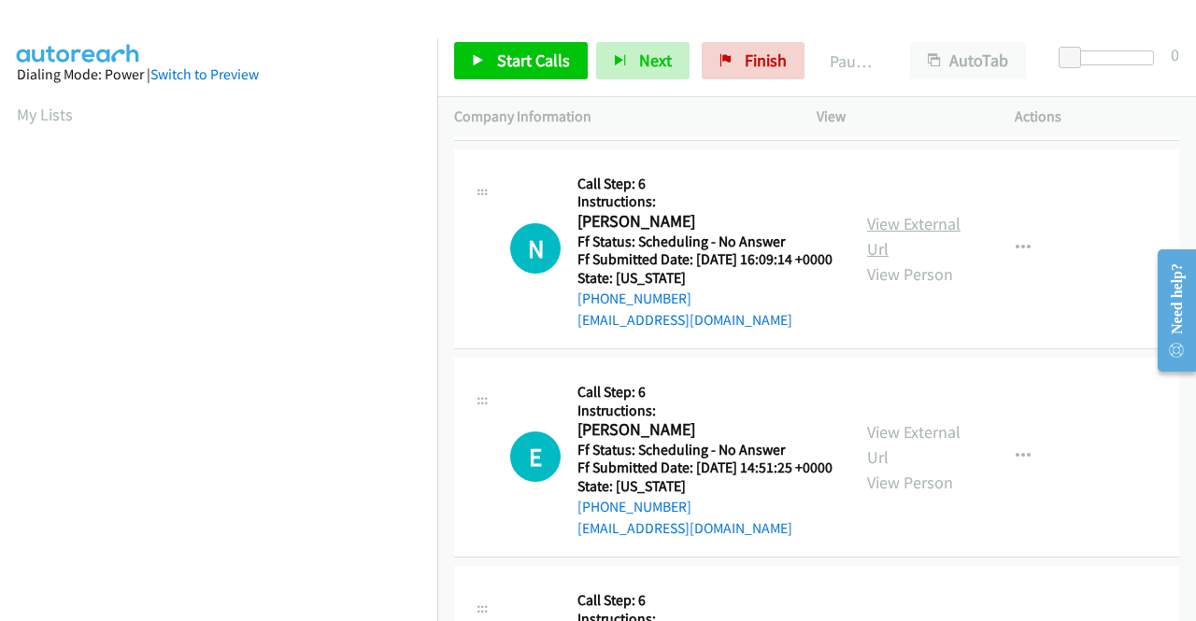
click at [908, 260] on link "View External Url" at bounding box center [913, 236] width 93 height 47
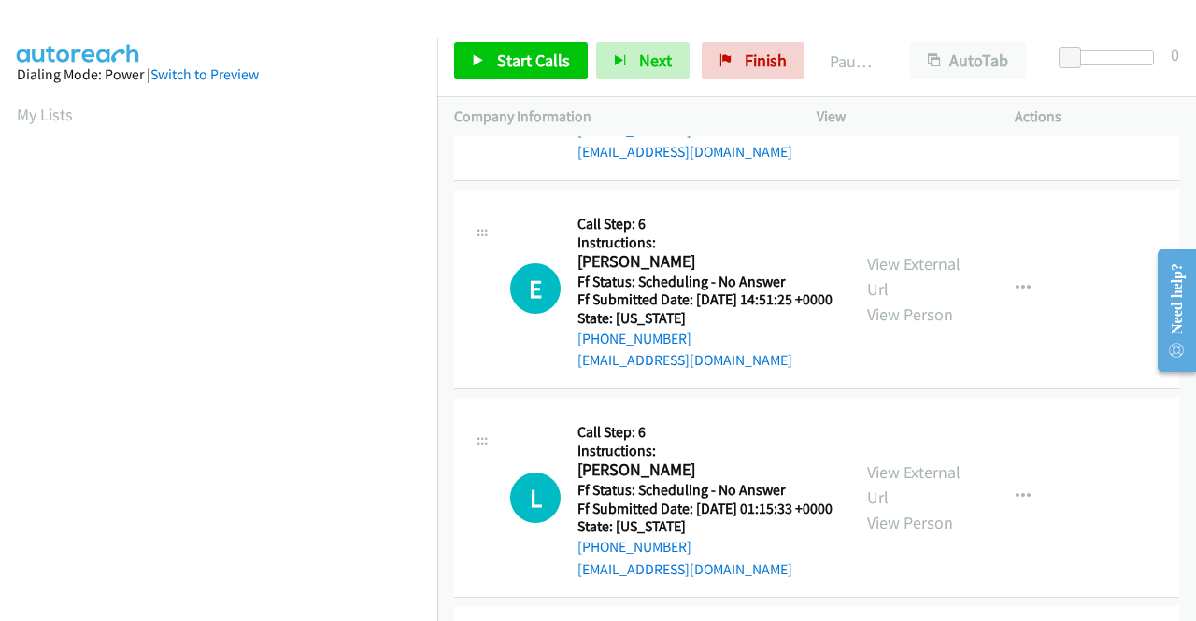
scroll to position [1869, 0]
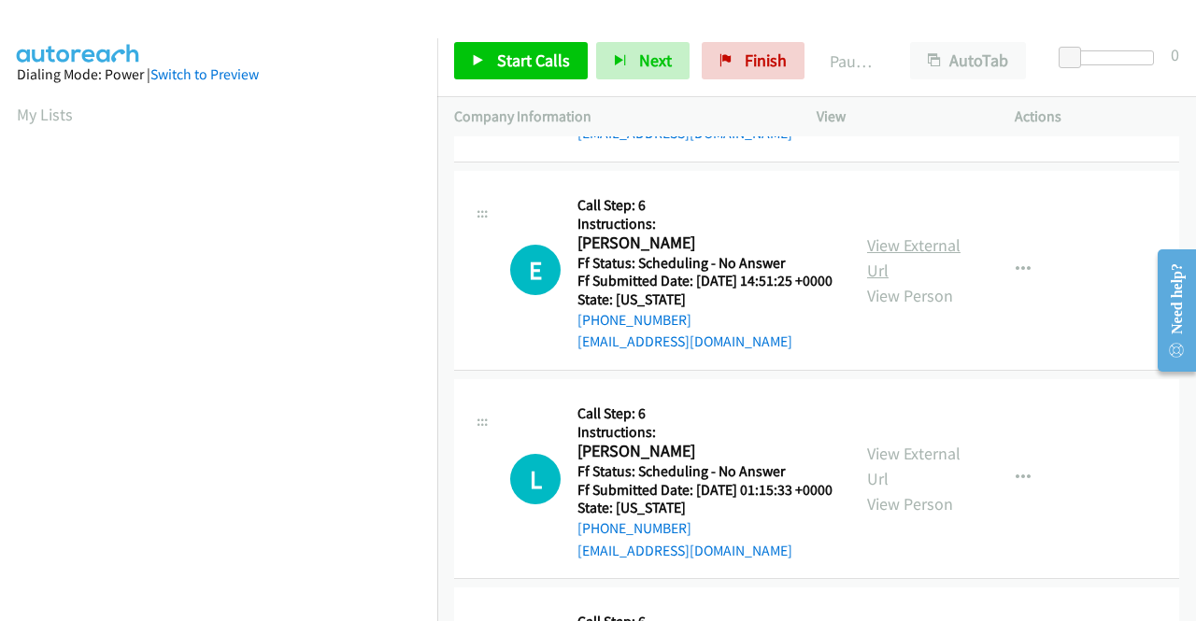
click at [936, 281] on link "View External Url" at bounding box center [913, 258] width 93 height 47
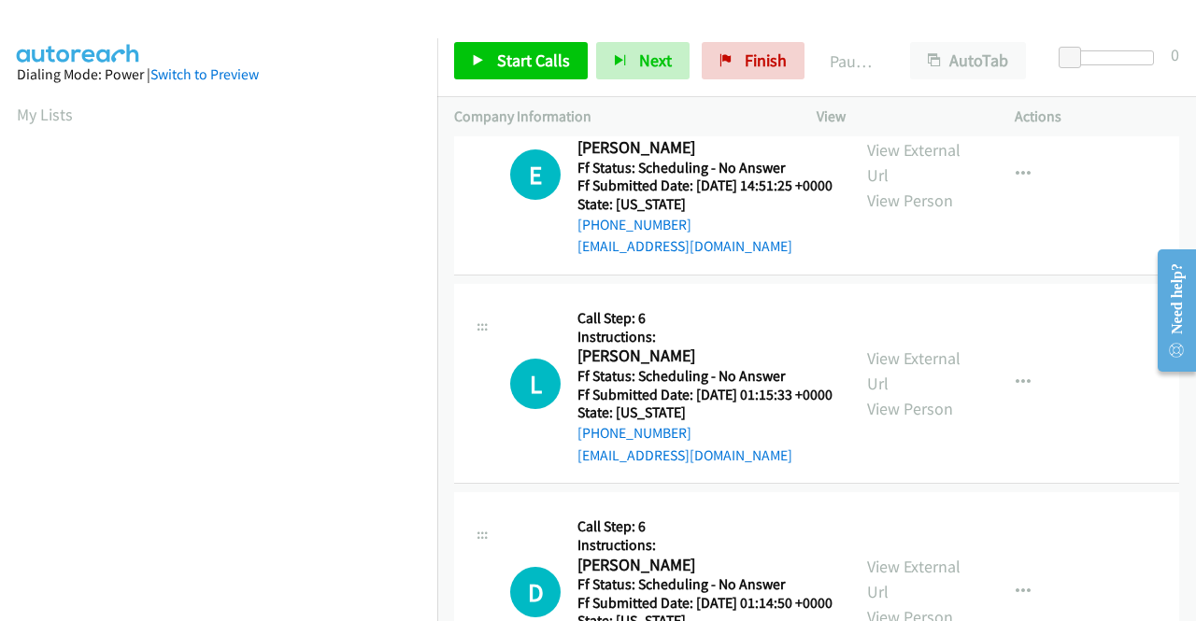
scroll to position [2149, 0]
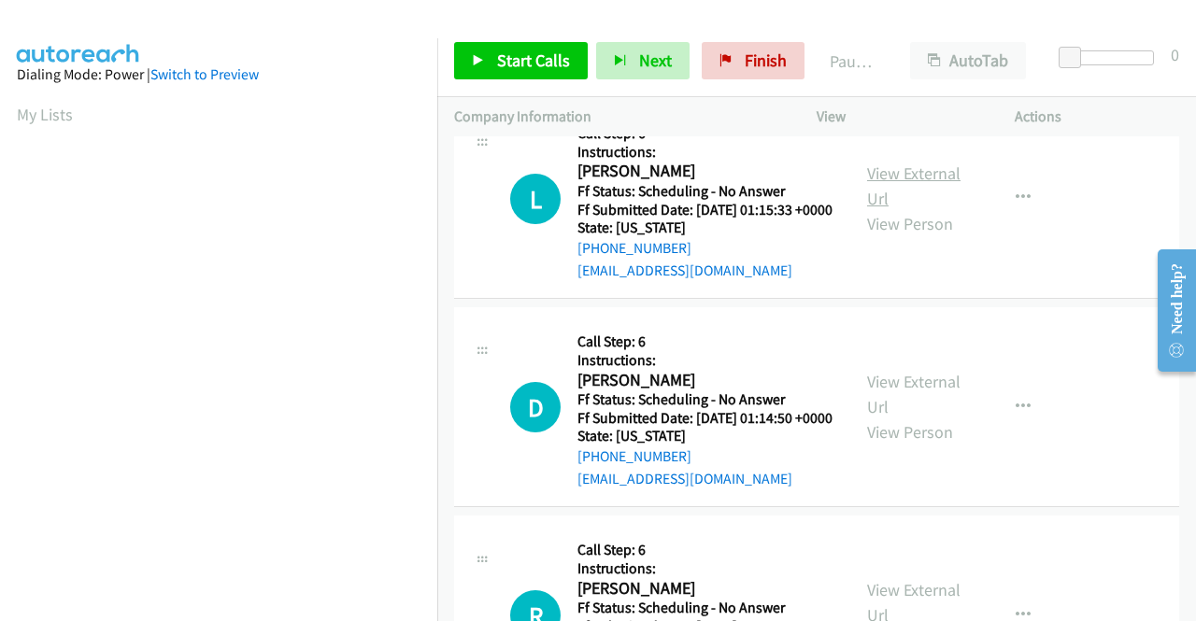
click at [915, 209] on link "View External Url" at bounding box center [913, 186] width 93 height 47
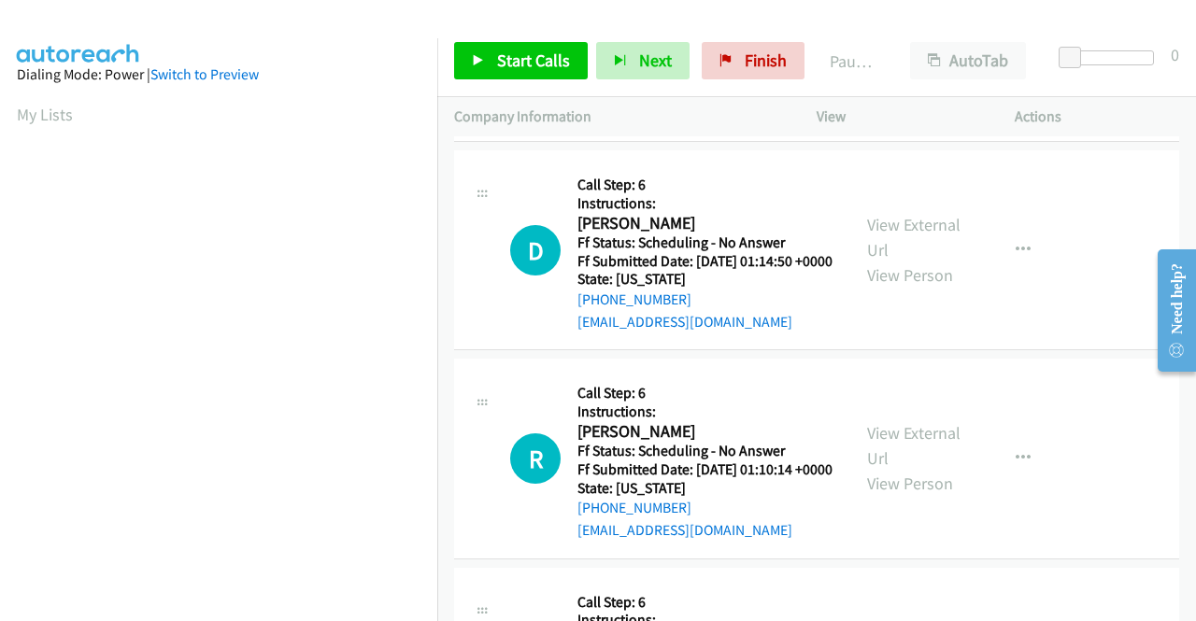
scroll to position [2336, 0]
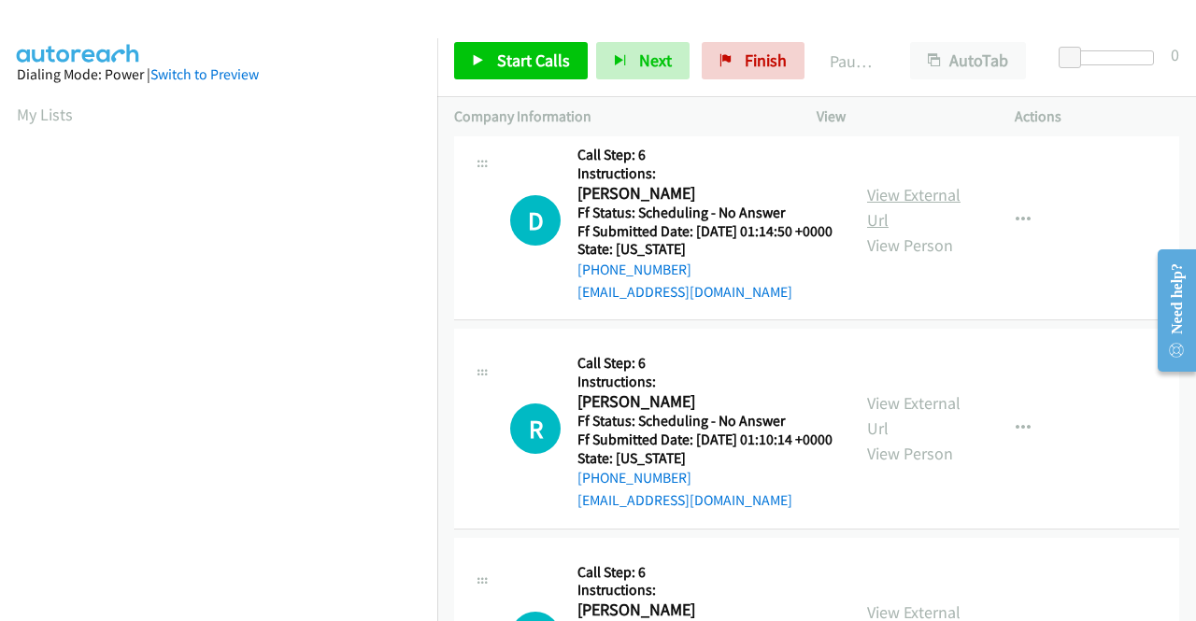
click at [900, 231] on link "View External Url" at bounding box center [913, 207] width 93 height 47
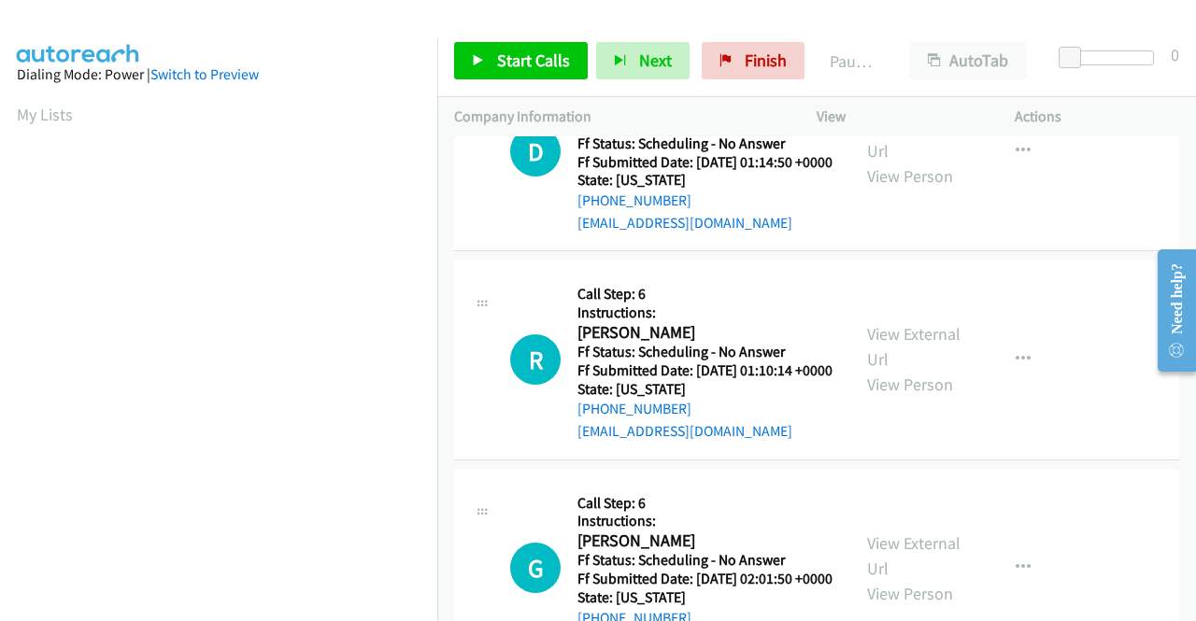
scroll to position [2430, 0]
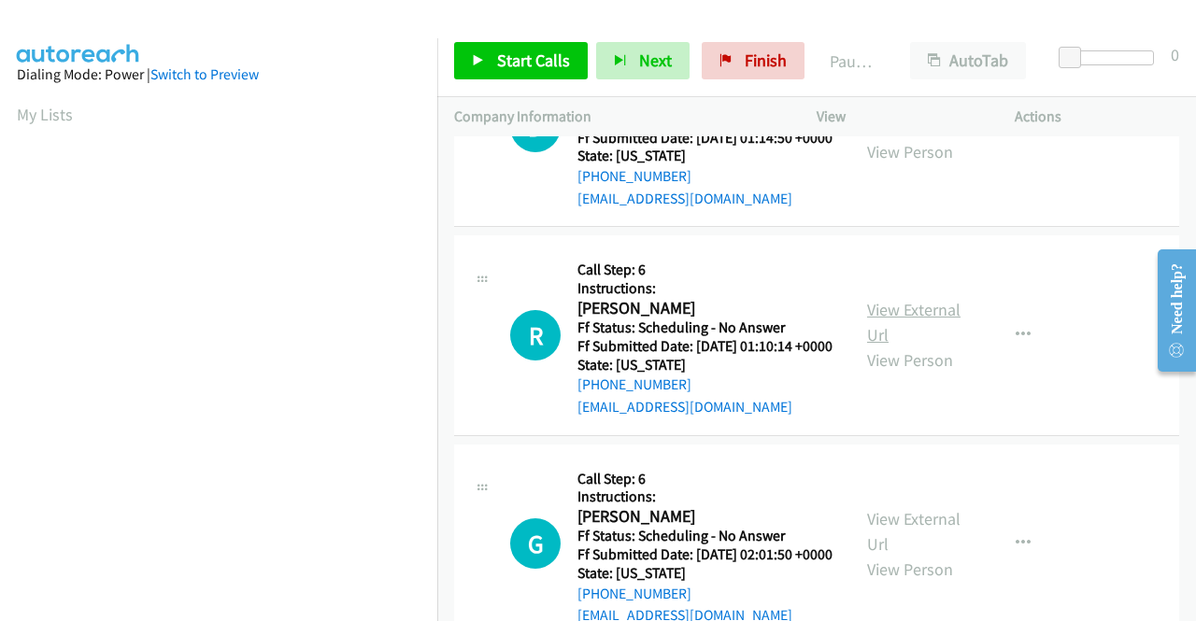
click at [916, 346] on link "View External Url" at bounding box center [913, 322] width 93 height 47
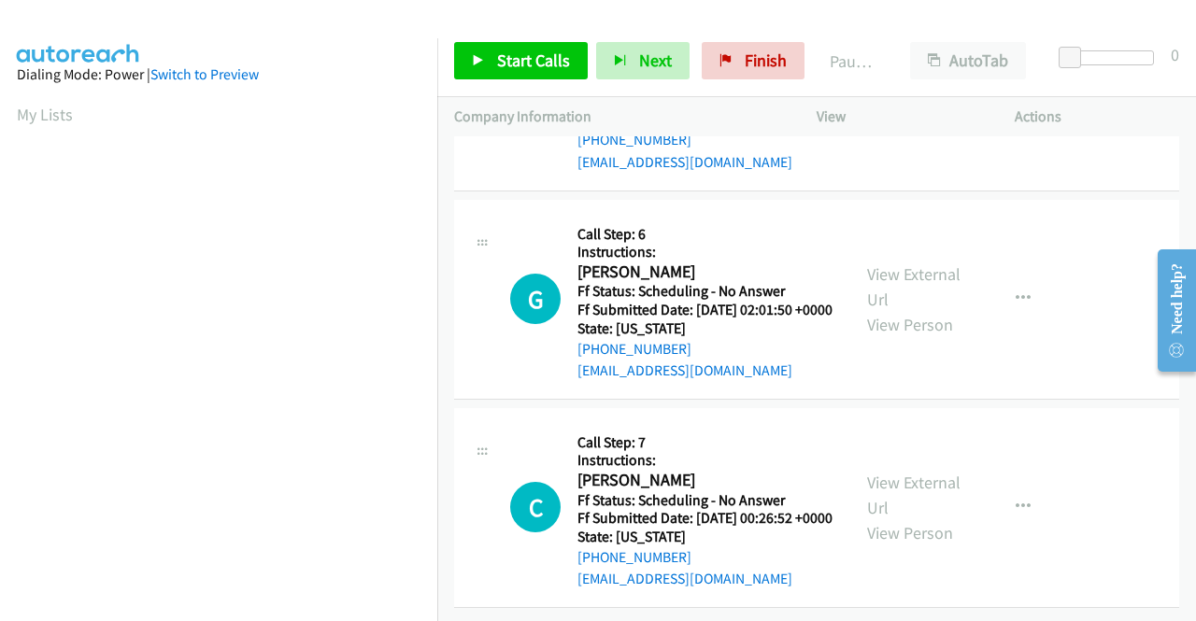
scroll to position [2710, 0]
click at [928, 310] on link "View External Url" at bounding box center [913, 287] width 93 height 47
click at [942, 472] on link "View External Url" at bounding box center [913, 495] width 93 height 47
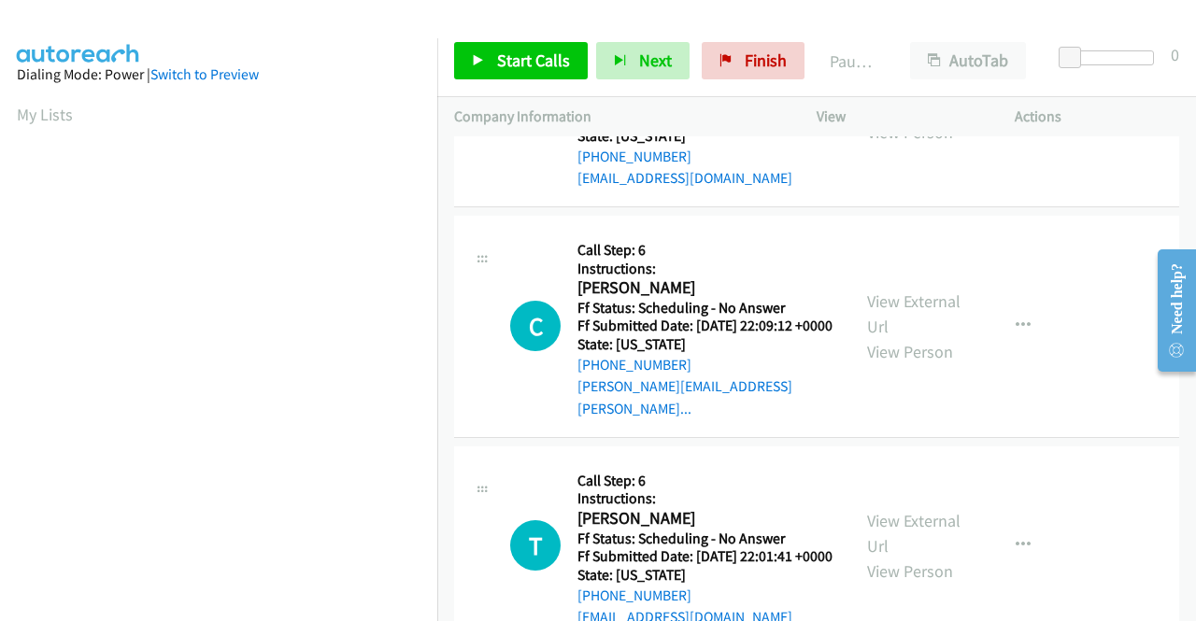
scroll to position [0, 0]
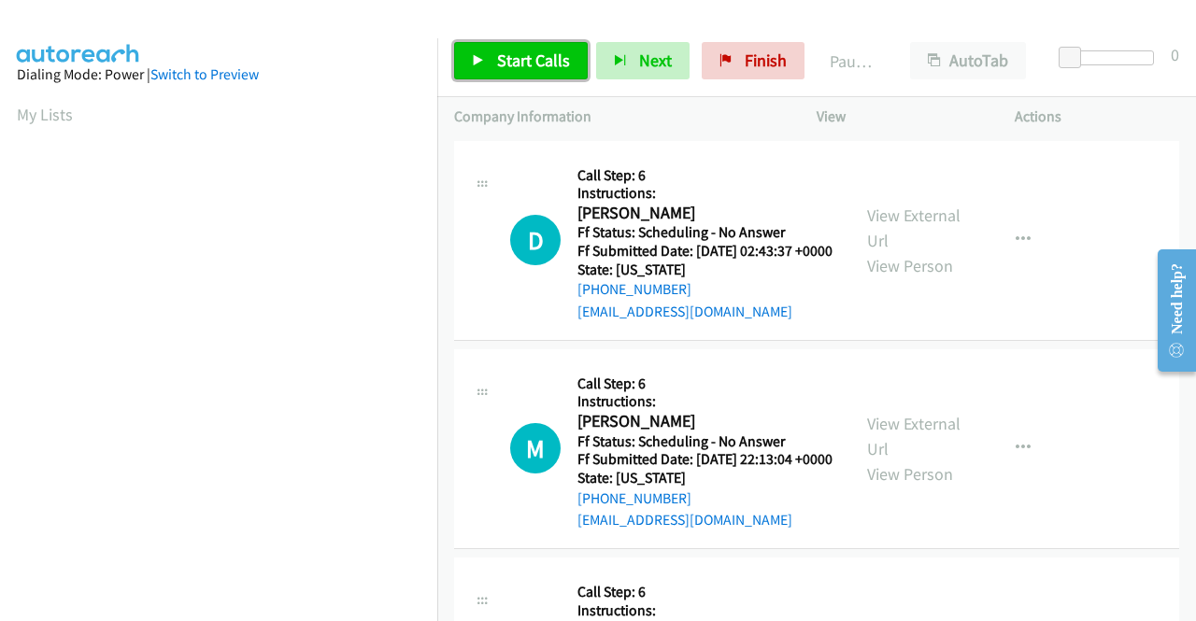
click at [535, 70] on span "Start Calls" at bounding box center [533, 60] width 73 height 21
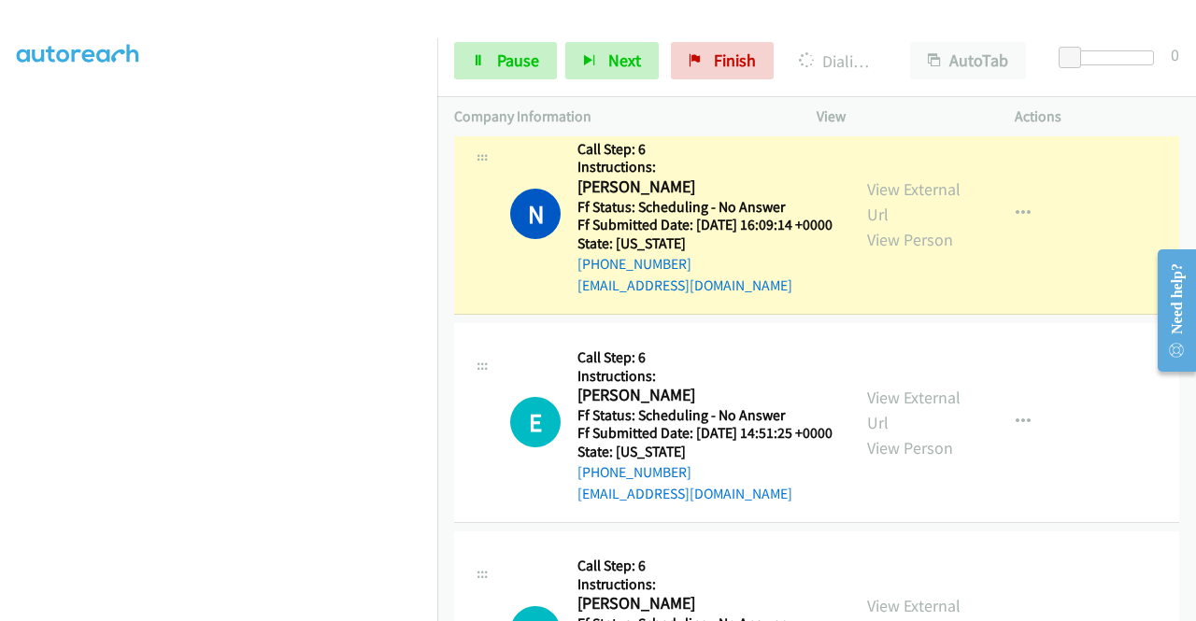
scroll to position [2076, 0]
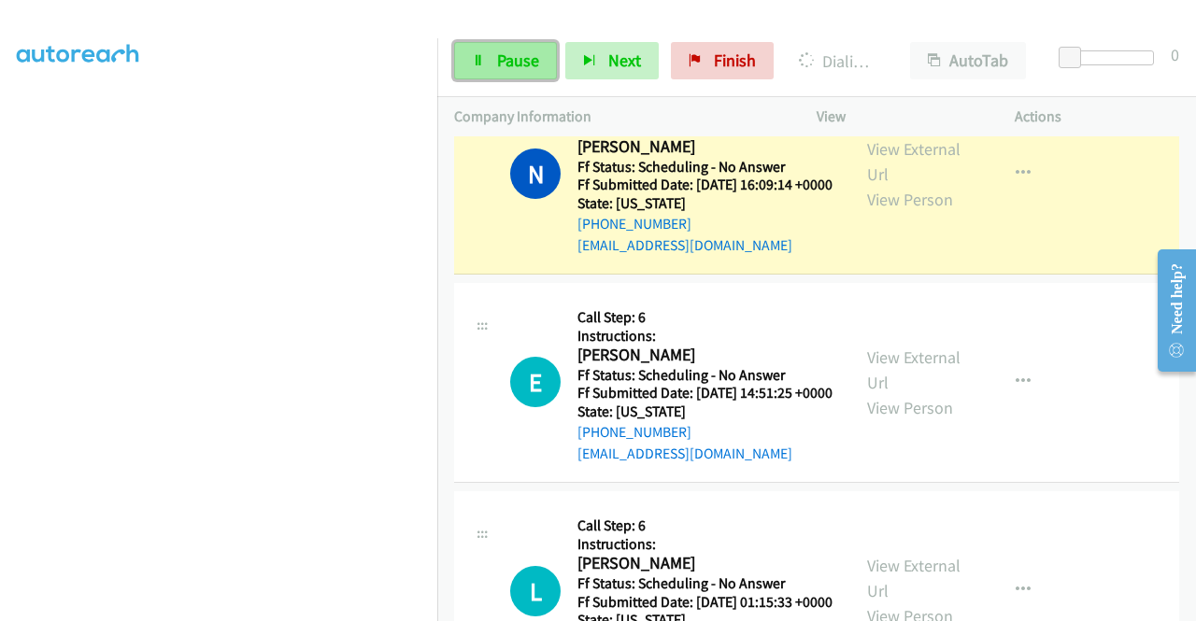
click at [526, 68] on span "Pause" at bounding box center [518, 60] width 42 height 21
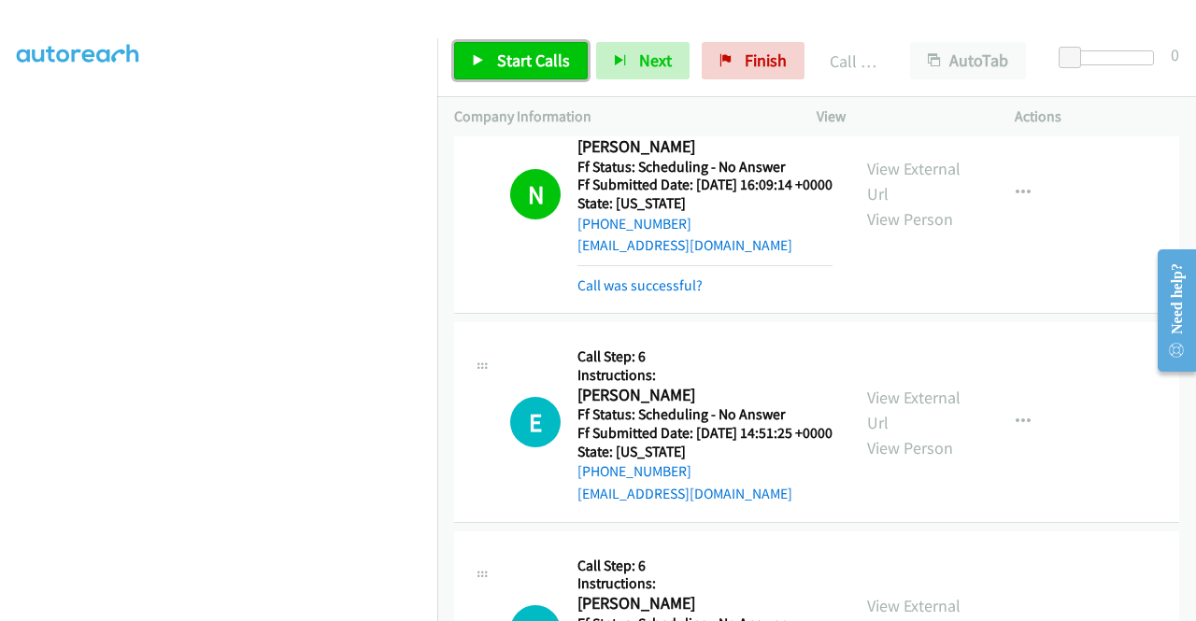
click at [536, 66] on span "Start Calls" at bounding box center [533, 60] width 73 height 21
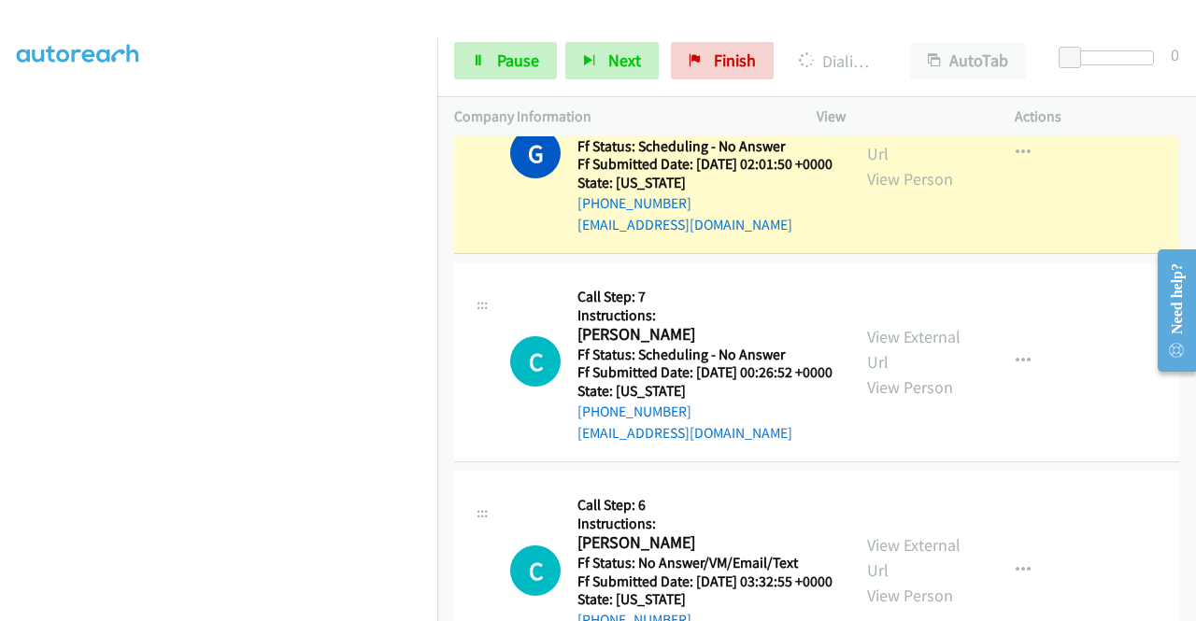
scroll to position [3384, 0]
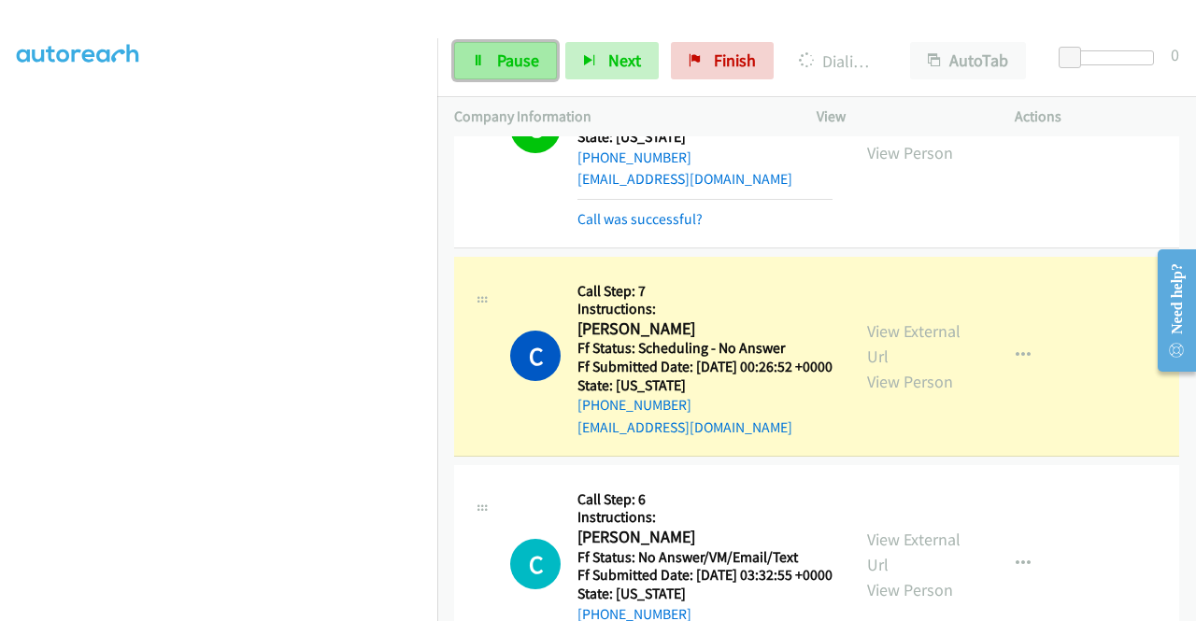
click at [506, 74] on link "Pause" at bounding box center [505, 60] width 103 height 37
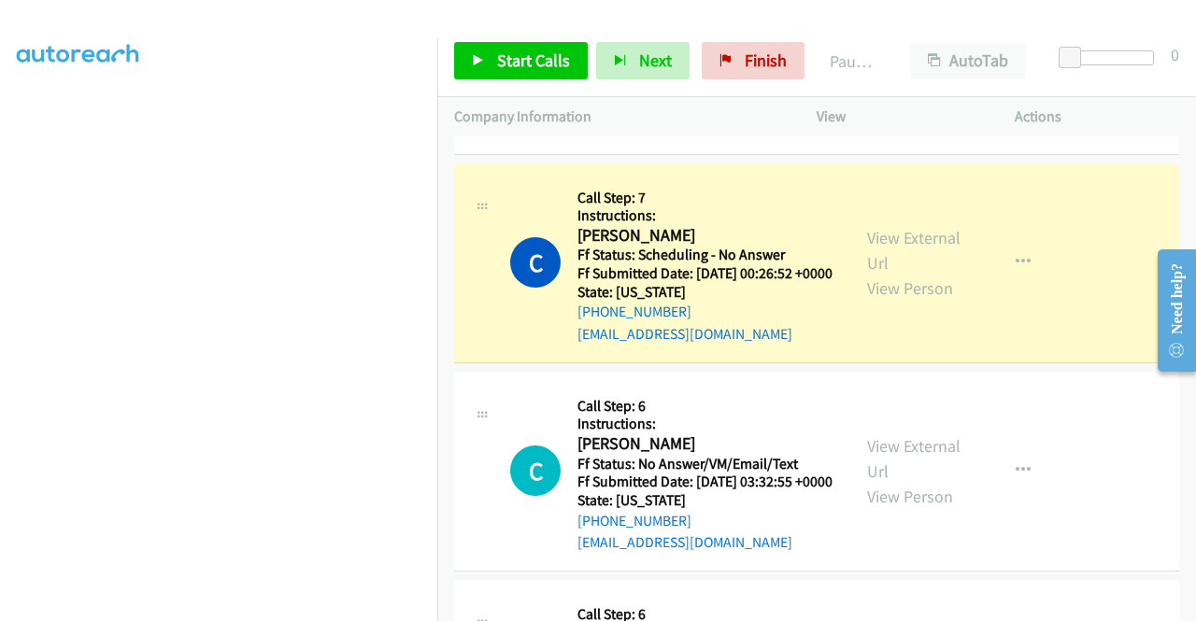
scroll to position [0, 0]
